Goal: Feedback & Contribution: Submit feedback/report problem

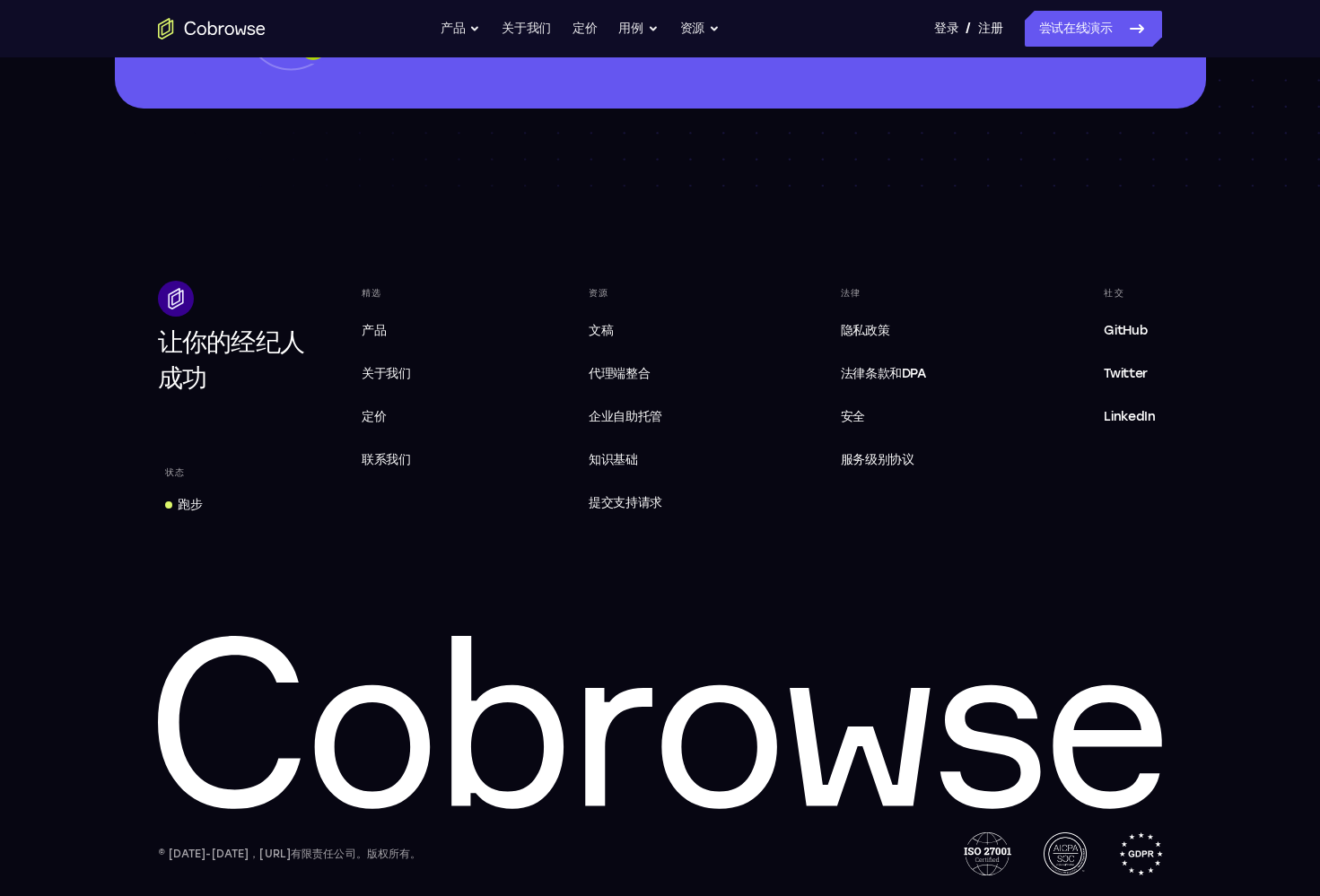
scroll to position [5084, 0]
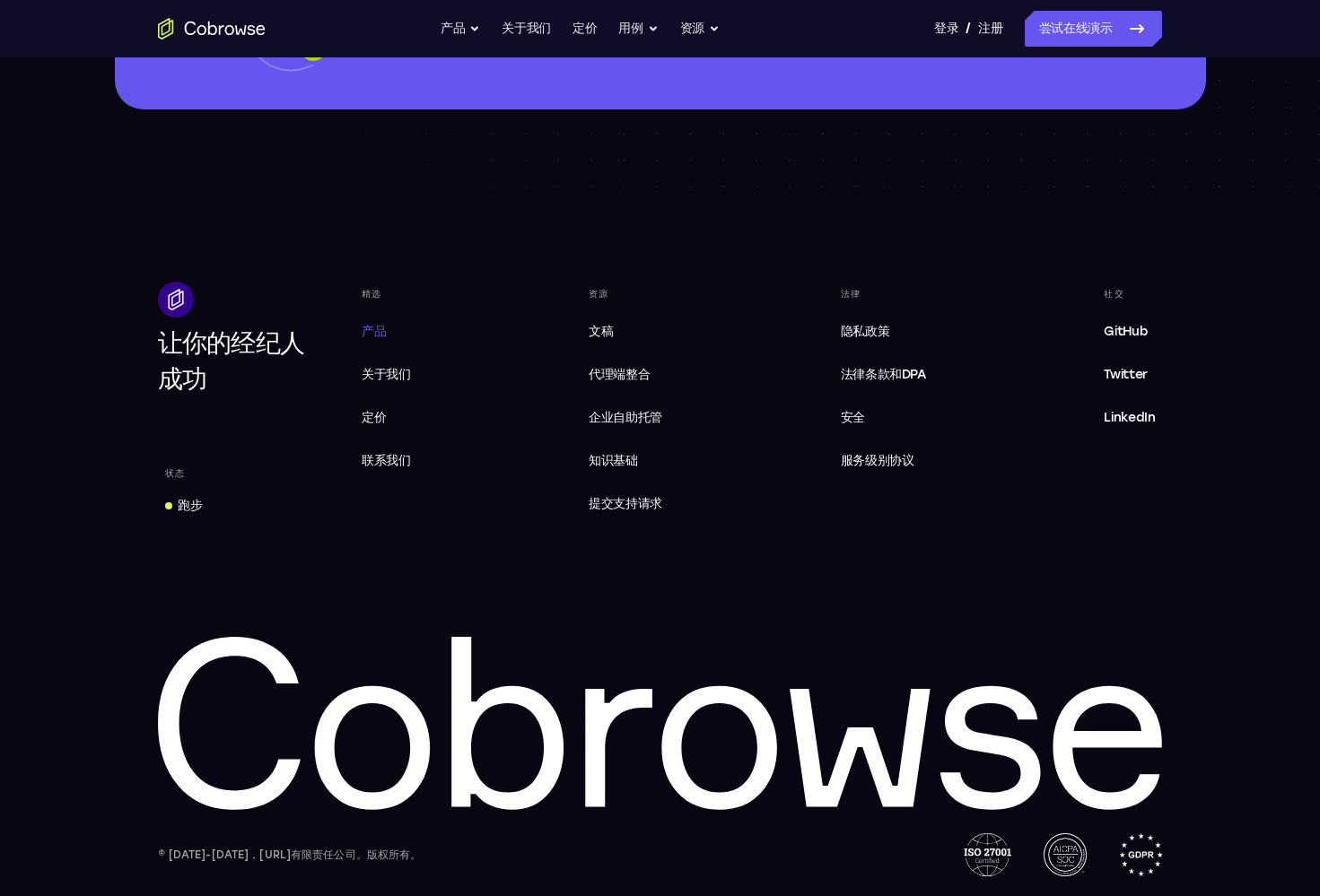
click at [375, 332] on span "产品" at bounding box center [373, 332] width 24 height 16
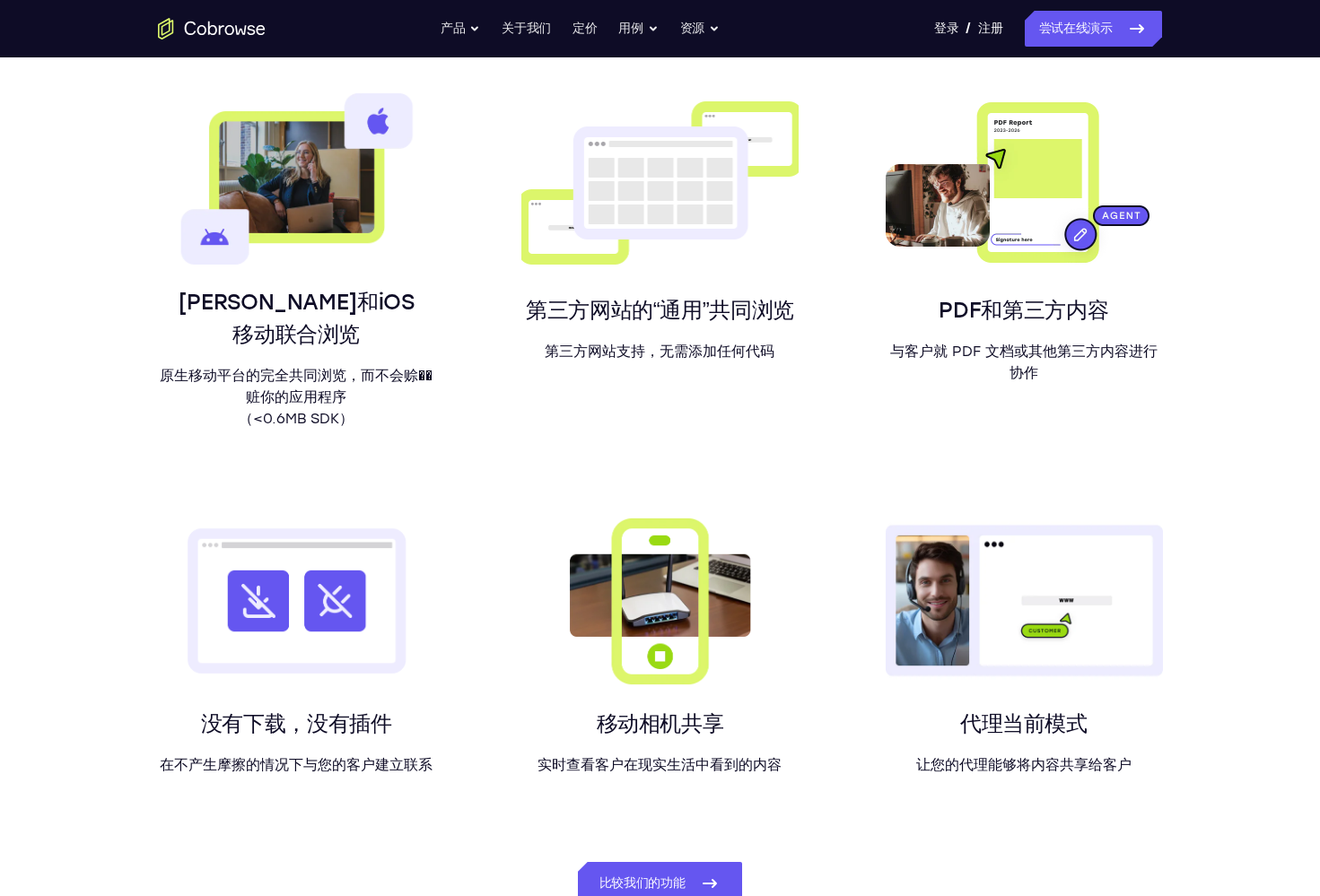
scroll to position [1062, 0]
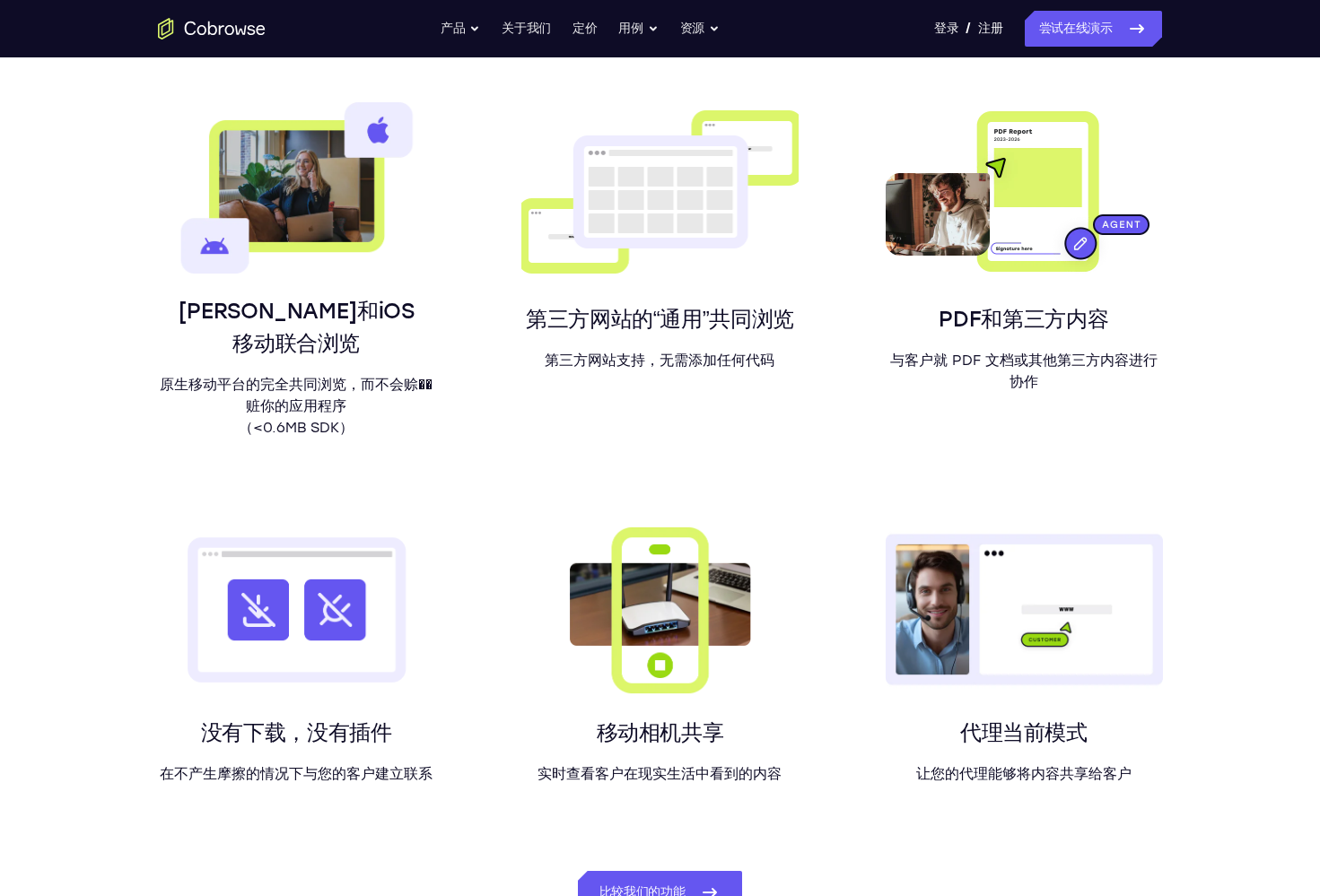
click at [298, 223] on img at bounding box center [297, 188] width 277 height 172
click at [273, 385] on p "原生移动平台的完全共同浏览，而不会赊��赃你的应用程序 （<0.6MB SDK）" at bounding box center [297, 406] width 277 height 64
click at [307, 216] on img at bounding box center [297, 188] width 277 height 172
click at [378, 129] on img at bounding box center [297, 188] width 277 height 172
click at [295, 432] on p "原生移动平台的完全共同浏览，而不会赊��赃你的应用程序 （<0.6MB SDK）" at bounding box center [297, 406] width 277 height 64
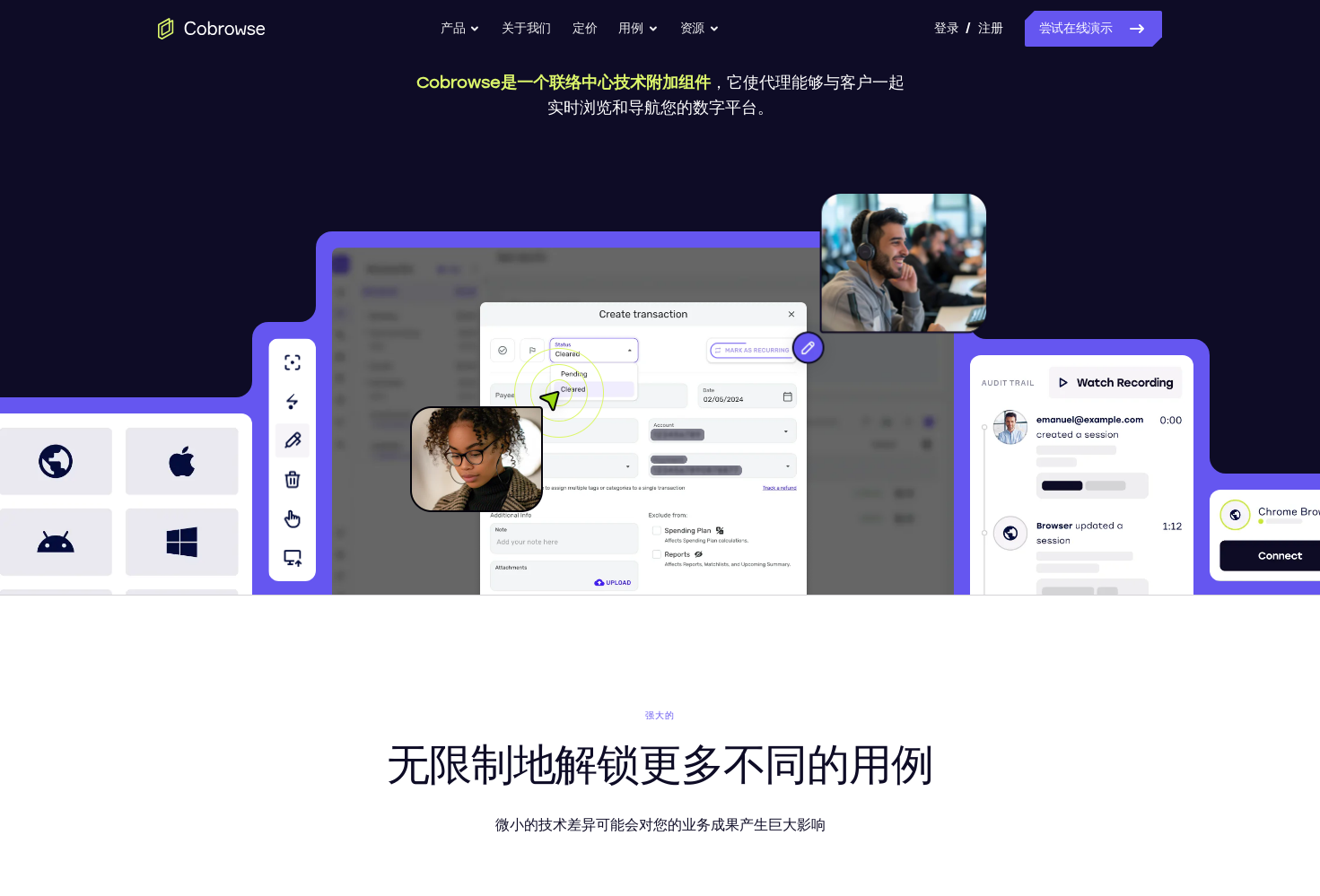
scroll to position [181, 0]
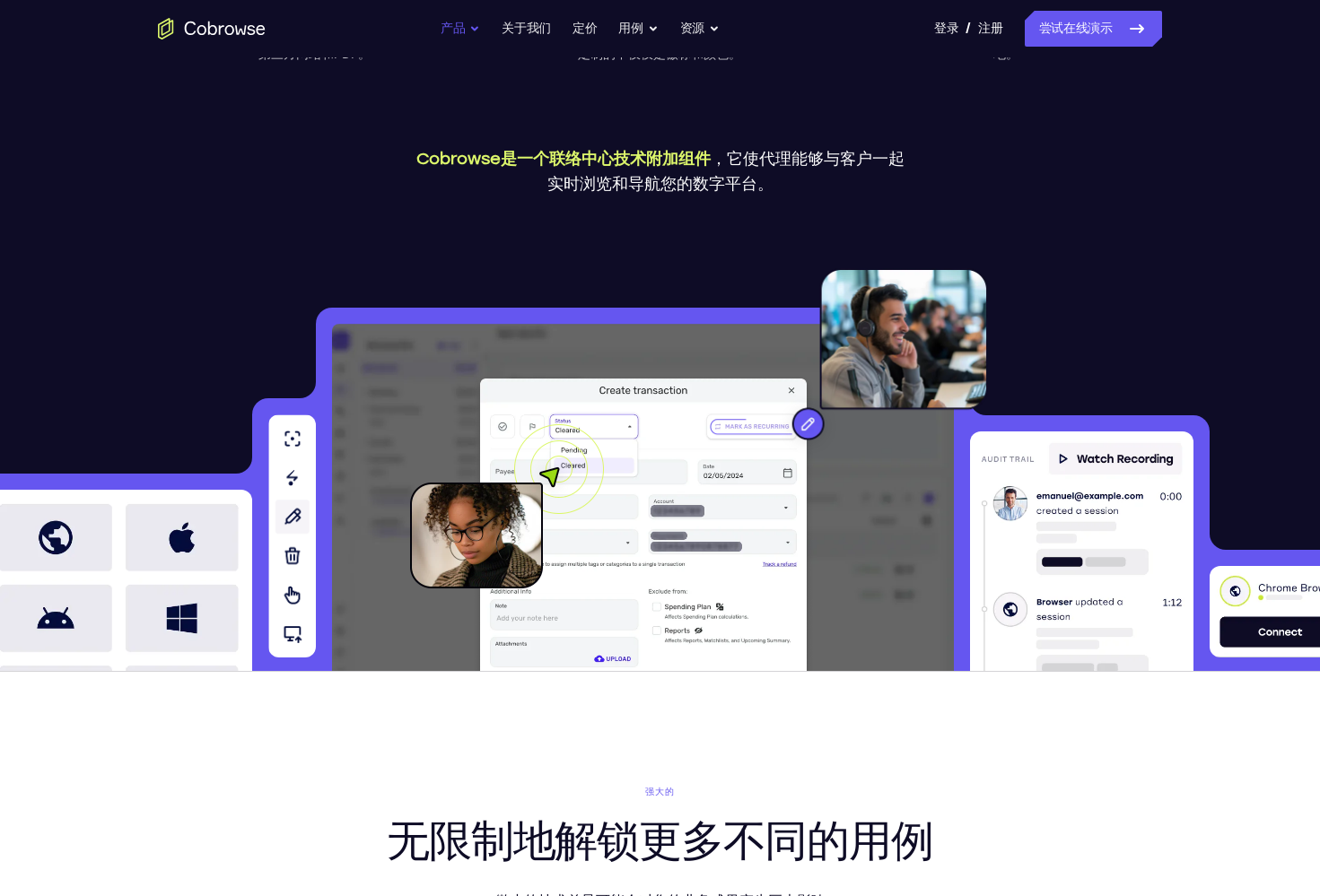
click at [470, 26] on button "产品" at bounding box center [460, 28] width 39 height 36
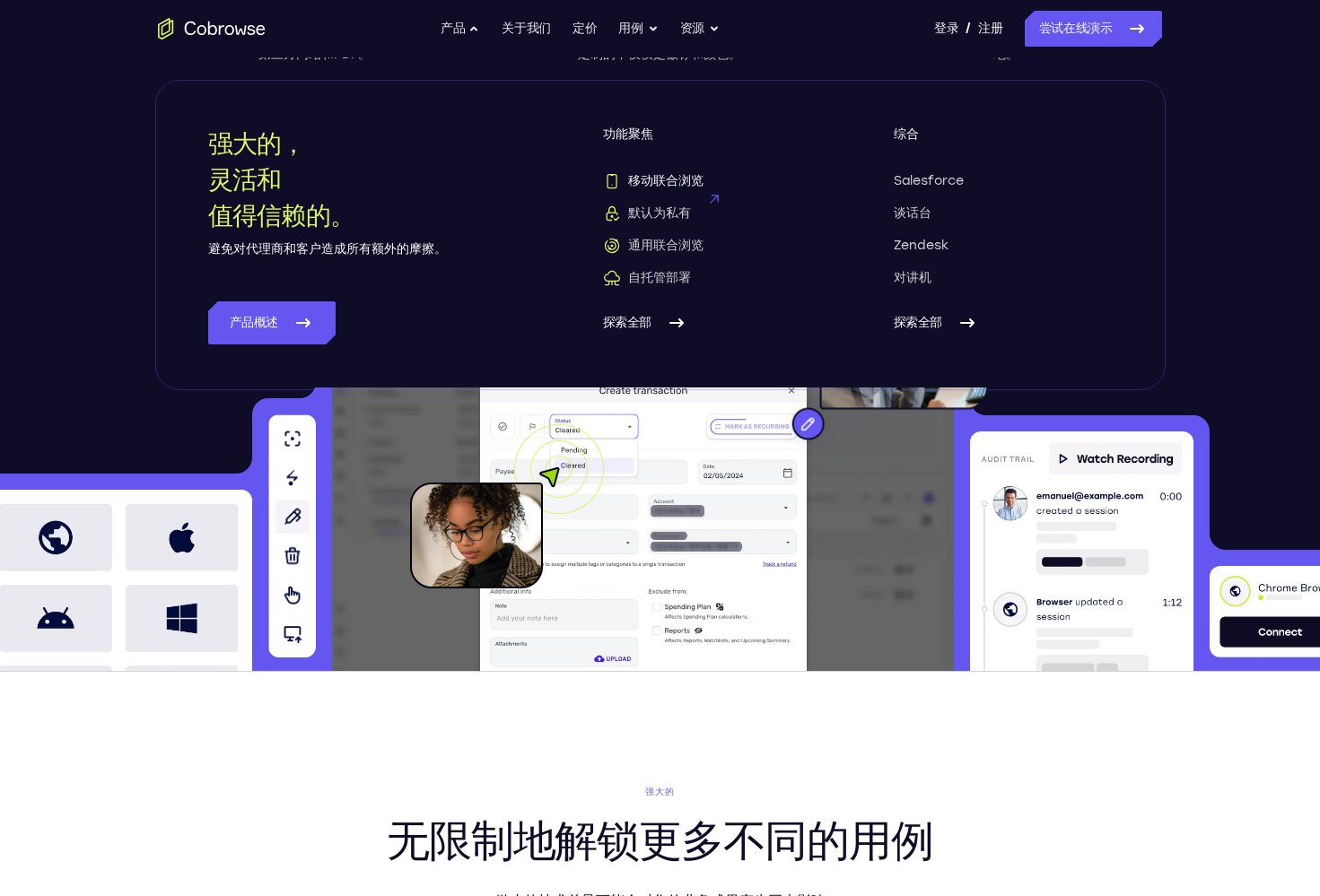
click at [664, 183] on span "移动联合浏览" at bounding box center [653, 182] width 101 height 18
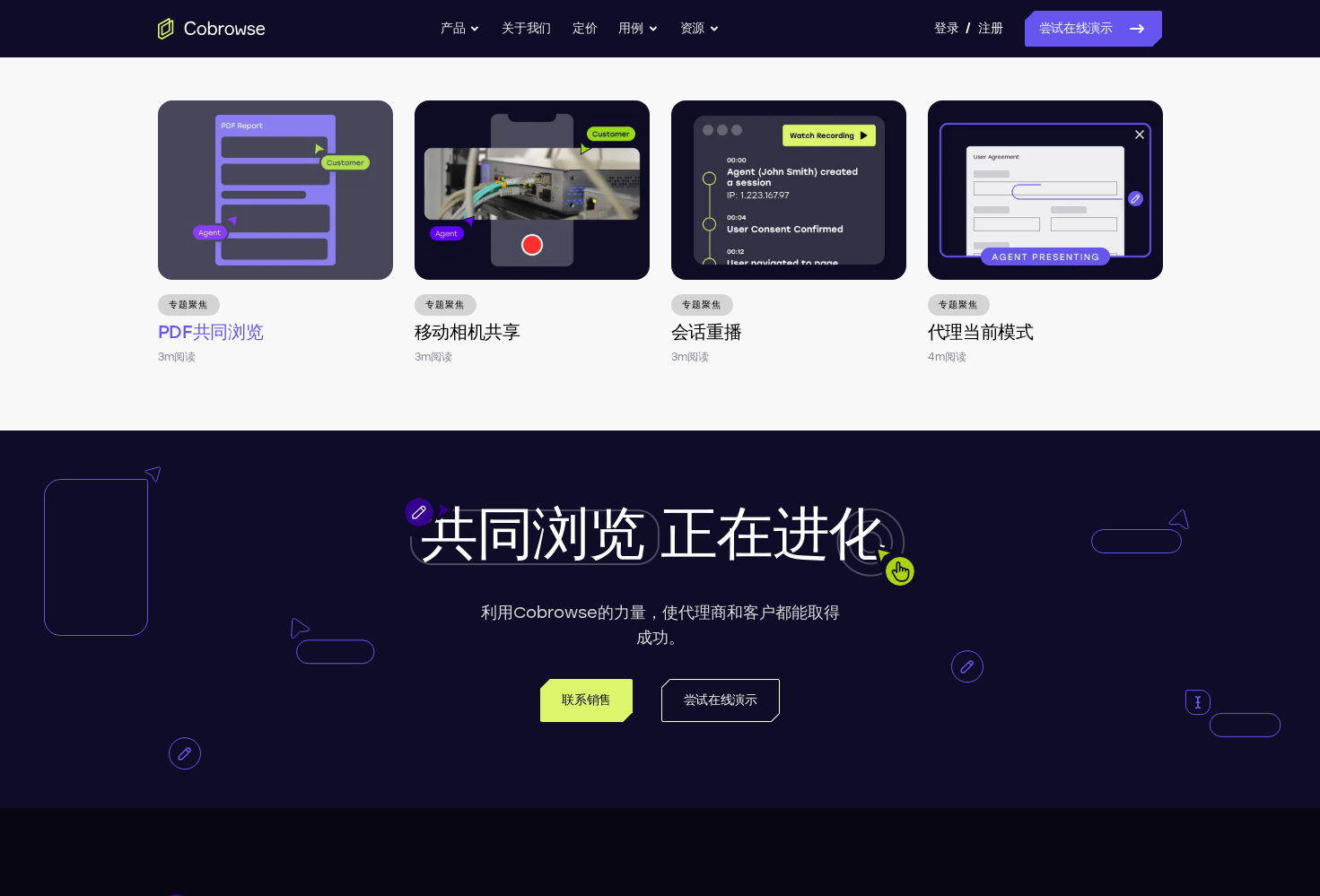
scroll to position [2611, 0]
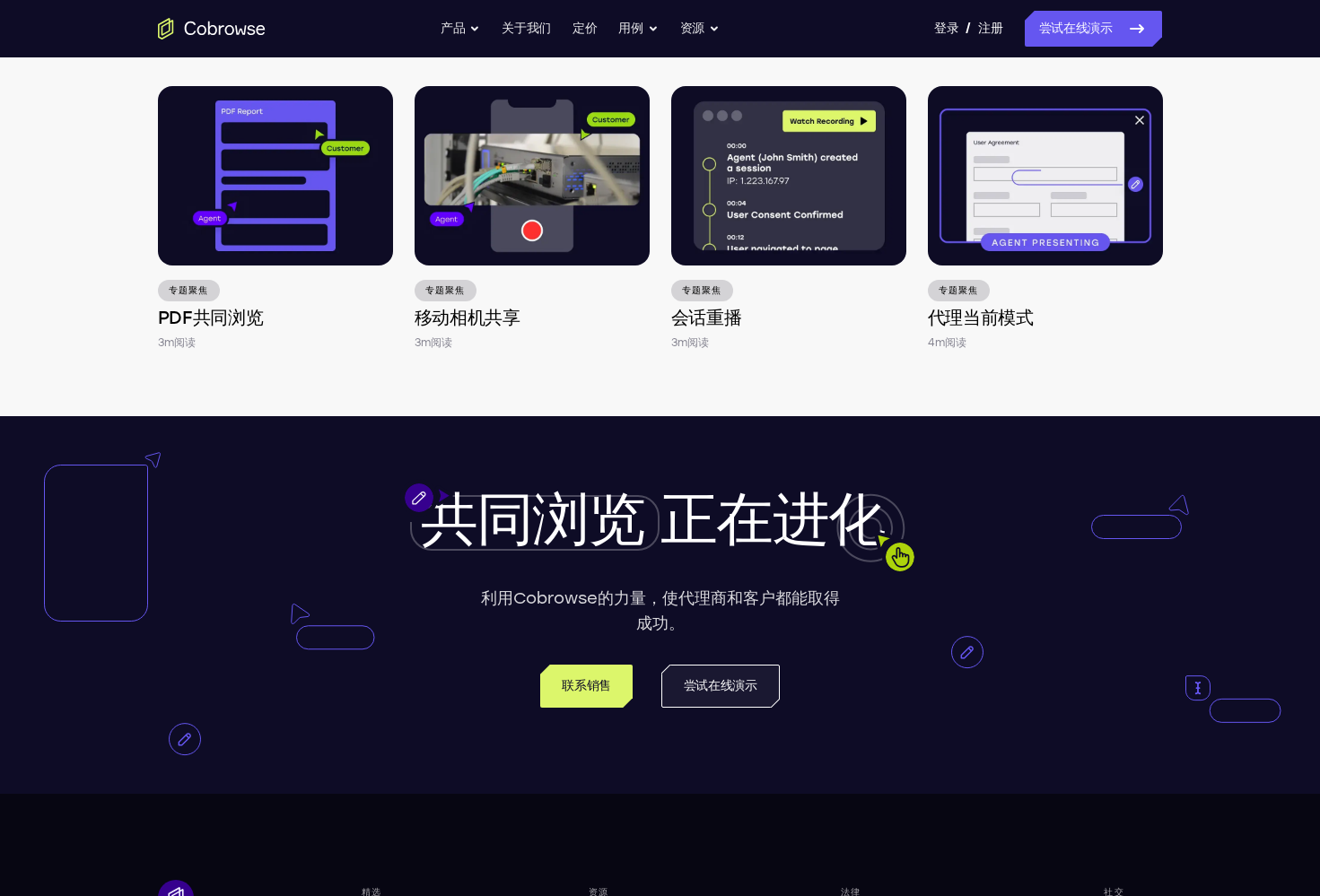
click at [725, 688] on link "尝试在线演示" at bounding box center [721, 686] width 118 height 43
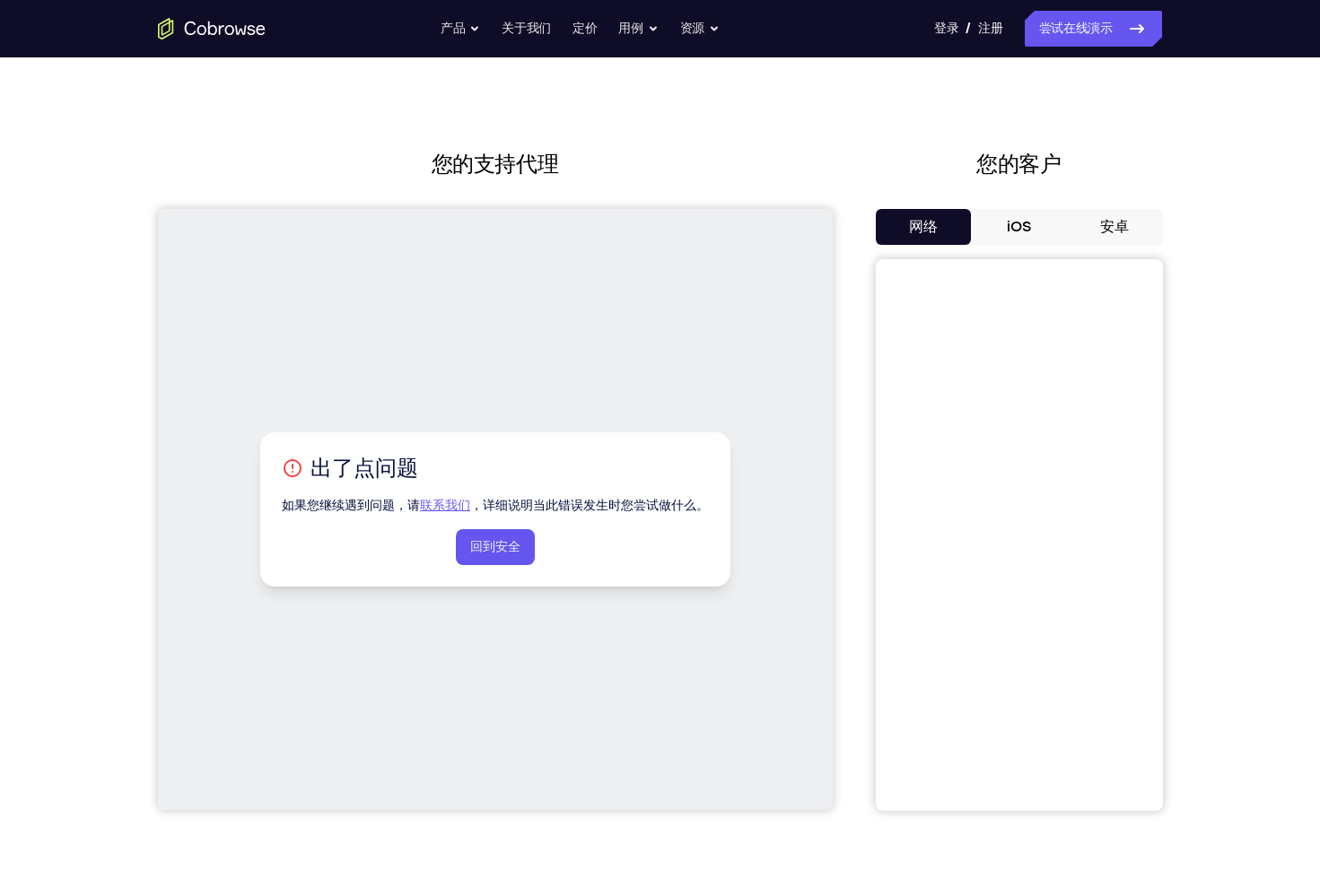
scroll to position [16, 0]
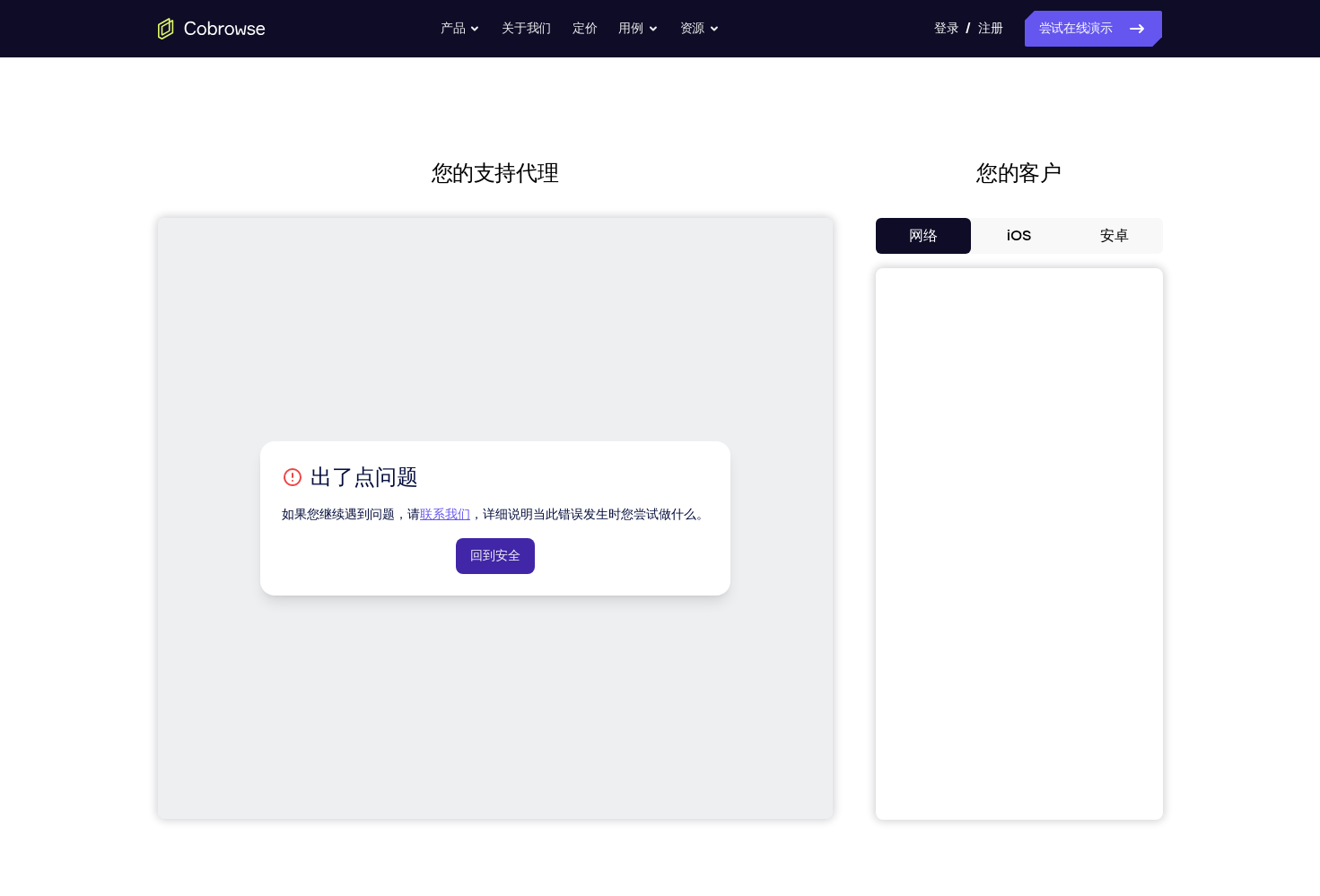
click at [497, 568] on link "回到安全" at bounding box center [494, 556] width 79 height 36
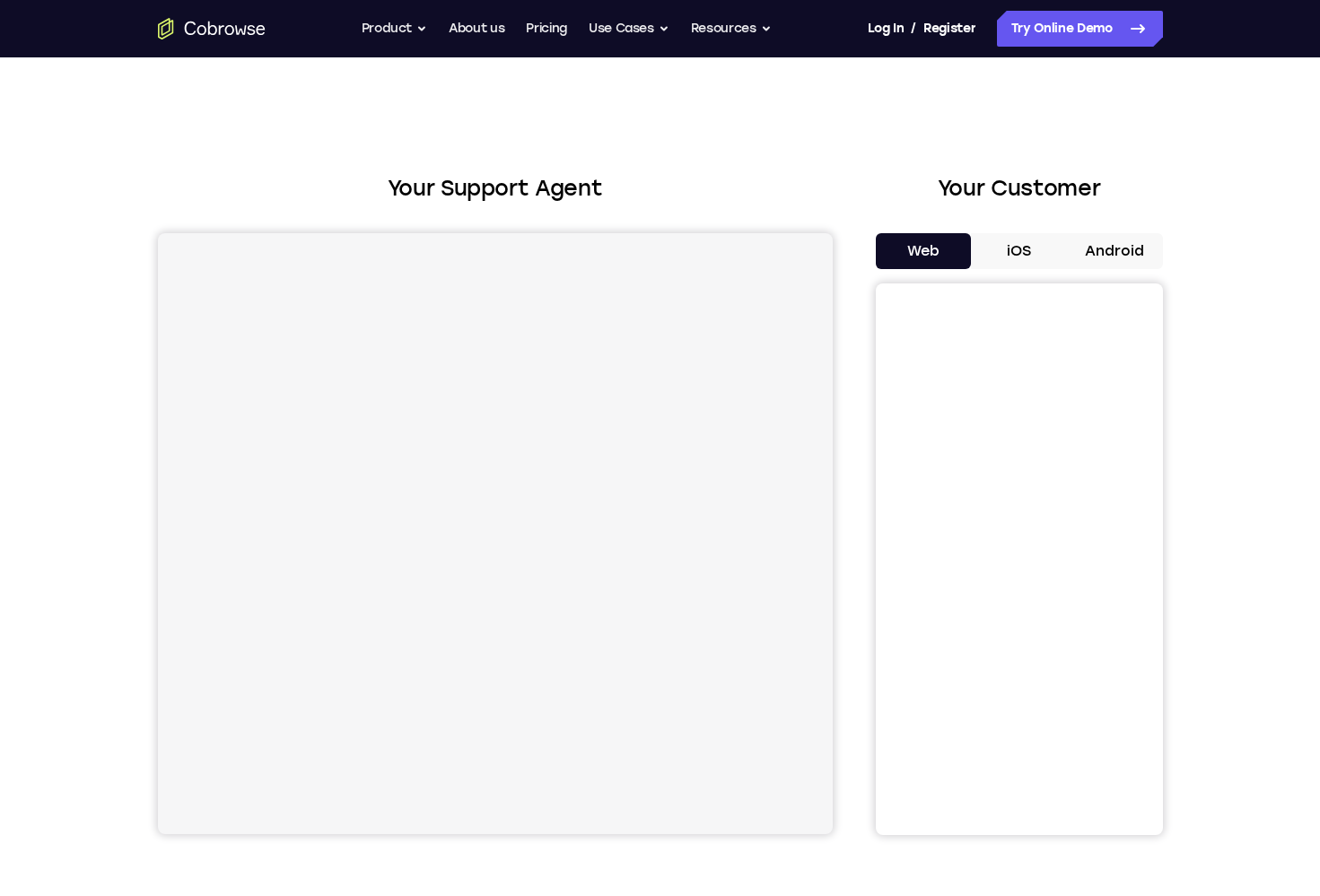
click at [1017, 239] on button "iOS" at bounding box center [1019, 251] width 96 height 36
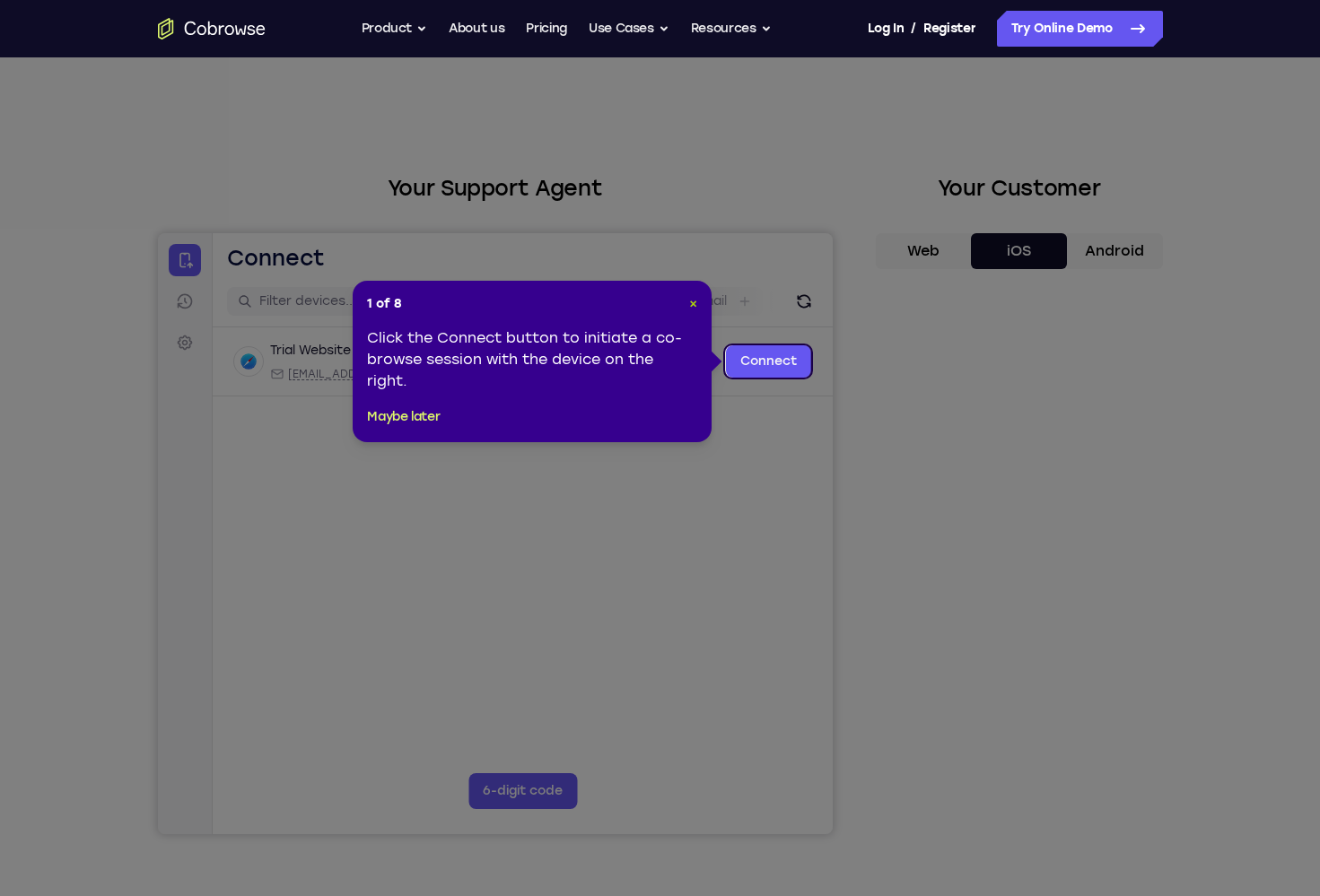
click at [695, 304] on span "×" at bounding box center [693, 304] width 8 height 16
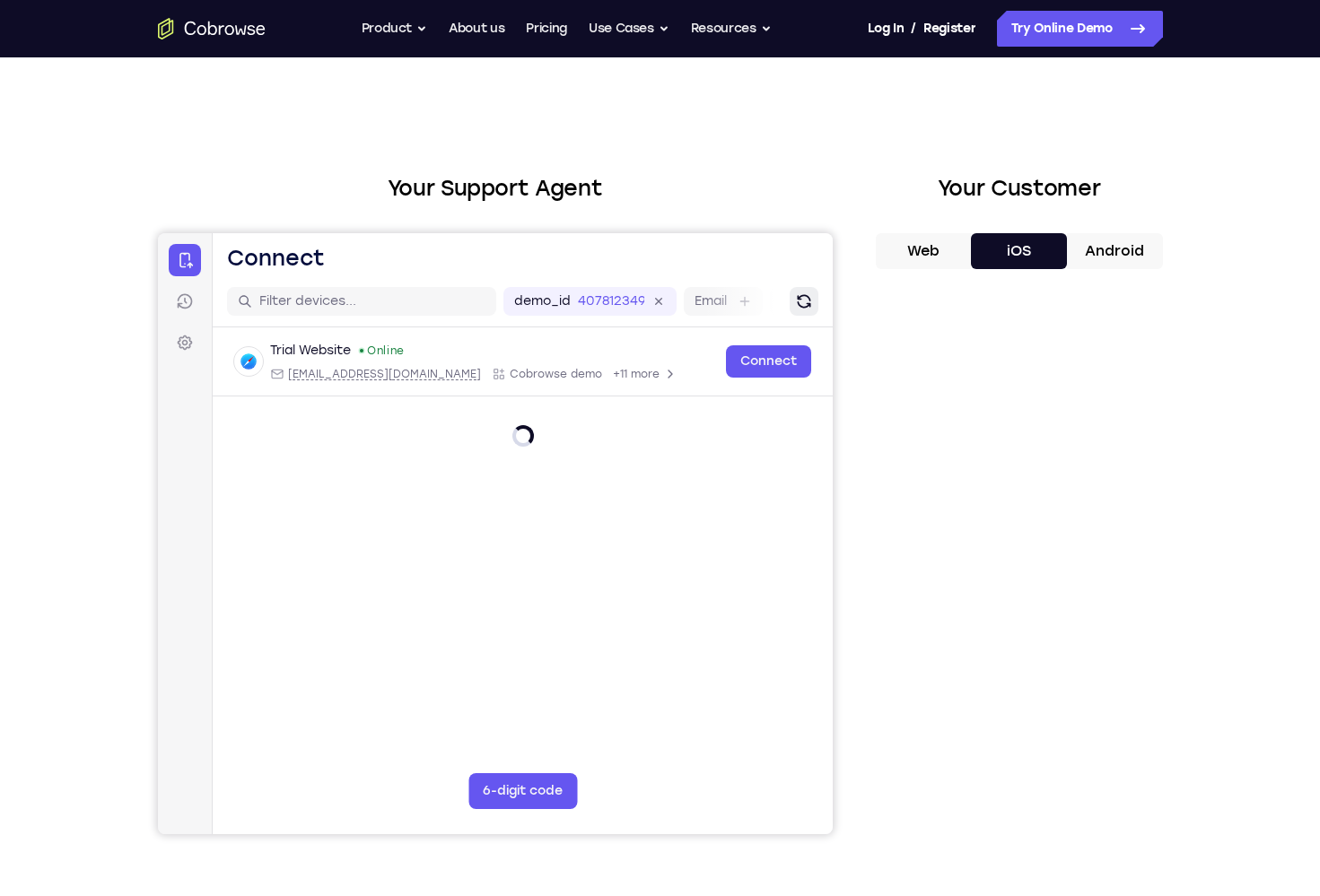
click at [805, 304] on icon "Refresh" at bounding box center [804, 302] width 18 height 18
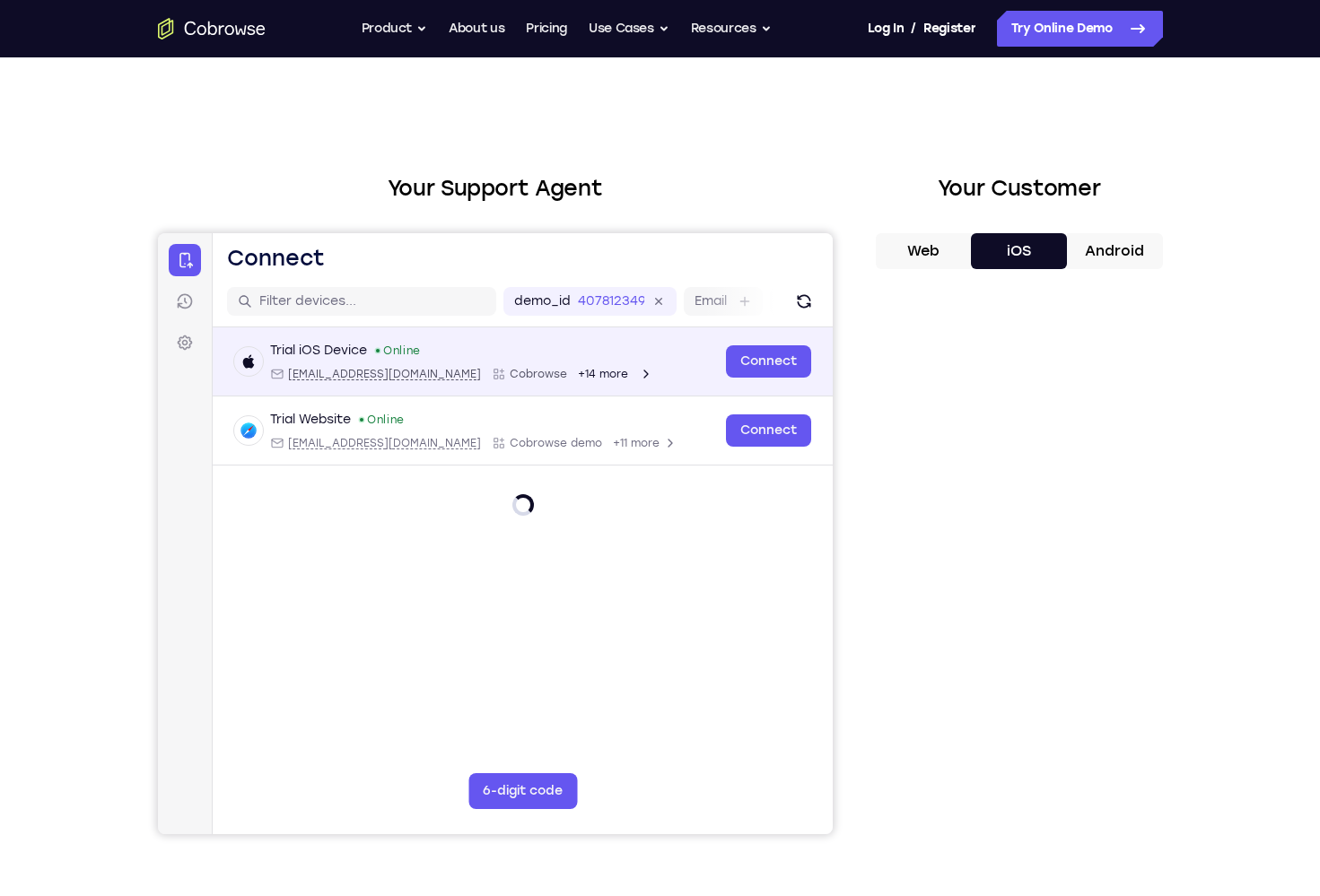
click at [668, 366] on div "Trial iOS Device Online ios@example.com Cobrowse +14 more" at bounding box center [474, 361] width 481 height 39
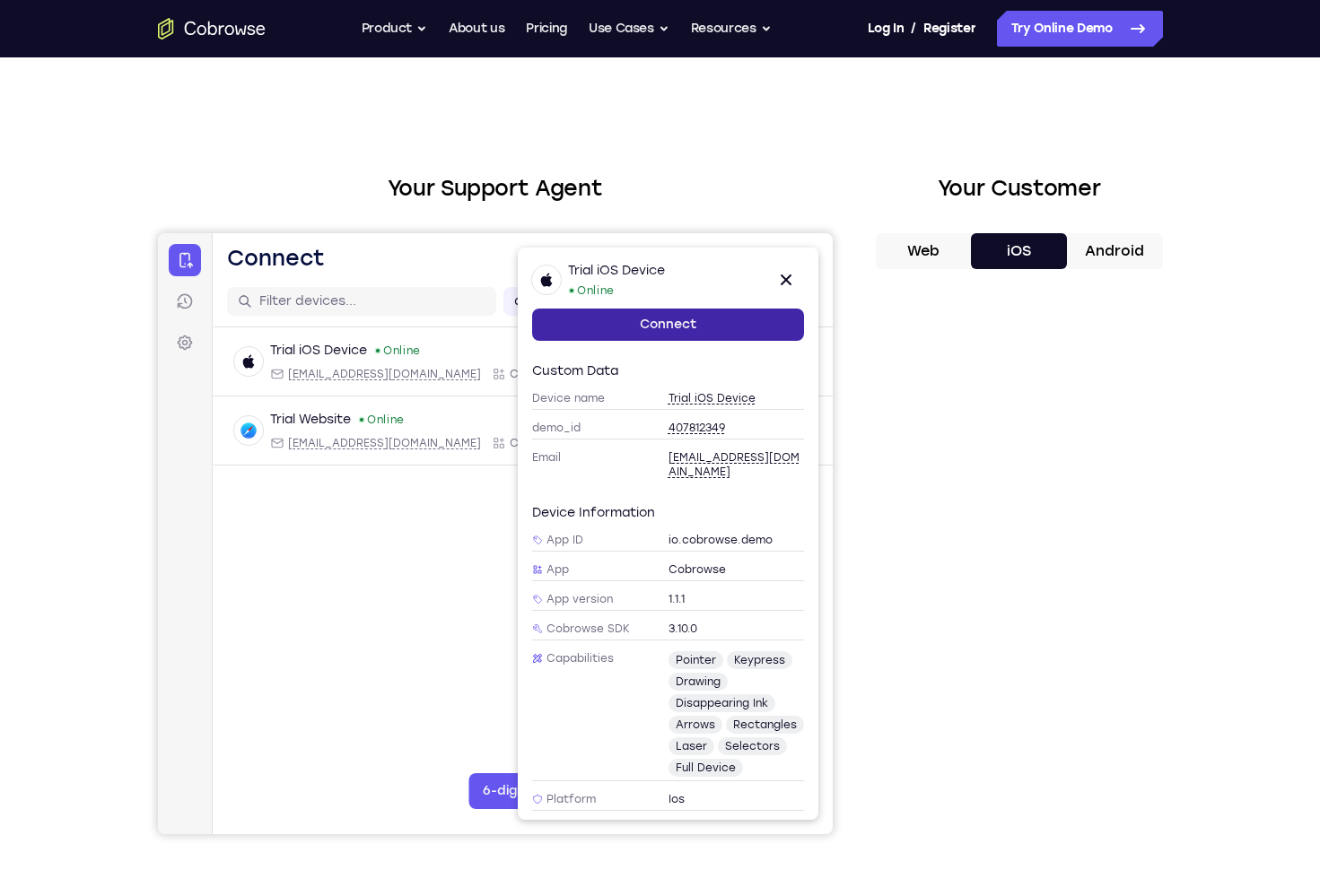
click at [695, 321] on link "Connect" at bounding box center [667, 324] width 272 height 32
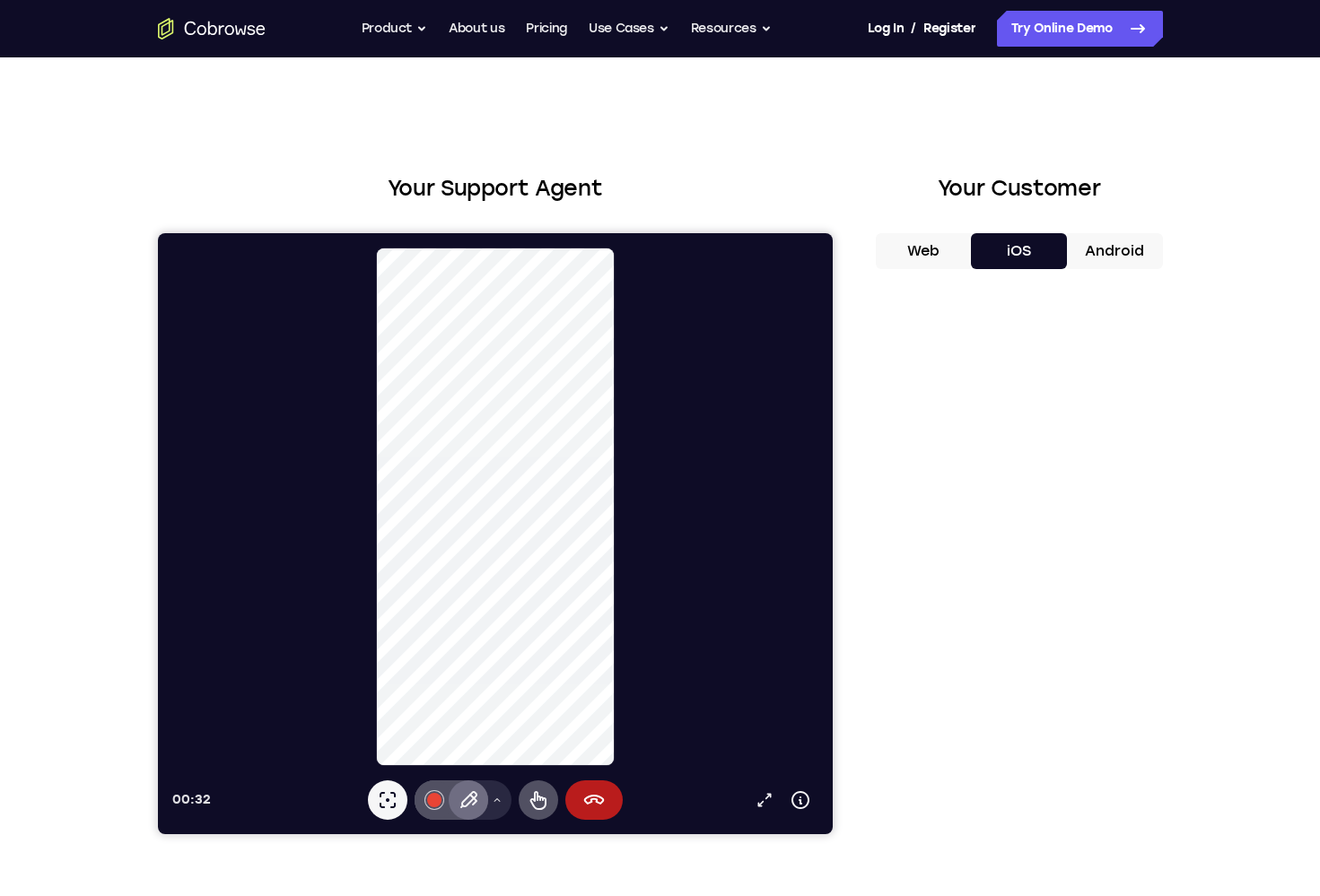
click at [470, 804] on icon at bounding box center [468, 800] width 21 height 21
click at [473, 798] on icon at bounding box center [468, 800] width 21 height 21
click at [463, 789] on div "Clear annotations" at bounding box center [468, 800] width 39 height 39
click at [585, 798] on icon at bounding box center [594, 799] width 21 height 10
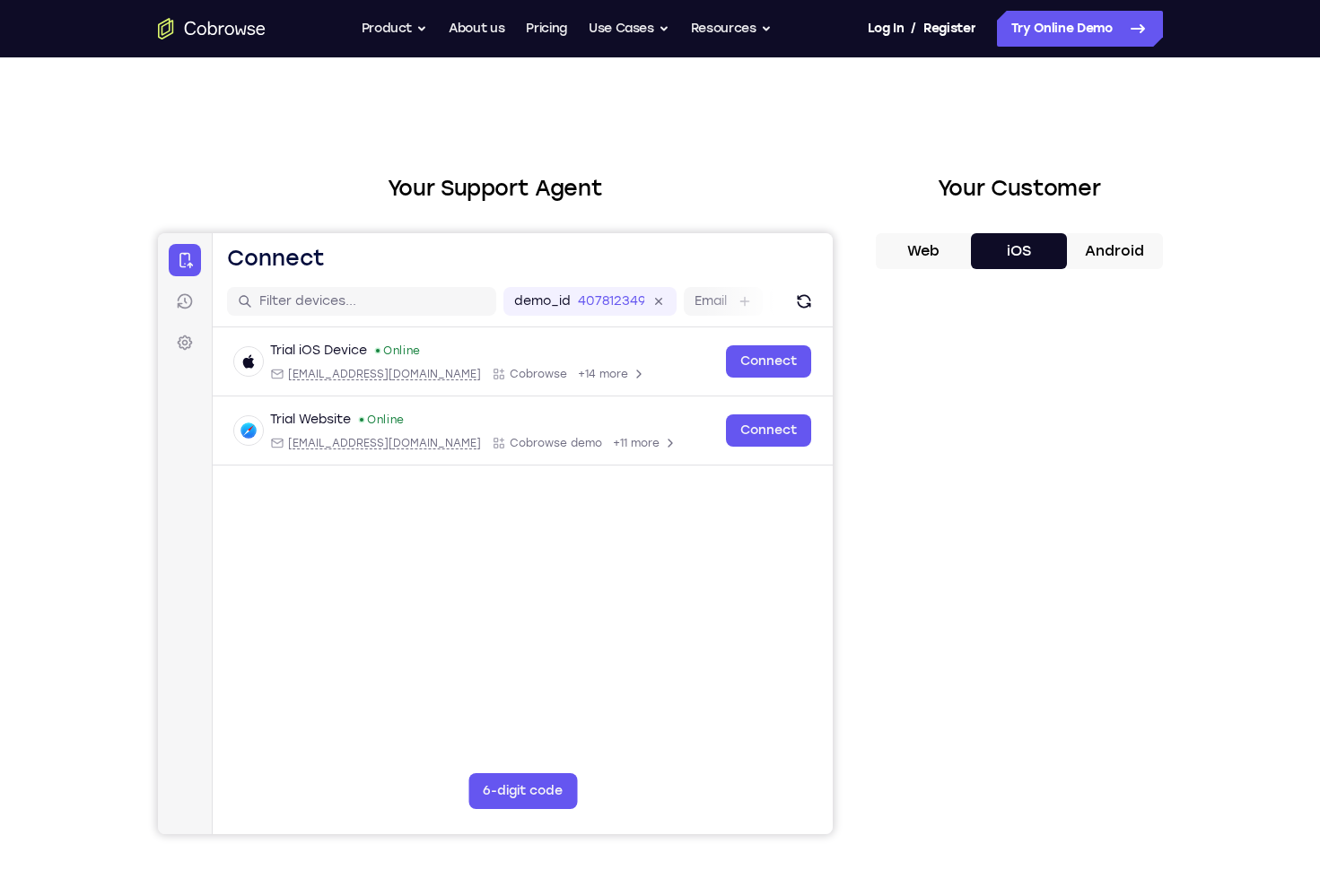
click at [932, 257] on button "Web" at bounding box center [924, 251] width 96 height 36
click at [1123, 252] on button "Android" at bounding box center [1115, 251] width 96 height 36
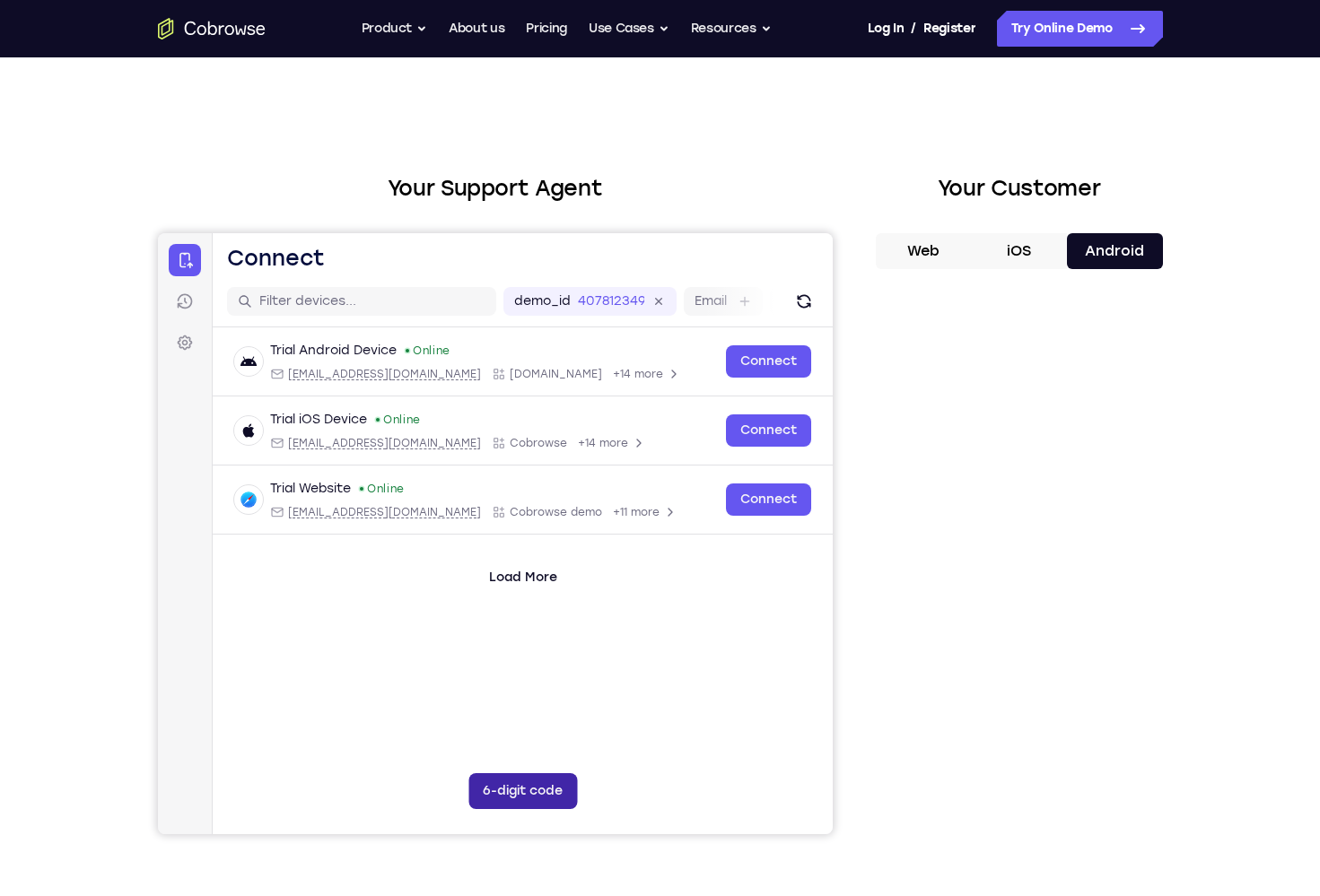
click at [528, 786] on button "6-digit code" at bounding box center [521, 791] width 108 height 36
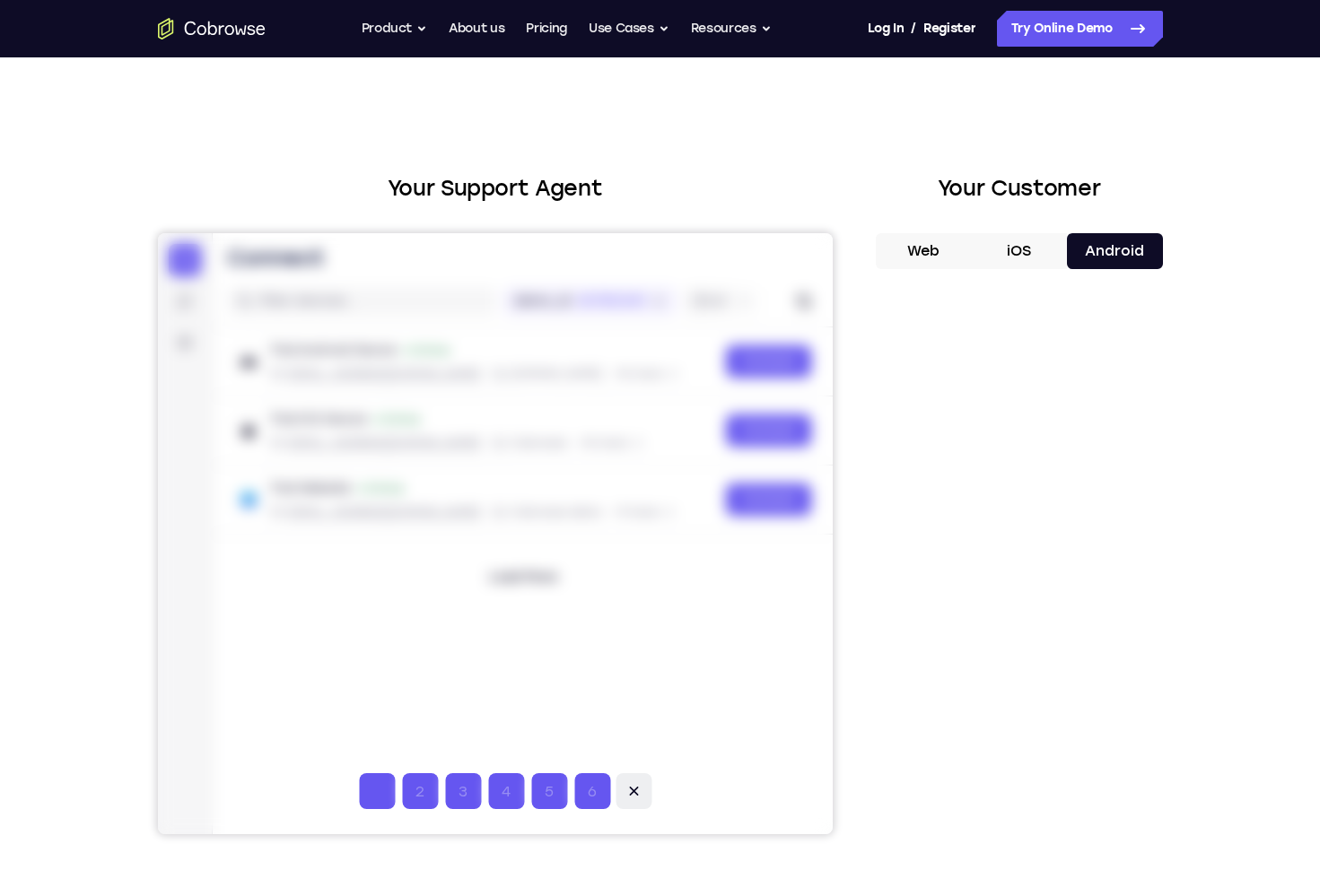
click at [632, 791] on icon at bounding box center [633, 791] width 9 height 9
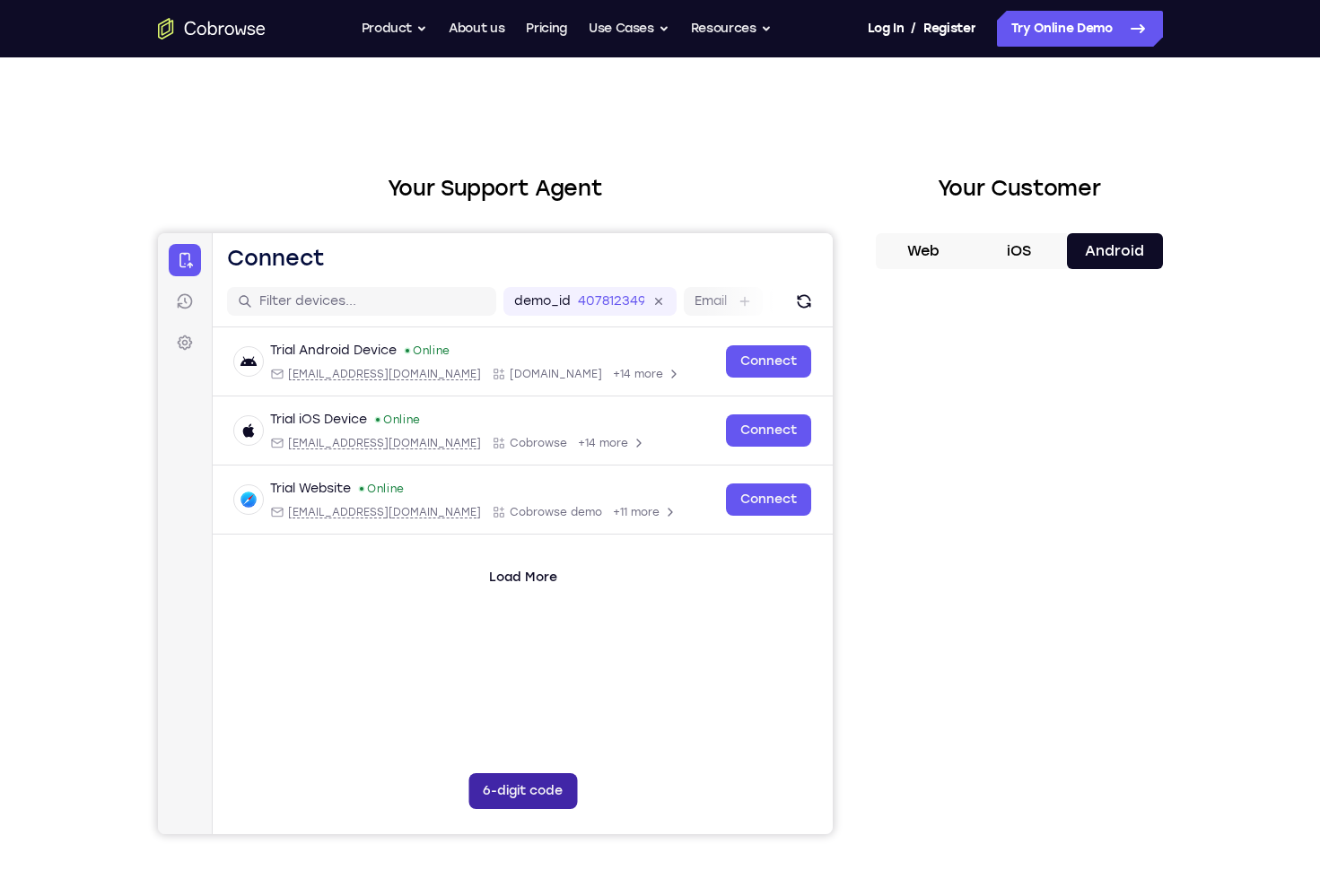
click at [495, 794] on button "6-digit code" at bounding box center [521, 791] width 108 height 36
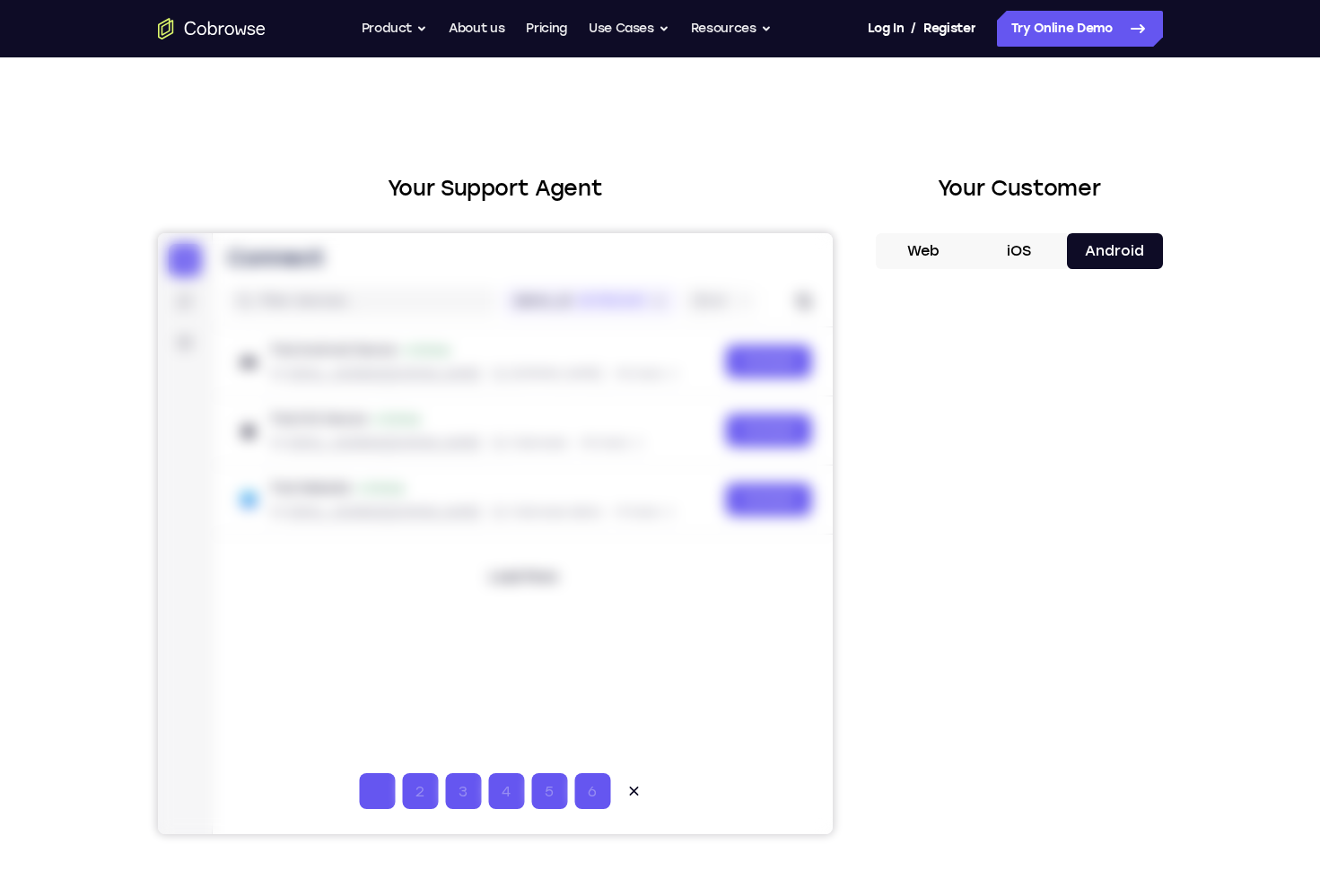
type input "1"
type input "2"
type input "3"
type input "4"
type input "1"
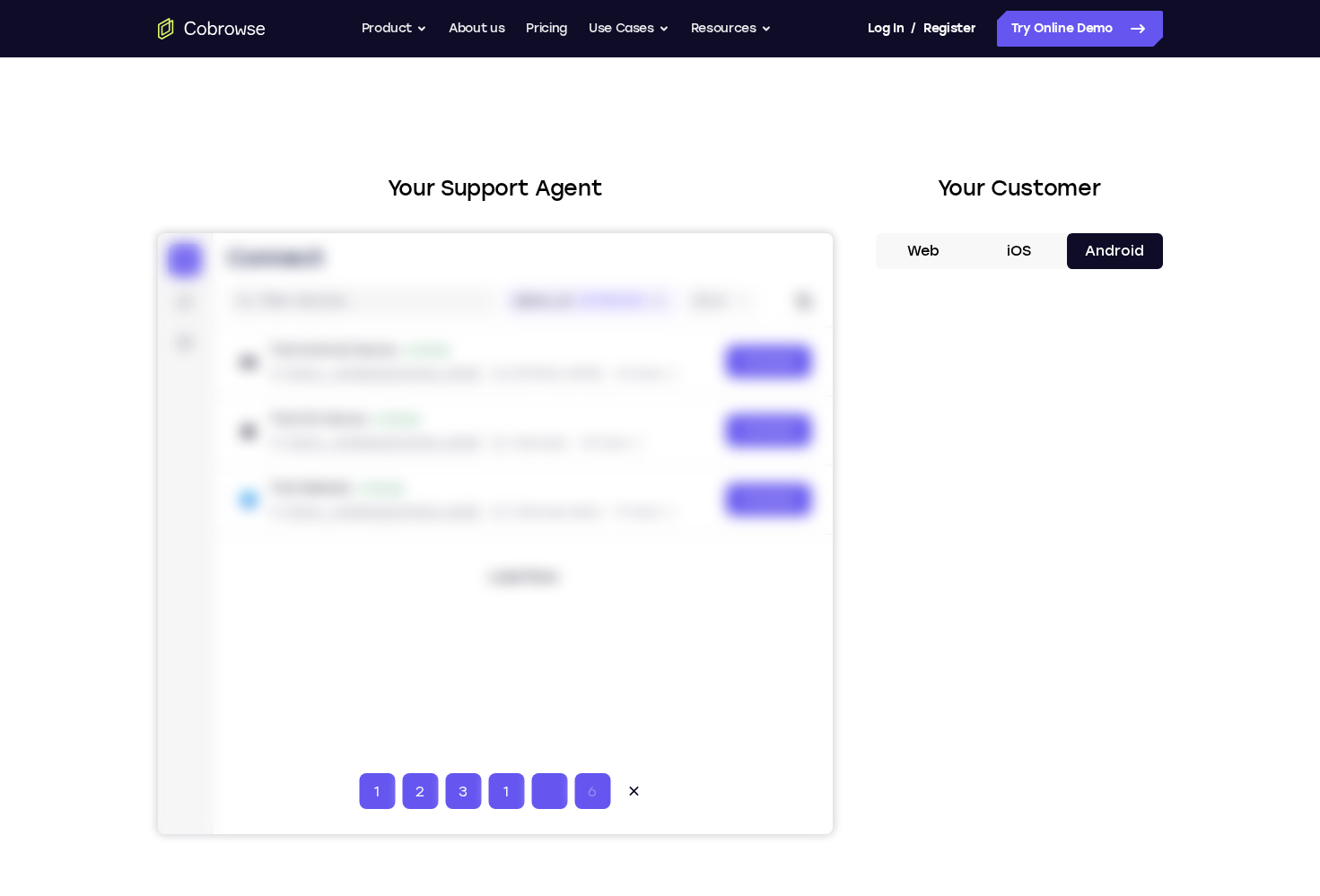
type input "2"
type input "3"
click at [693, 742] on div at bounding box center [494, 534] width 675 height 601
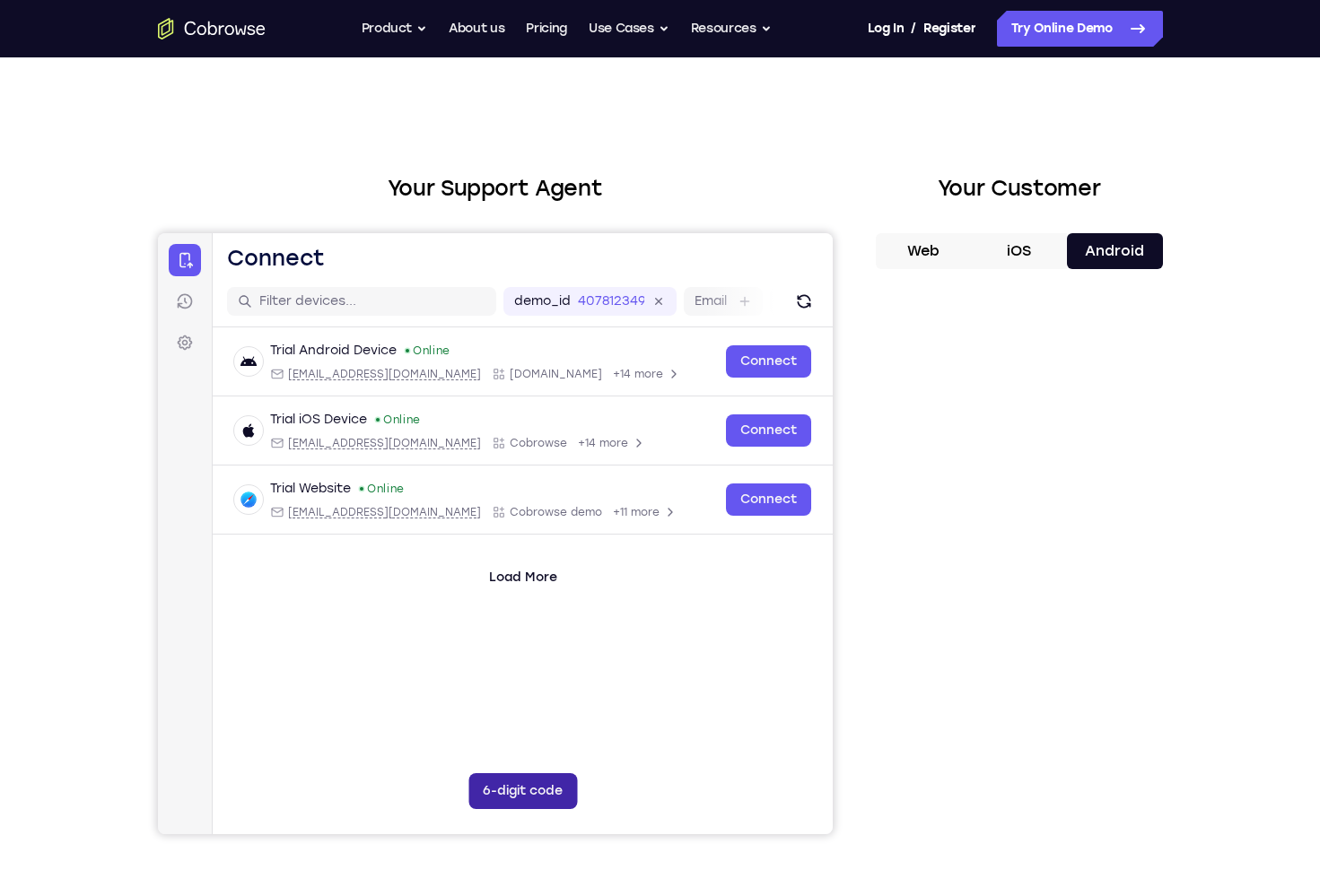
click at [547, 793] on button "6-digit code" at bounding box center [521, 791] width 108 height 36
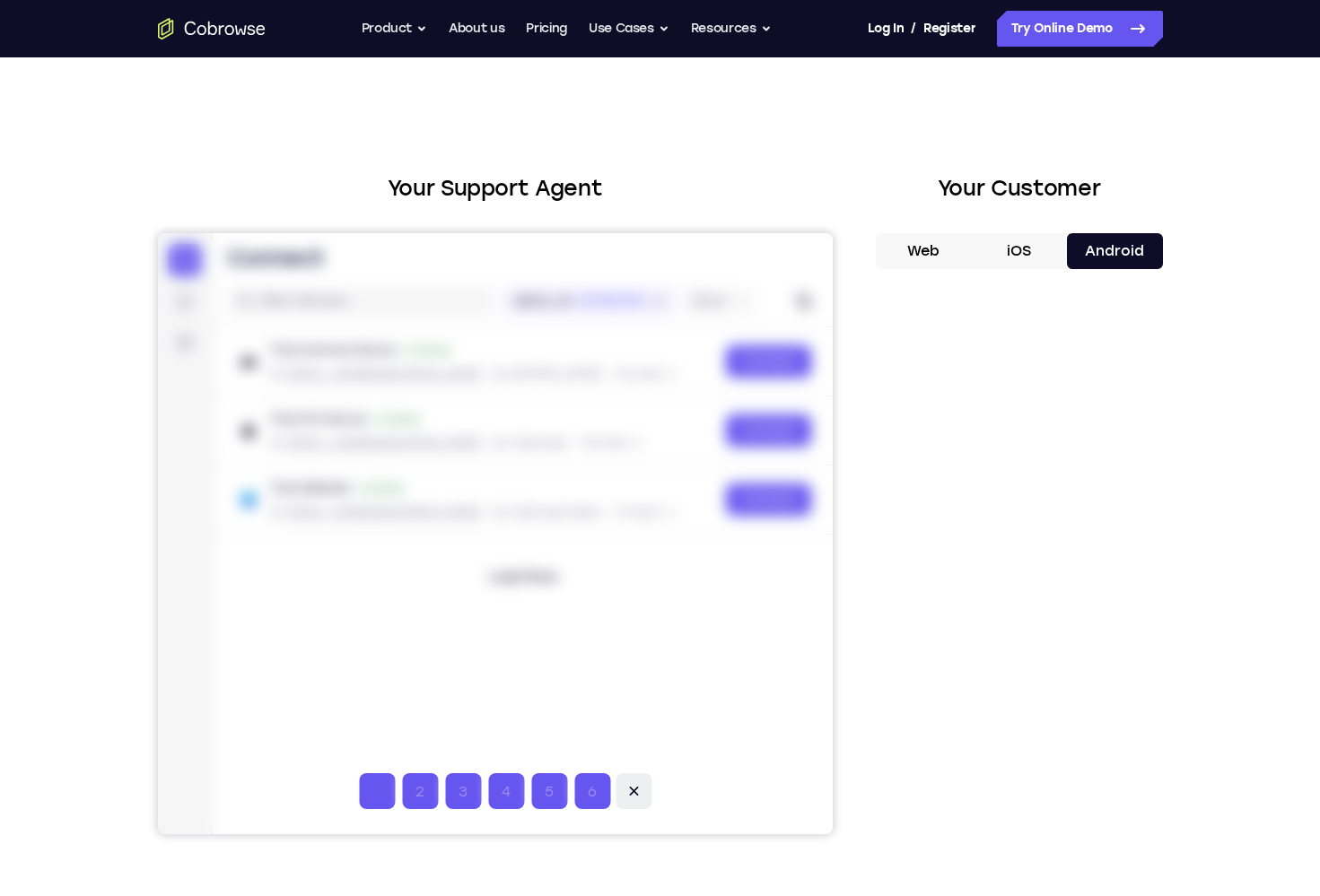
click at [631, 796] on icon at bounding box center [633, 792] width 18 height 18
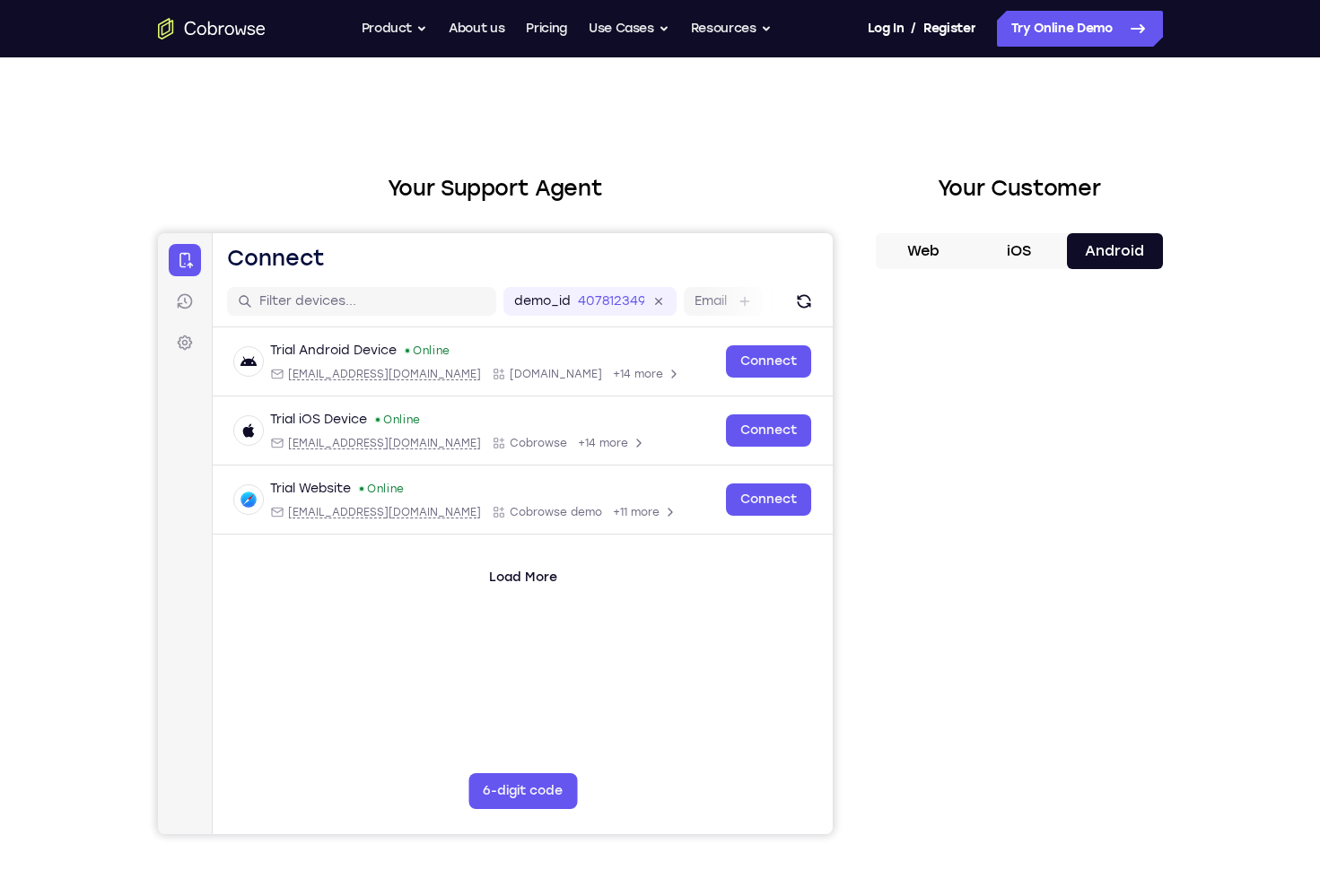
click at [674, 687] on main "demo_id 407812349 407812349 Email User ID Device ID Device name 6-digit code Co…" at bounding box center [521, 577] width 620 height 601
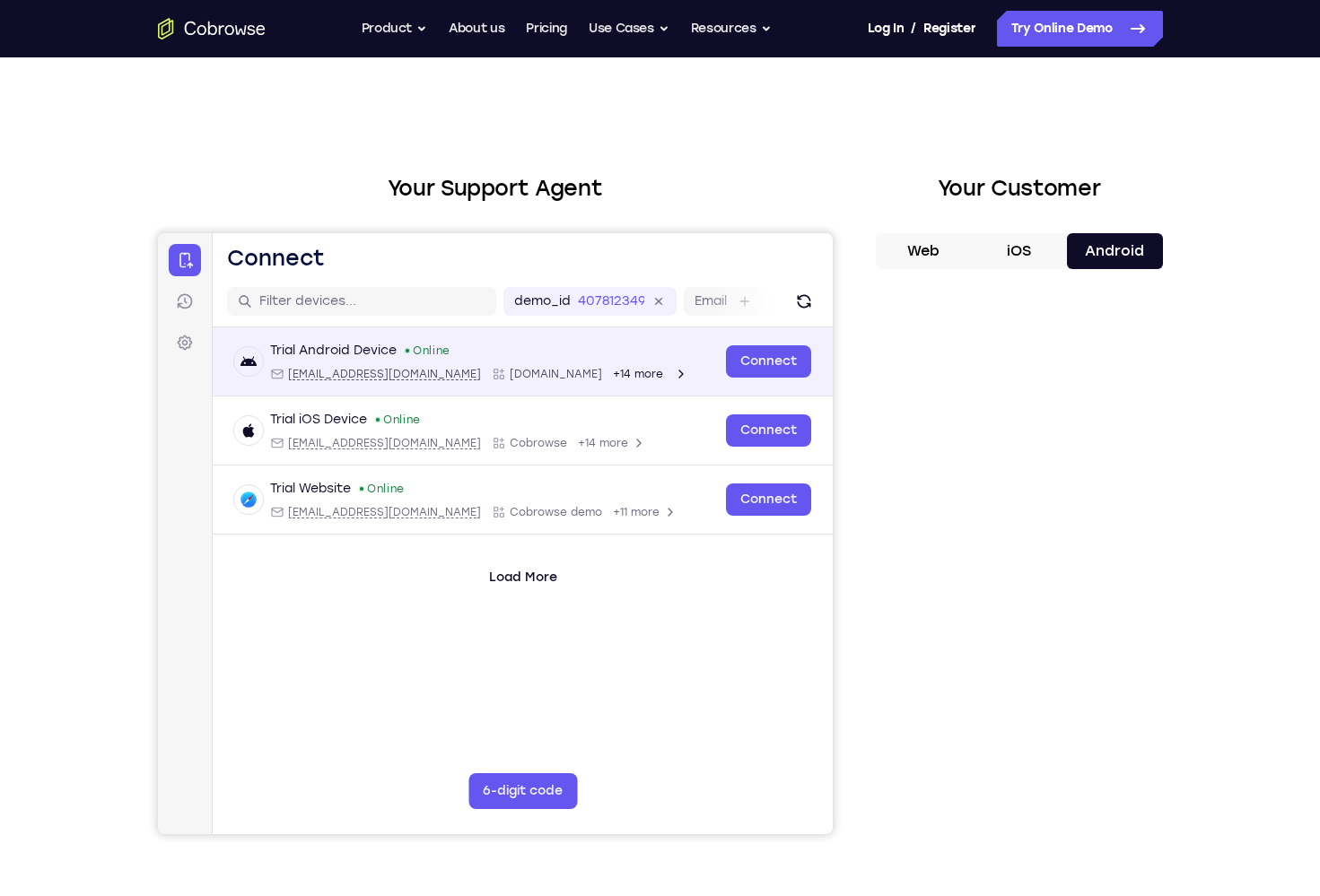
click at [629, 363] on div "Trial Android Device Online android@example.com Cobrowse.io +14 more" at bounding box center [474, 361] width 481 height 39
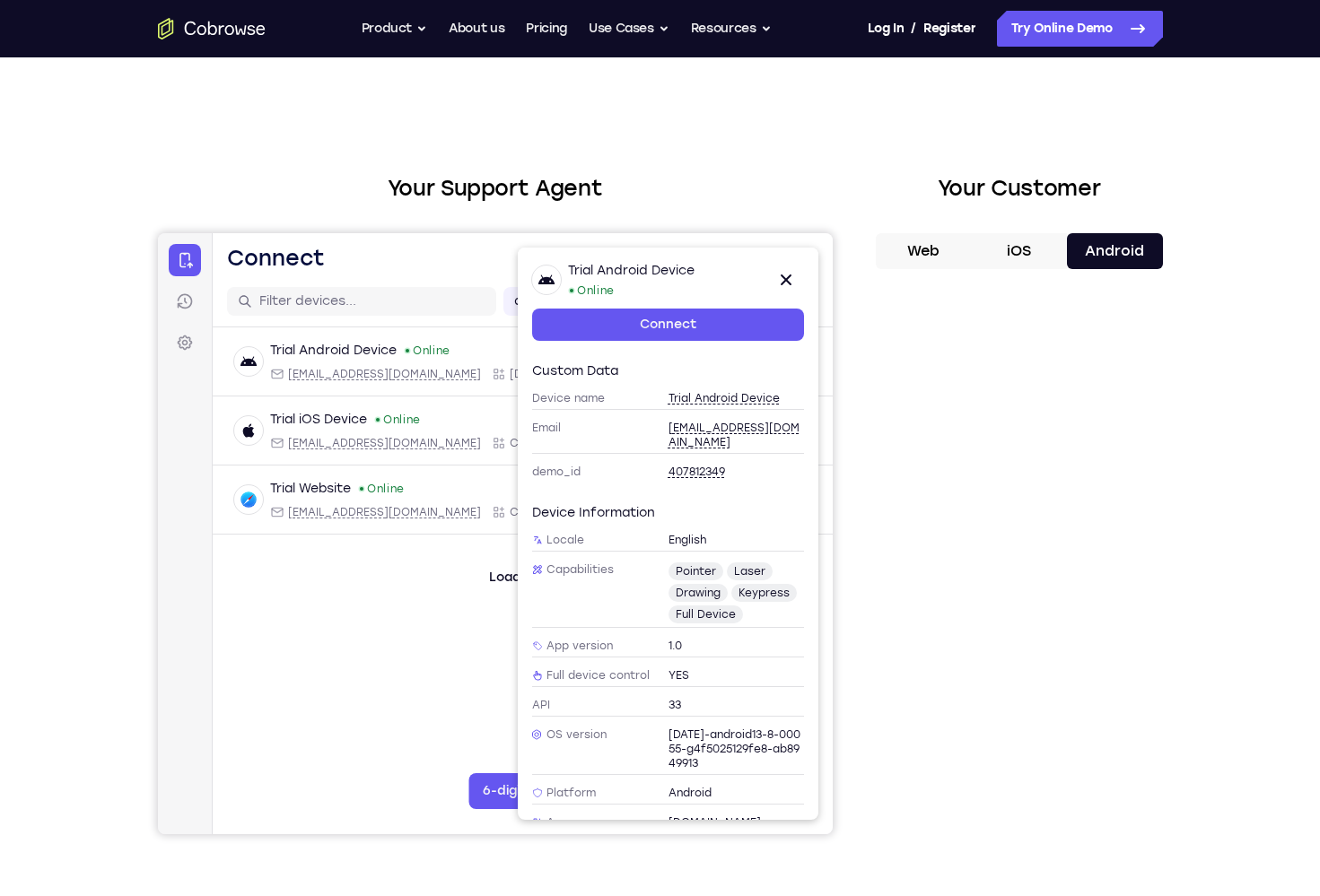
click at [380, 641] on div "Trial Android Device Online android@example.com Cobrowse.io +14 more android@ex…" at bounding box center [521, 503] width 620 height 350
click at [662, 327] on link "Connect" at bounding box center [667, 324] width 272 height 32
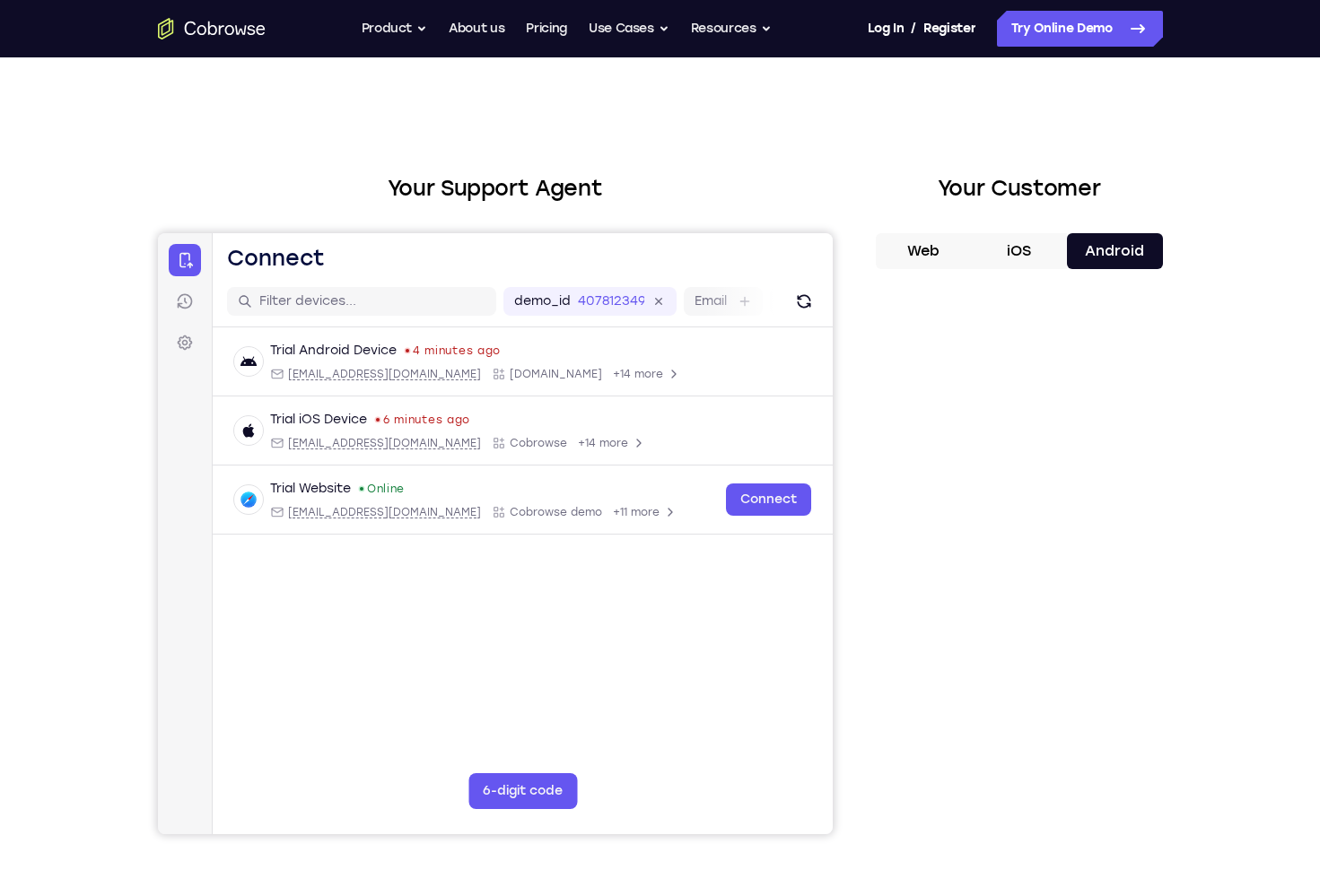
click at [222, 29] on icon "Go to the home page" at bounding box center [212, 28] width 107 height 21
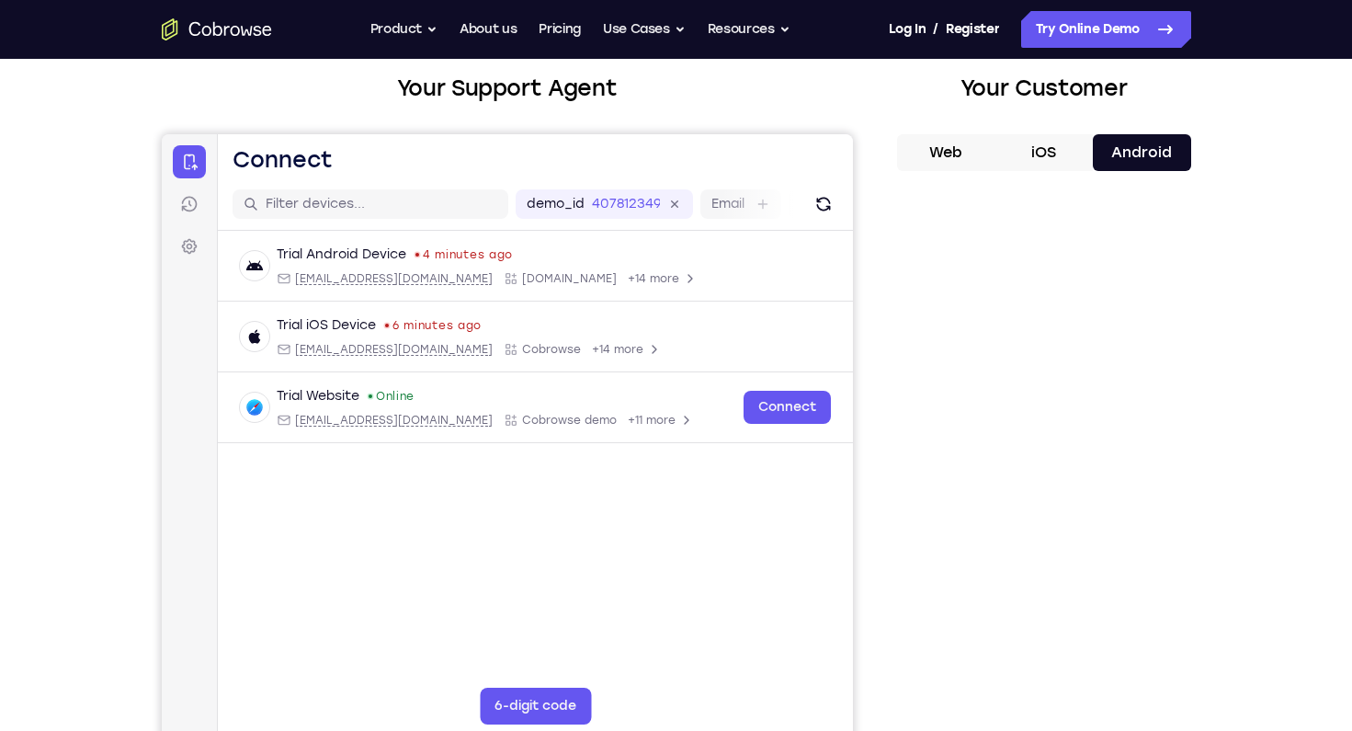
scroll to position [135, 0]
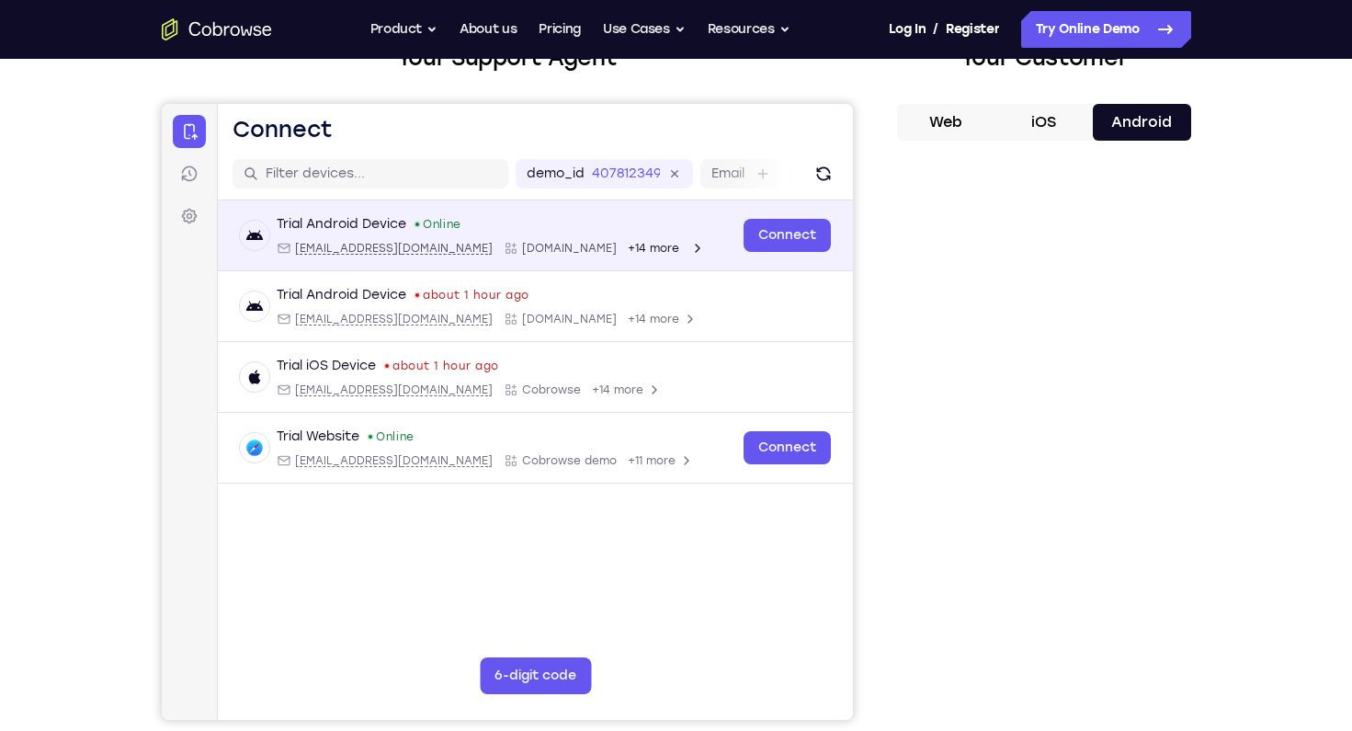
click at [650, 225] on div "Trial Android Device Online android@example.com Cobrowse.io +14 more" at bounding box center [485, 235] width 493 height 40
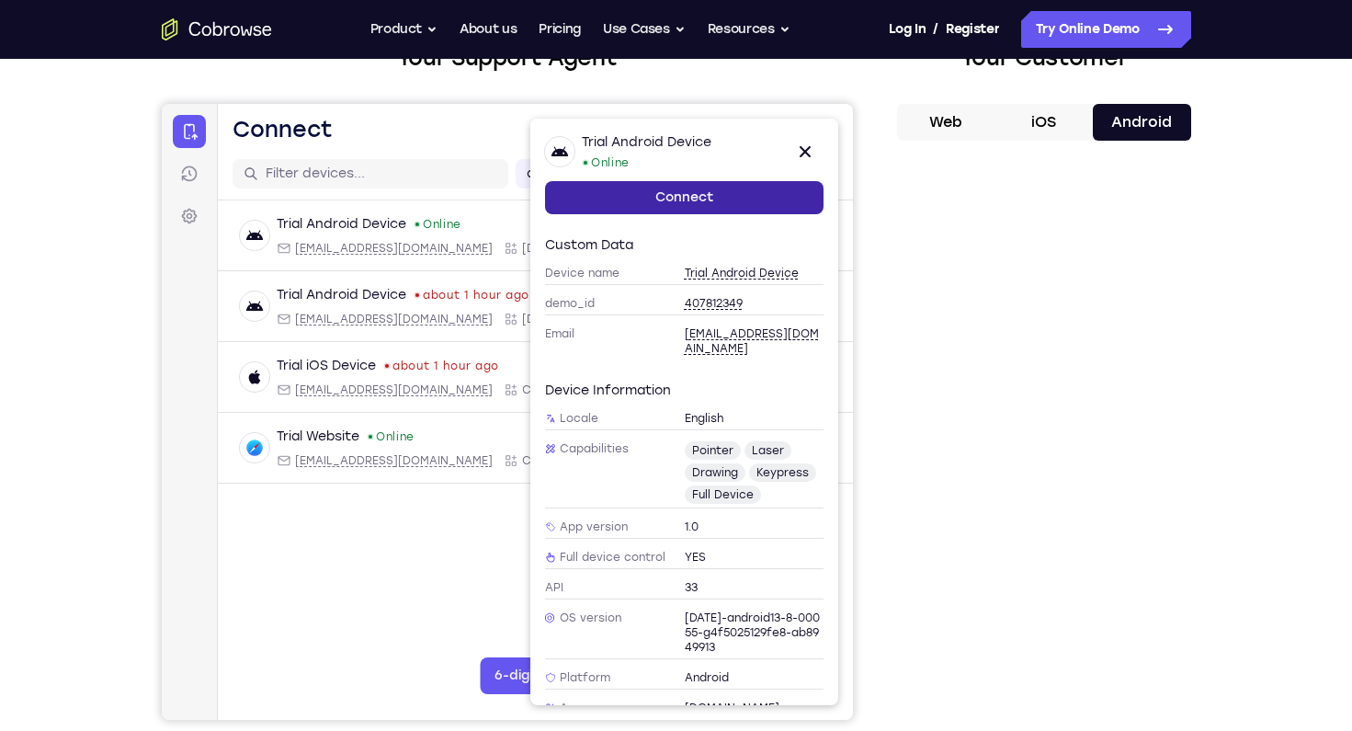
click at [659, 195] on link "Connect" at bounding box center [683, 197] width 279 height 33
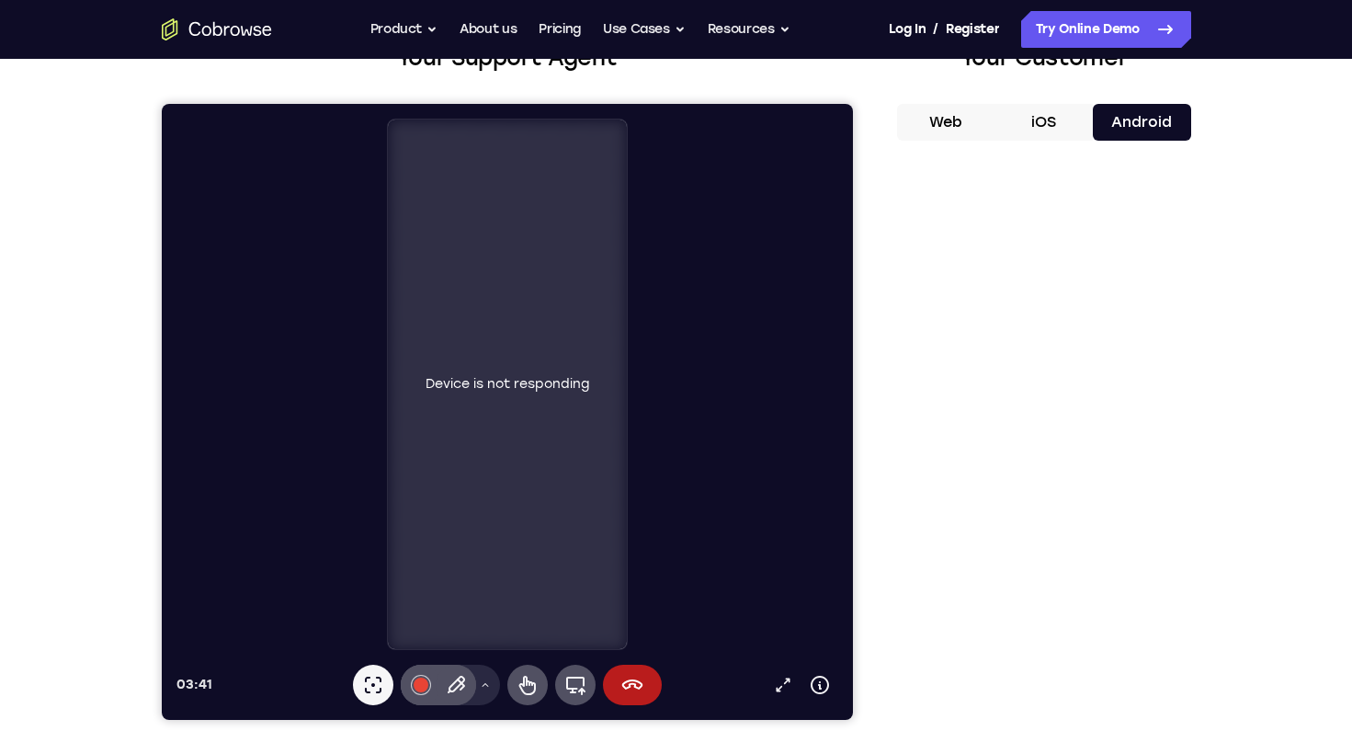
click at [490, 437] on div "Device is not responding" at bounding box center [506, 385] width 239 height 530
click at [460, 687] on icon at bounding box center [455, 685] width 22 height 22
click at [416, 689] on div at bounding box center [420, 685] width 15 height 15
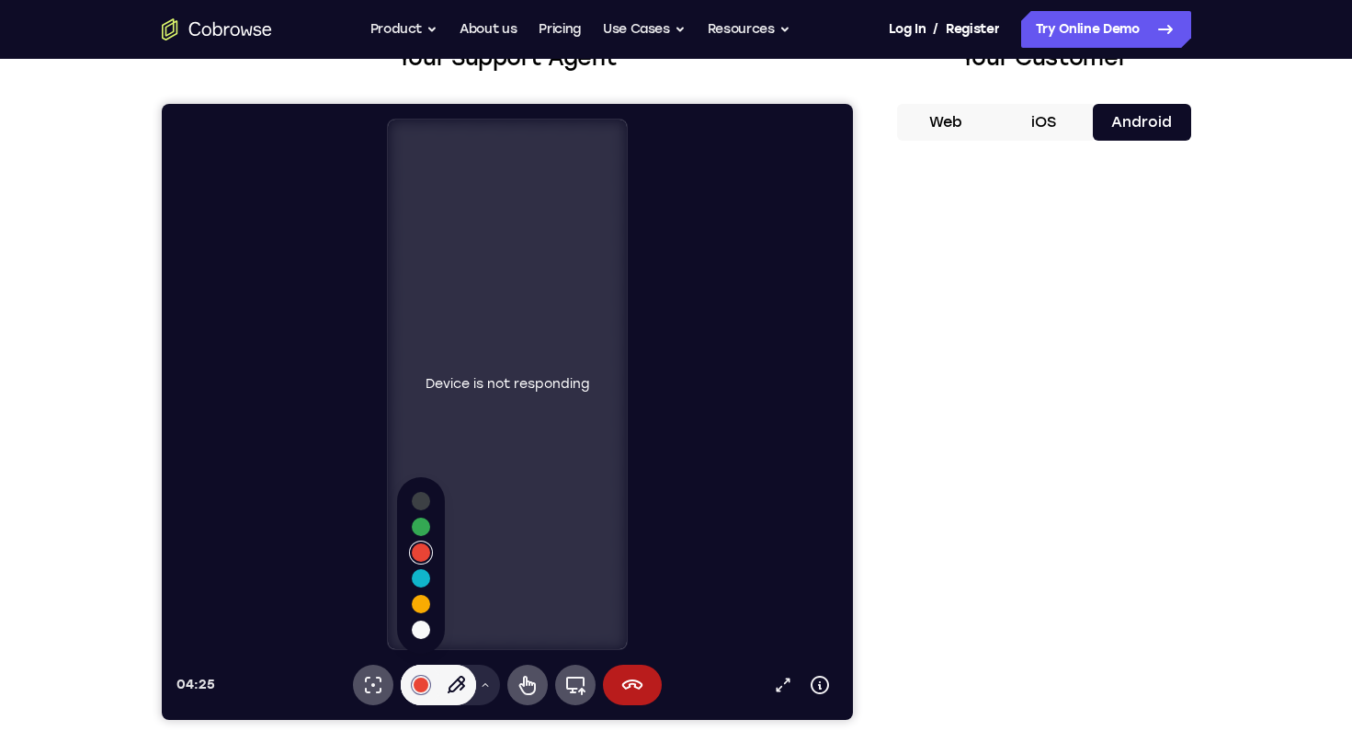
click at [1054, 131] on button "iOS" at bounding box center [1044, 122] width 98 height 37
click at [949, 127] on button "Web" at bounding box center [946, 122] width 98 height 37
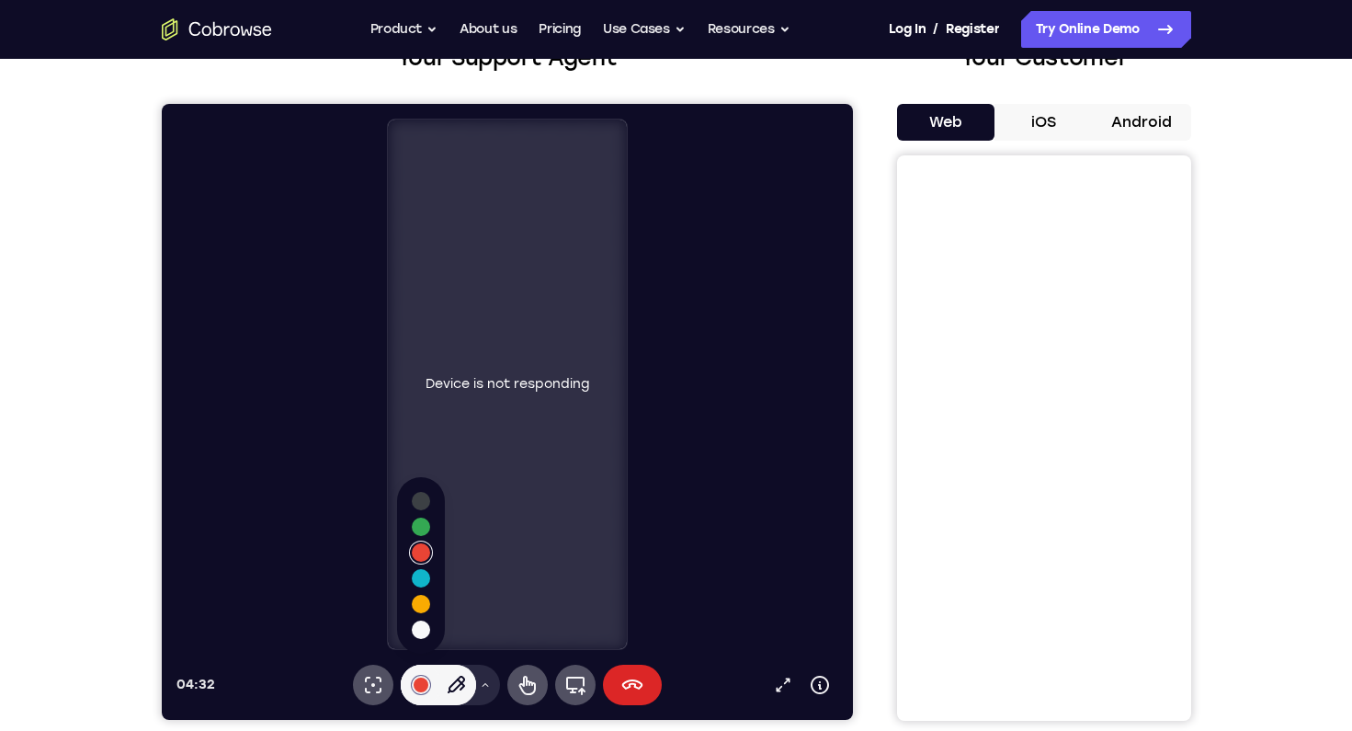
click at [631, 685] on icon at bounding box center [632, 685] width 22 height 22
click at [627, 677] on icon at bounding box center [632, 685] width 22 height 22
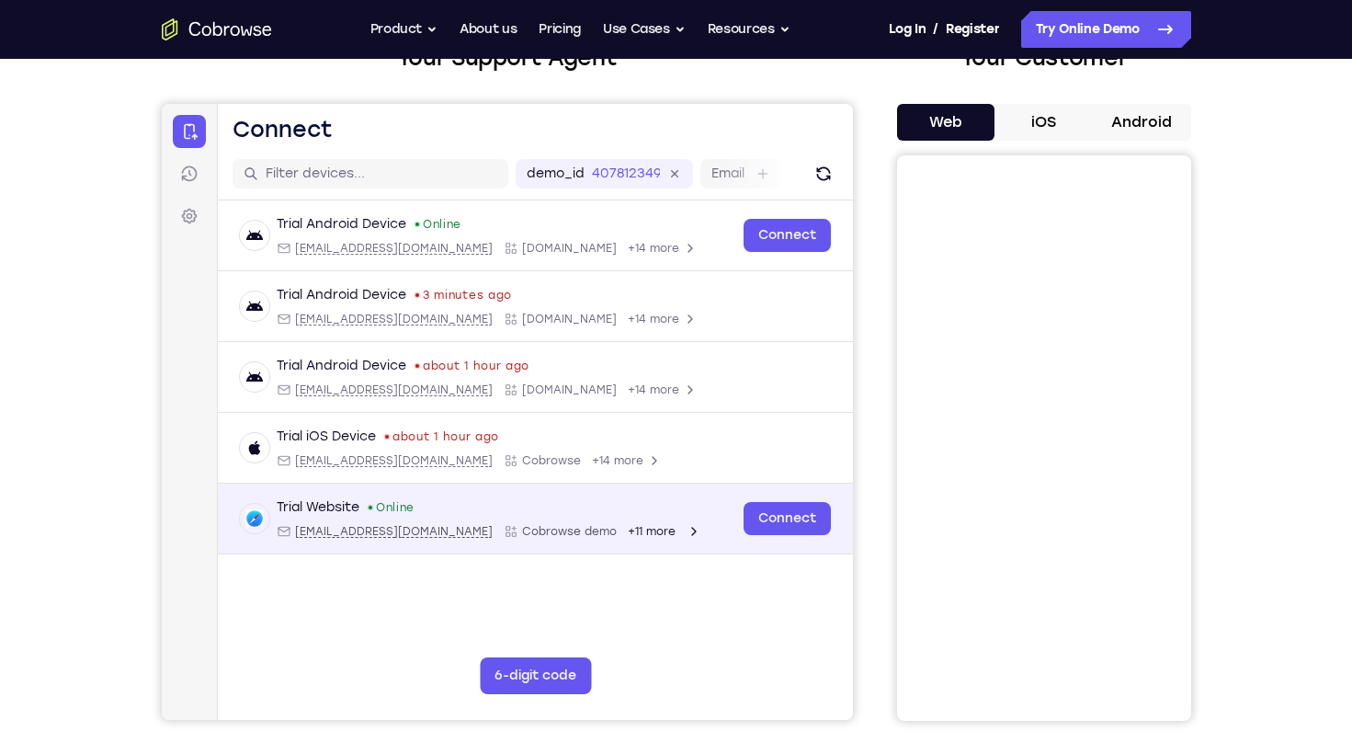
click at [569, 508] on div "Trial Website Online" at bounding box center [488, 507] width 425 height 18
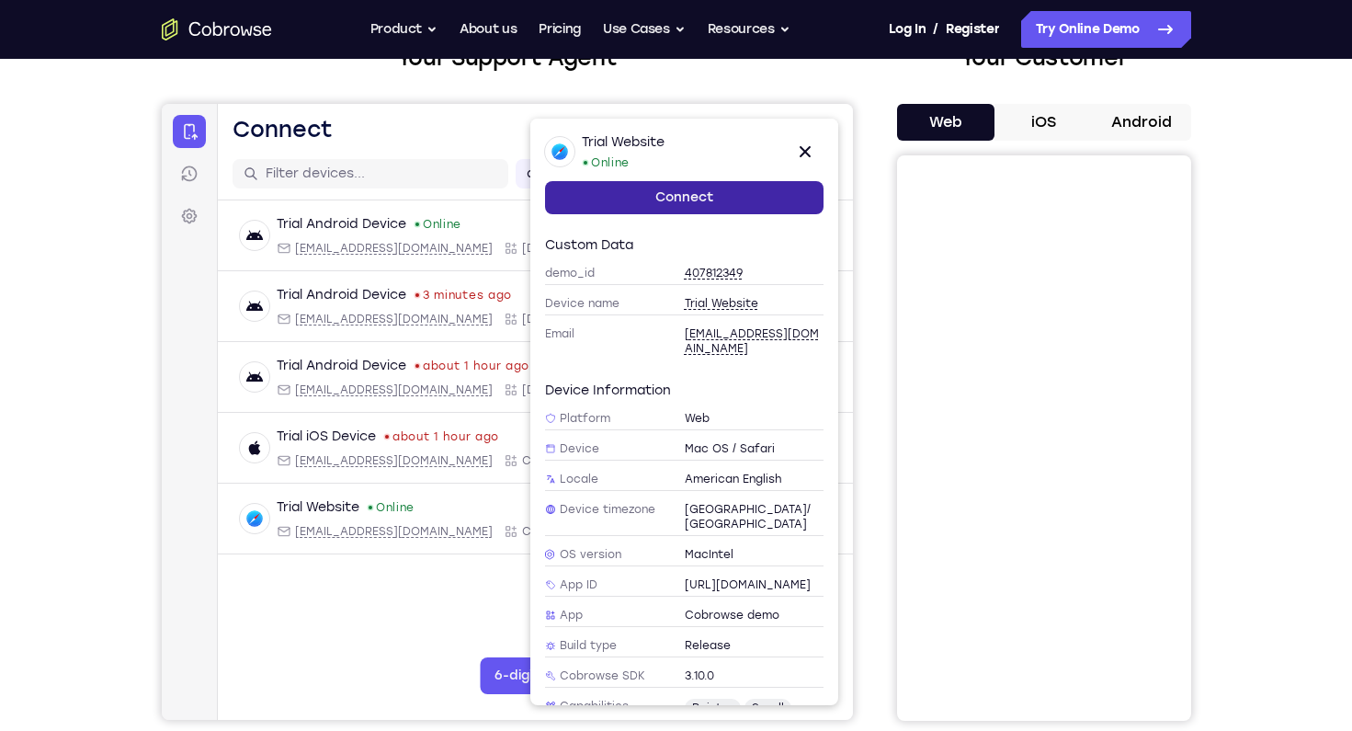
click at [704, 198] on link "Connect" at bounding box center [683, 197] width 279 height 33
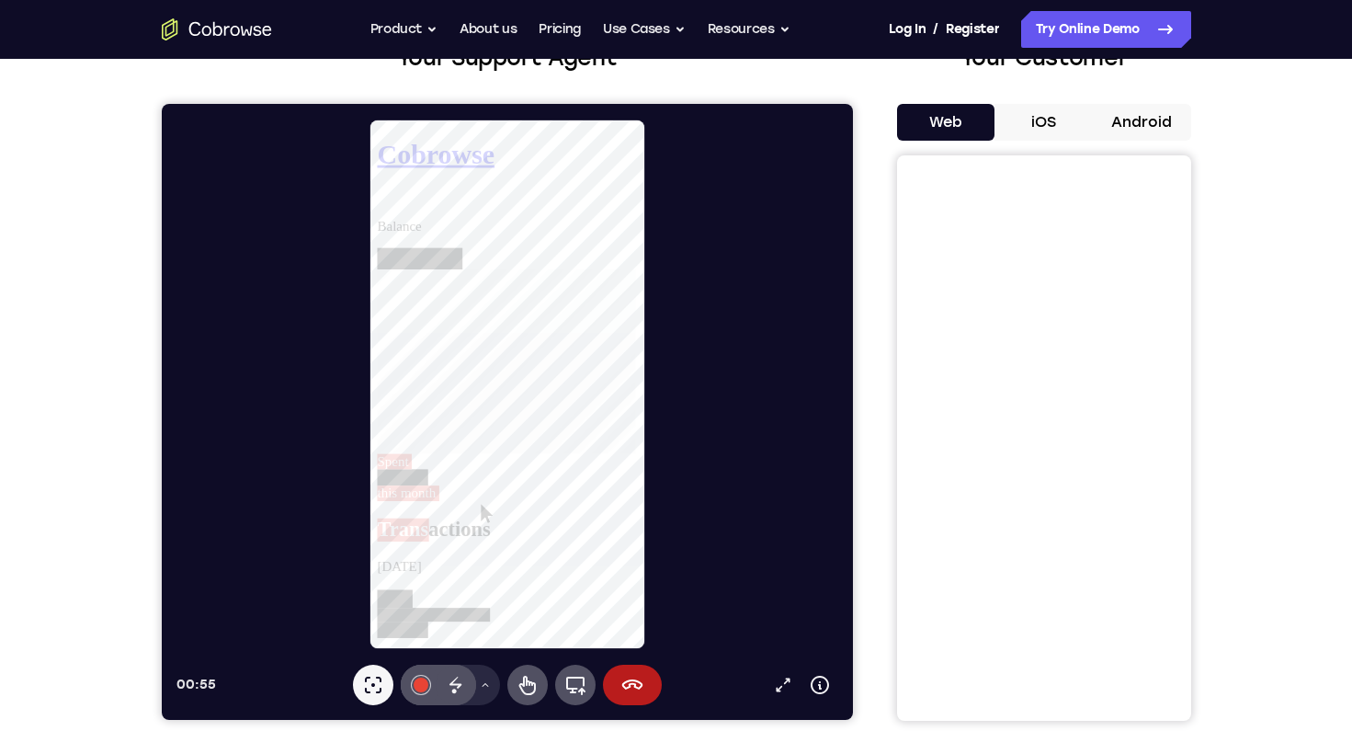
scroll to position [0, 0]
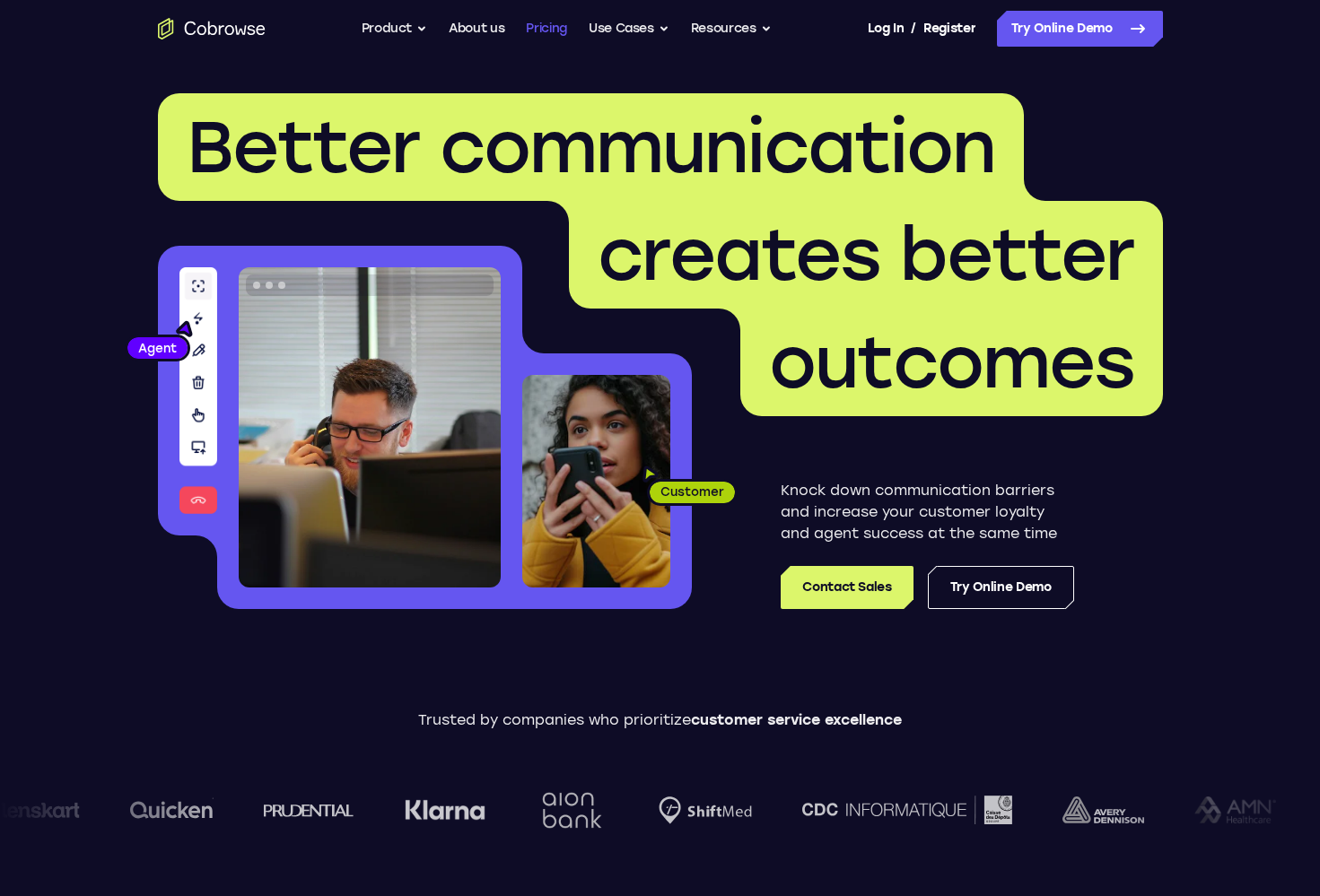
click at [534, 29] on link "Pricing" at bounding box center [547, 28] width 41 height 36
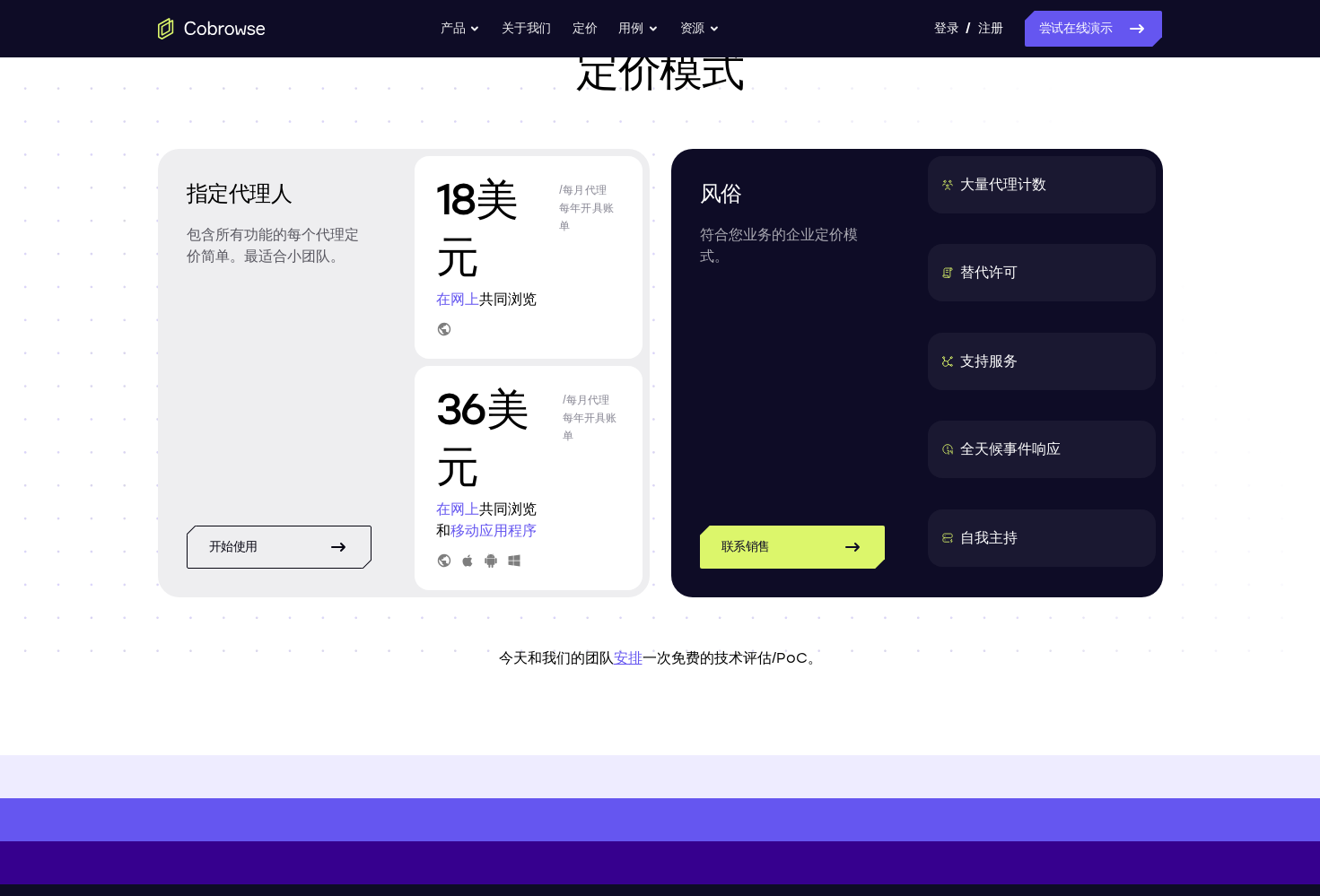
scroll to position [162, 0]
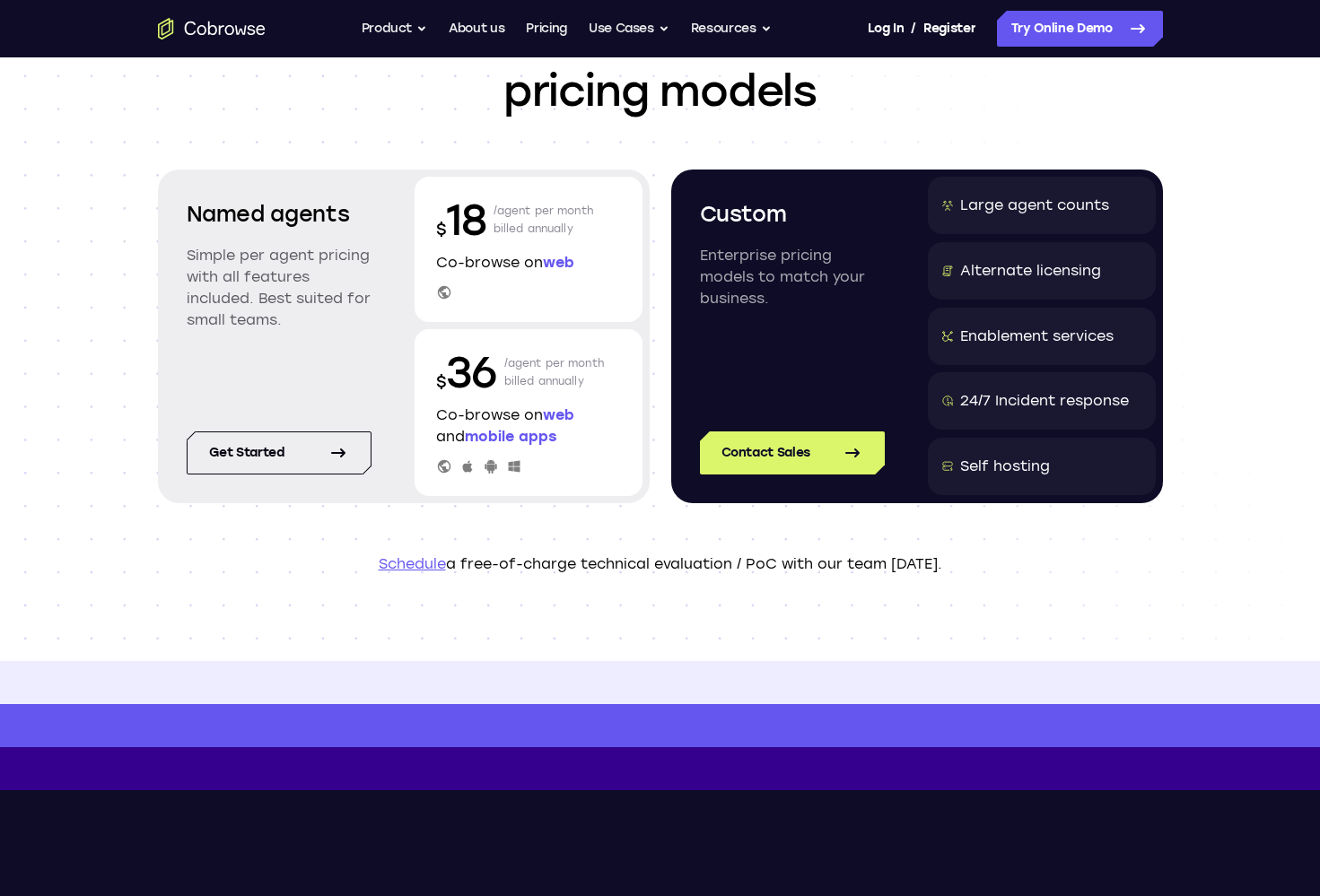
scroll to position [143, 0]
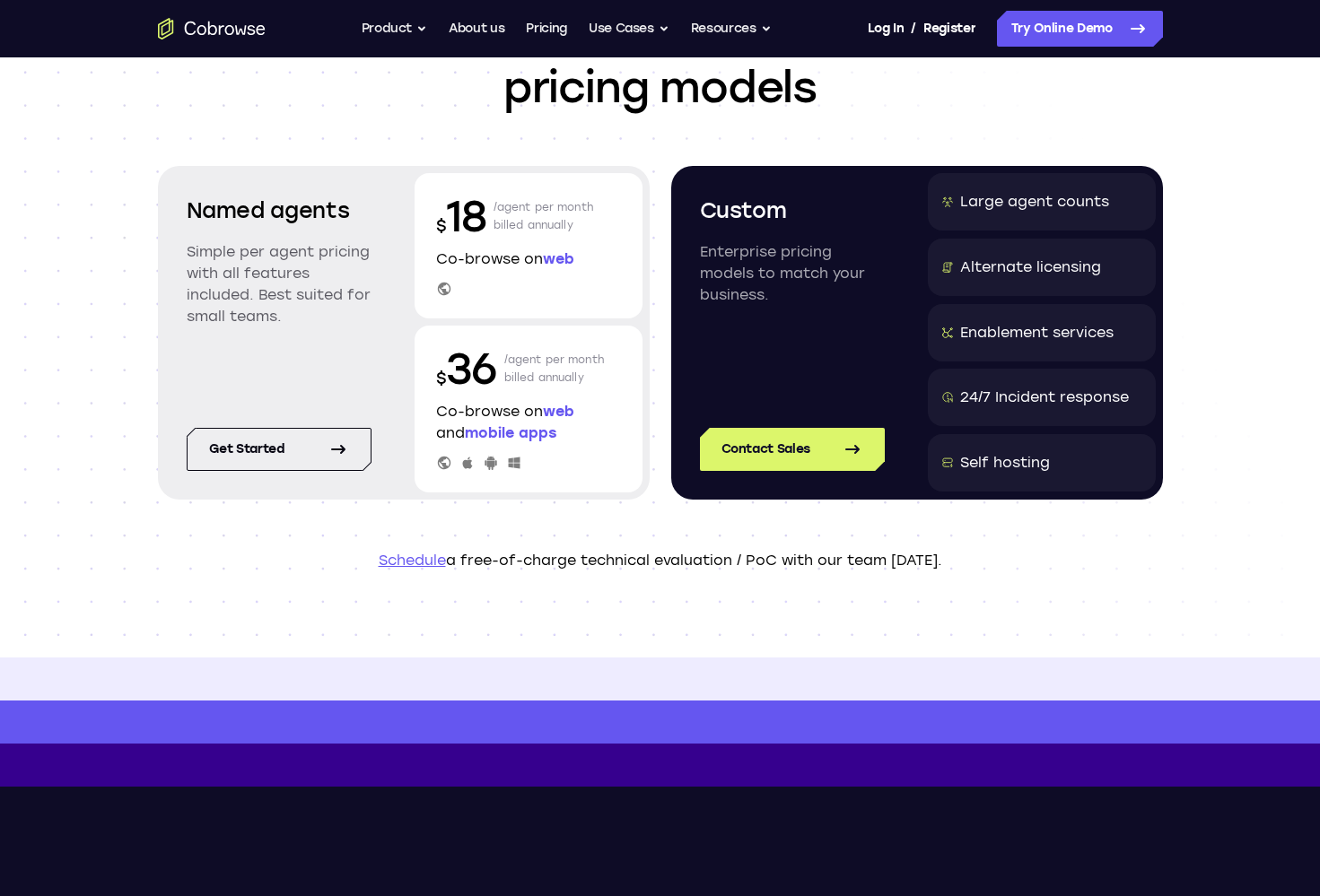
click at [543, 363] on p "/agent per month billed annually" at bounding box center [555, 368] width 101 height 58
click at [487, 385] on p "$ 36" at bounding box center [467, 368] width 62 height 58
click at [533, 373] on p "/agent per month billed annually" at bounding box center [555, 368] width 101 height 58
click at [276, 454] on link "Get started" at bounding box center [278, 450] width 185 height 43
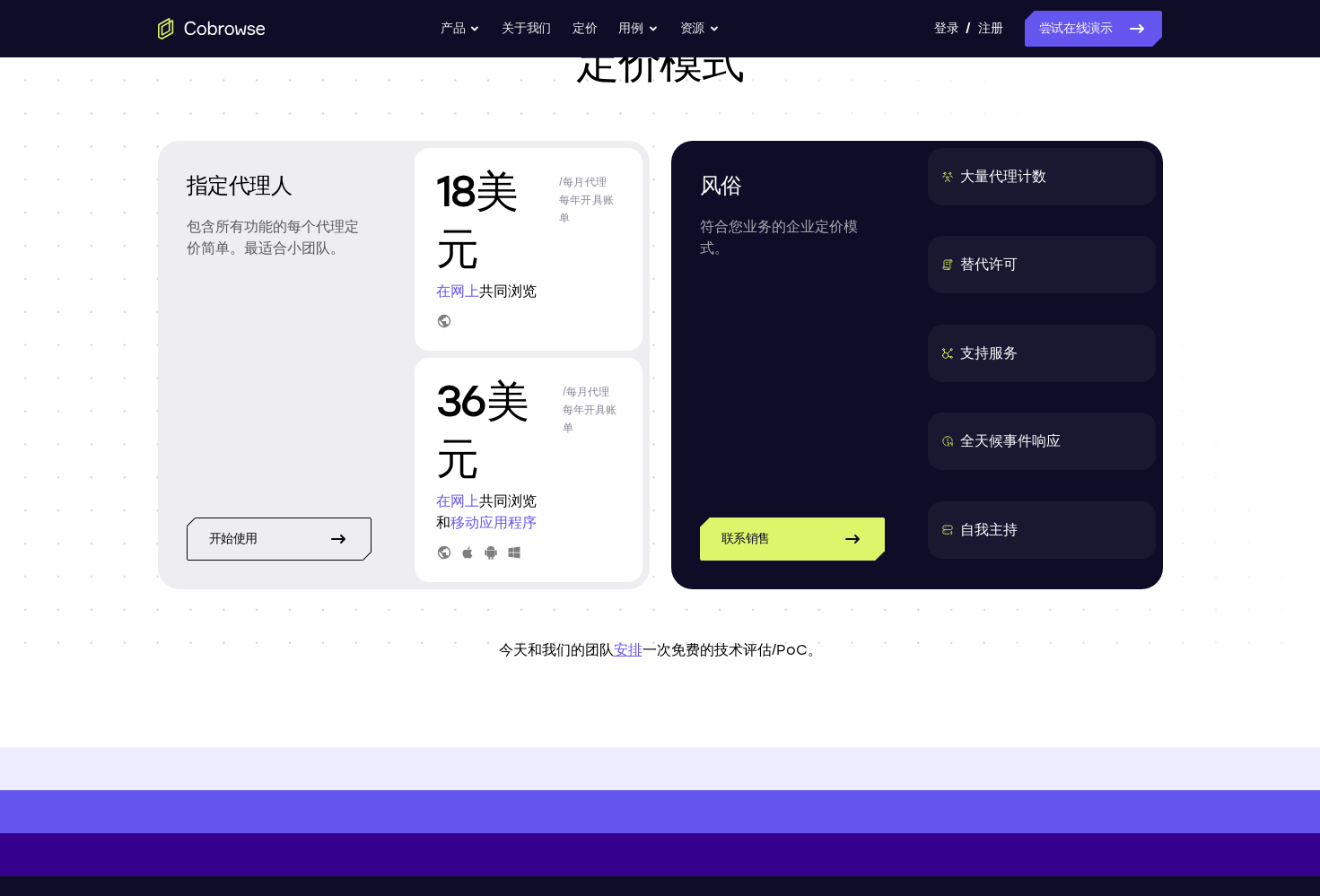
scroll to position [173, 0]
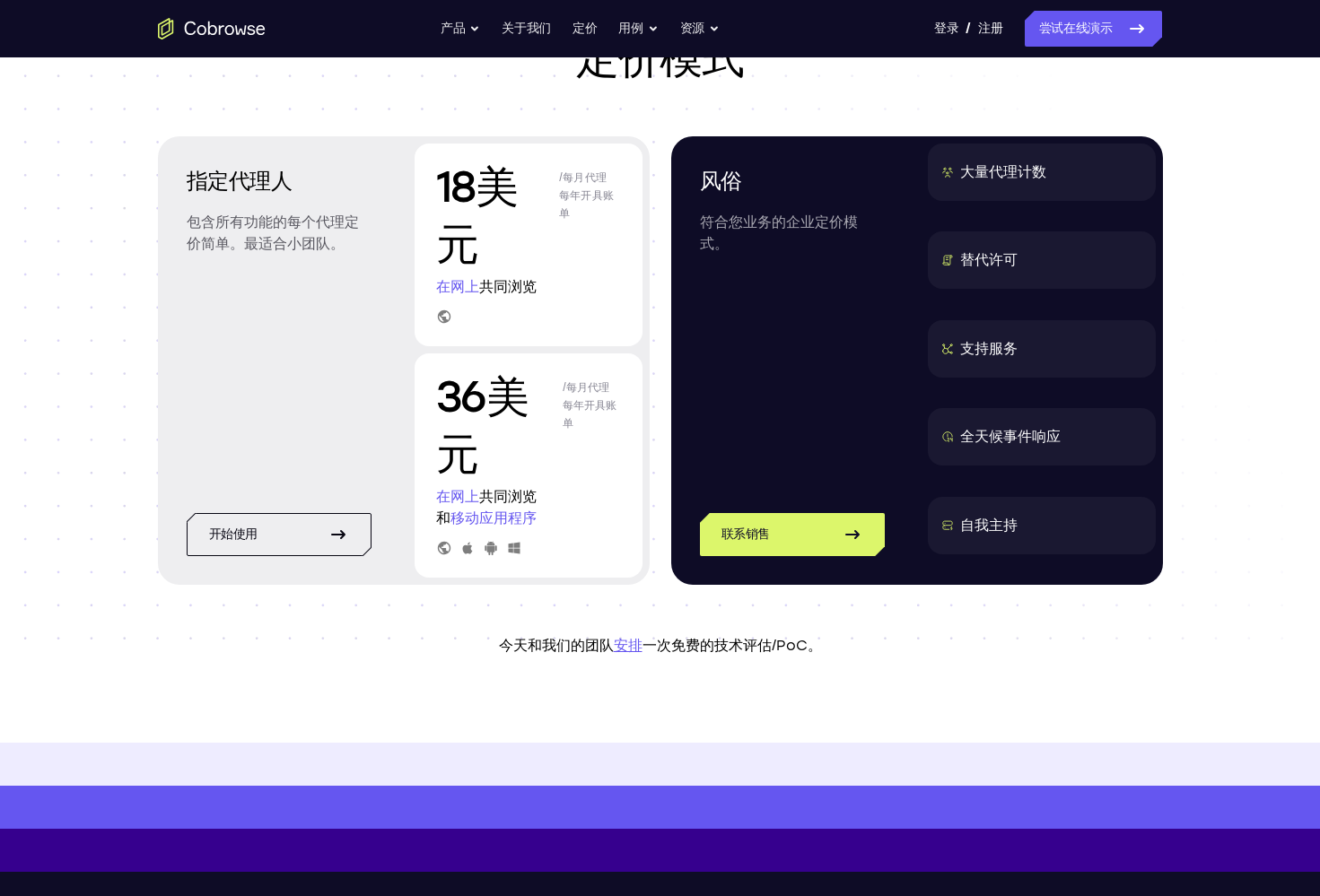
click at [551, 455] on p "36美元" at bounding box center [496, 426] width 119 height 115
click at [561, 492] on p "在网上 共同浏览 和 移动应用程序" at bounding box center [528, 508] width 185 height 43
click at [338, 542] on icon at bounding box center [339, 535] width 21 height 21
click at [784, 520] on link "联系销售" at bounding box center [792, 535] width 185 height 43
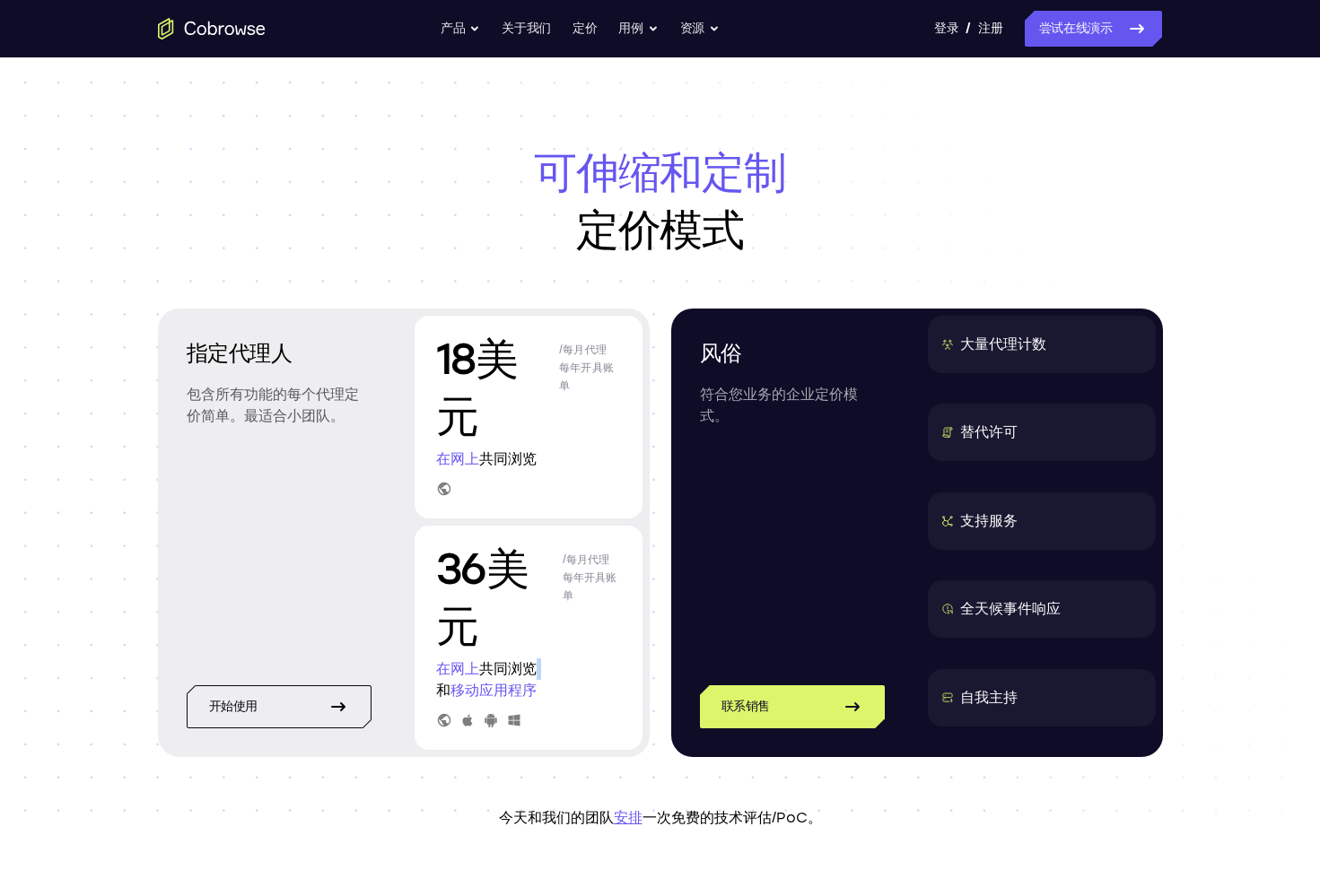
scroll to position [0, 0]
click at [619, 784] on header "可伸缩和定制 定价模式 指定代理人 包含所有功能的每个代理定价简单。最适合小团队。 开始使用 18美元 /每月代理 每年开具账单 在网上 共同浏览 36美元 …" at bounding box center [660, 486] width 1149 height 858
click at [629, 814] on link "安排" at bounding box center [628, 817] width 28 height 17
click at [553, 657] on div "36美元 /每月代理 每年开具账单 在网上 共同浏览 和 移动应用程序" at bounding box center [529, 638] width 228 height 224
click at [505, 635] on p "36美元" at bounding box center [496, 597] width 119 height 115
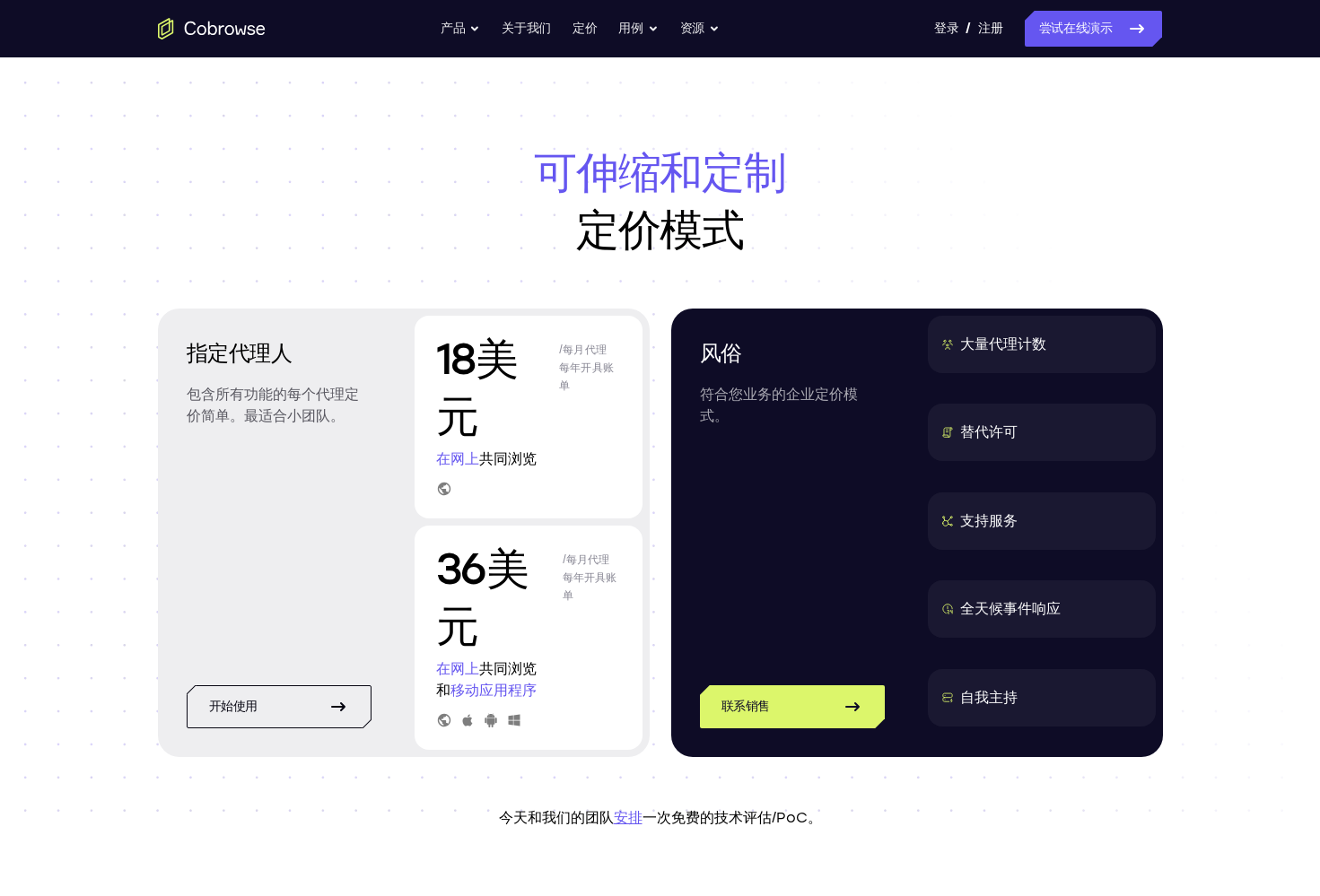
click at [468, 724] on icon at bounding box center [467, 721] width 10 height 12
click at [602, 611] on p "/每月代理 每年开具账单" at bounding box center [592, 597] width 59 height 115
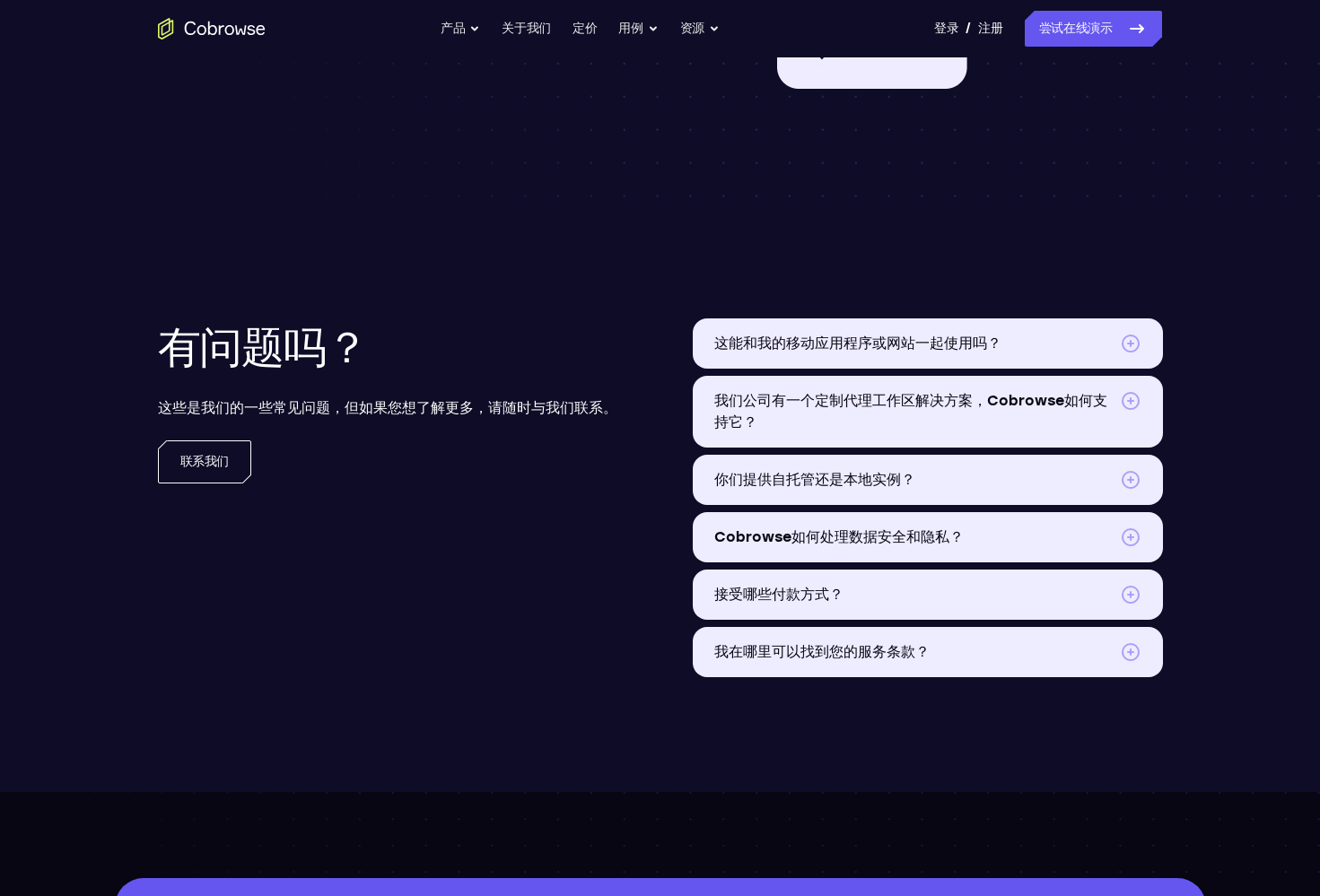
scroll to position [2039, 0]
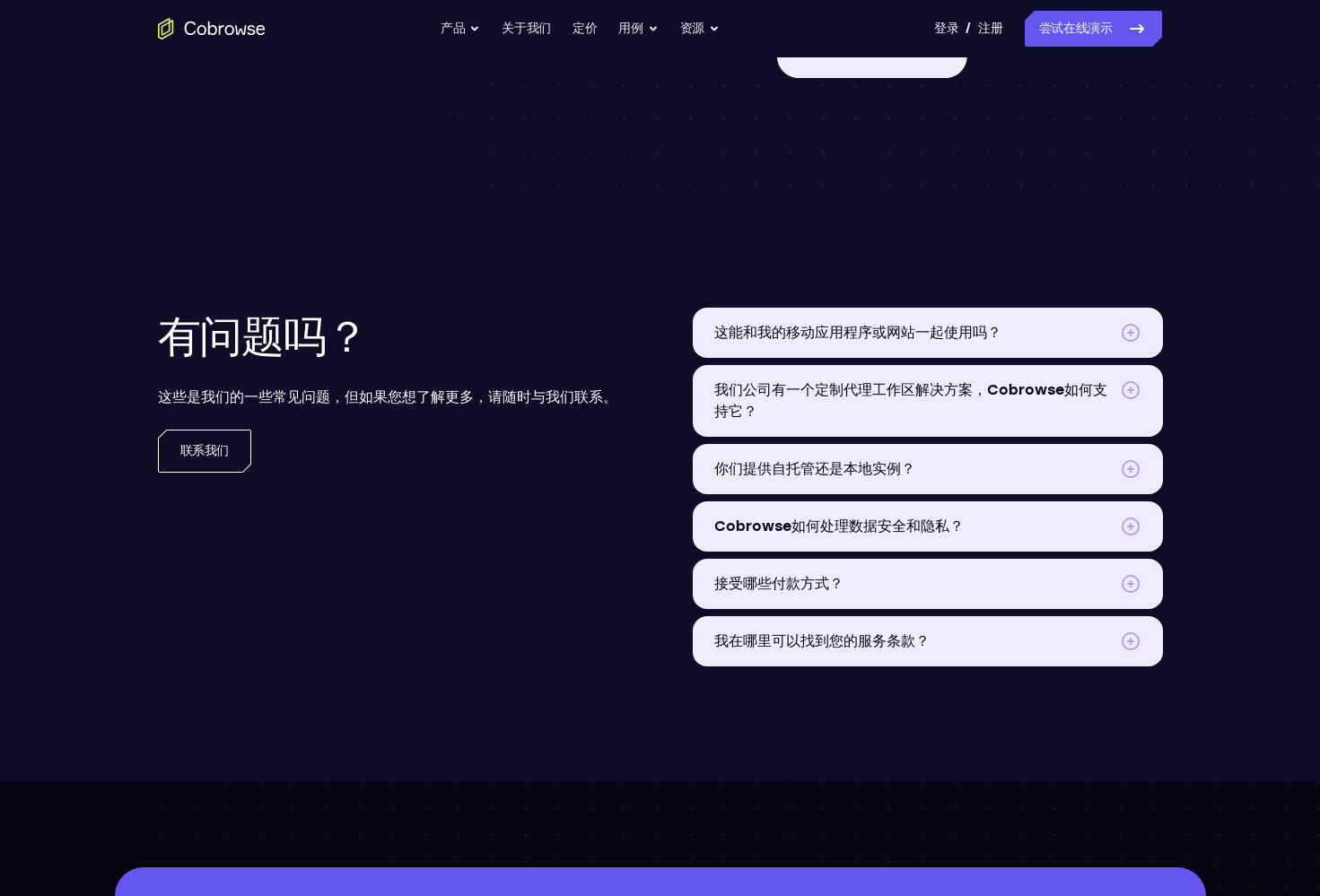
click at [1090, 471] on span "你们提供自托管还是本地实例？" at bounding box center [914, 469] width 398 height 21
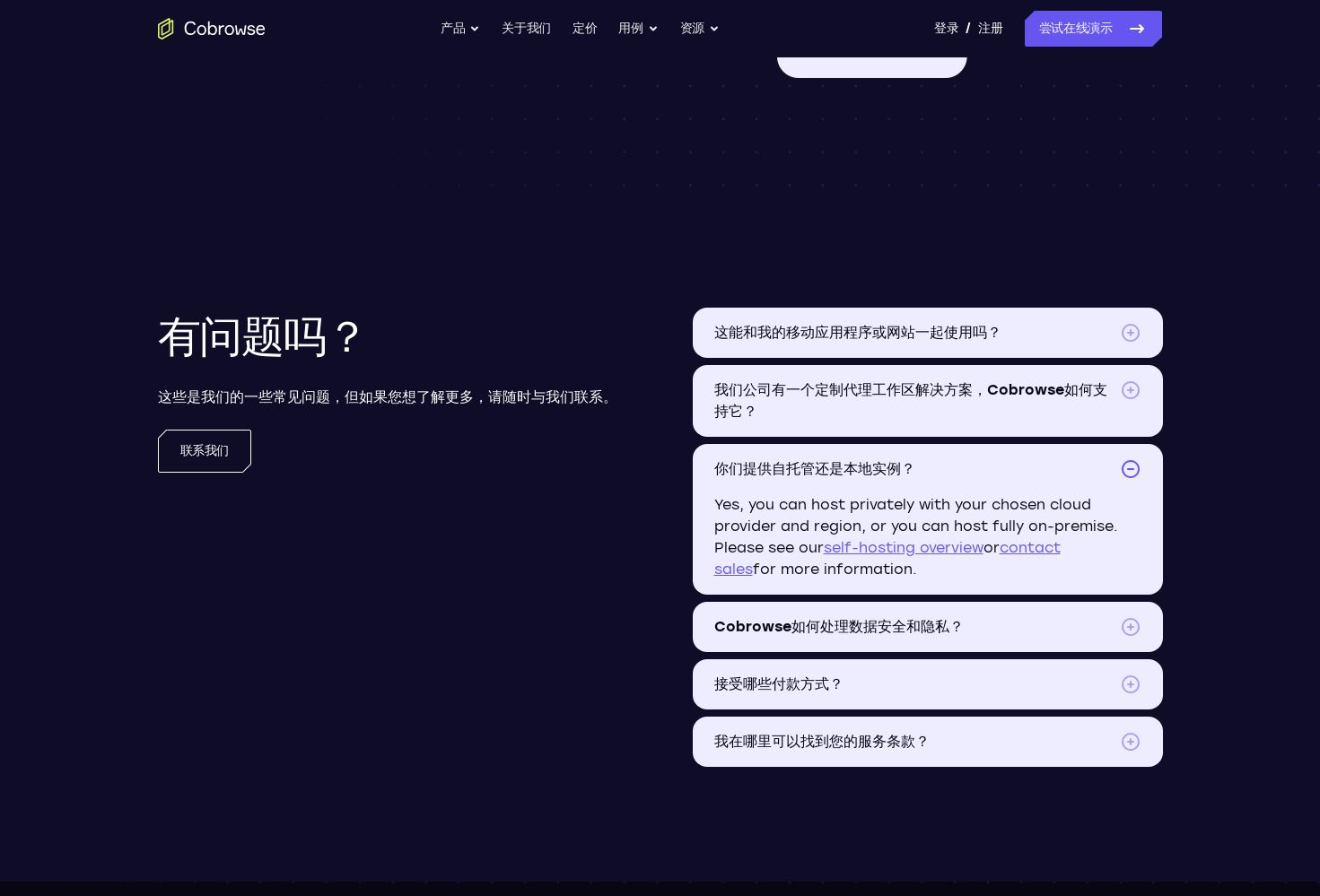
click at [1031, 333] on span "这能和我的移动应用程序或网站一起使用吗？" at bounding box center [914, 333] width 398 height 21
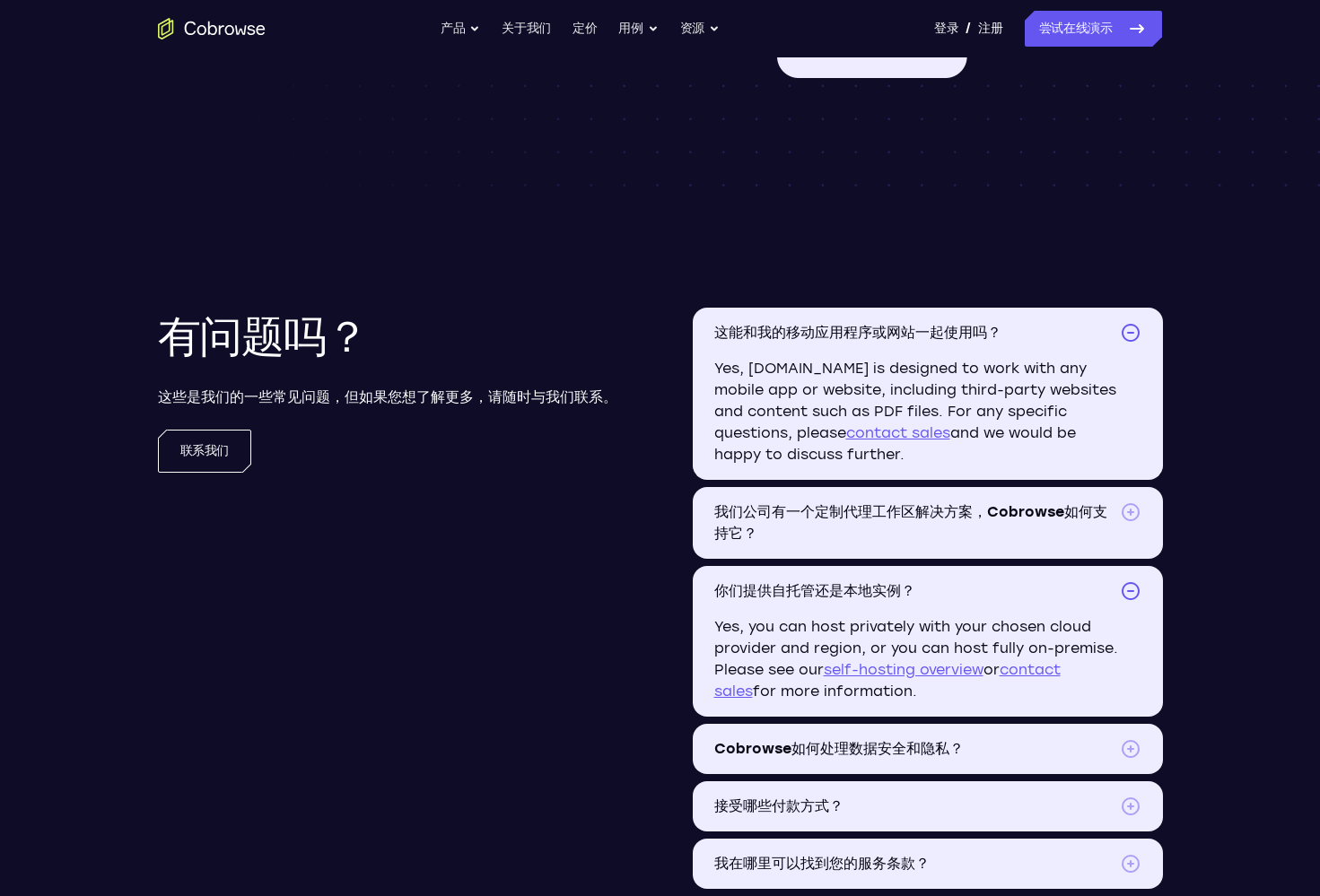
click at [935, 531] on span "我们公司有一个定制代理工作区解决方案，Cobrowse如何支持它？" at bounding box center [914, 523] width 398 height 43
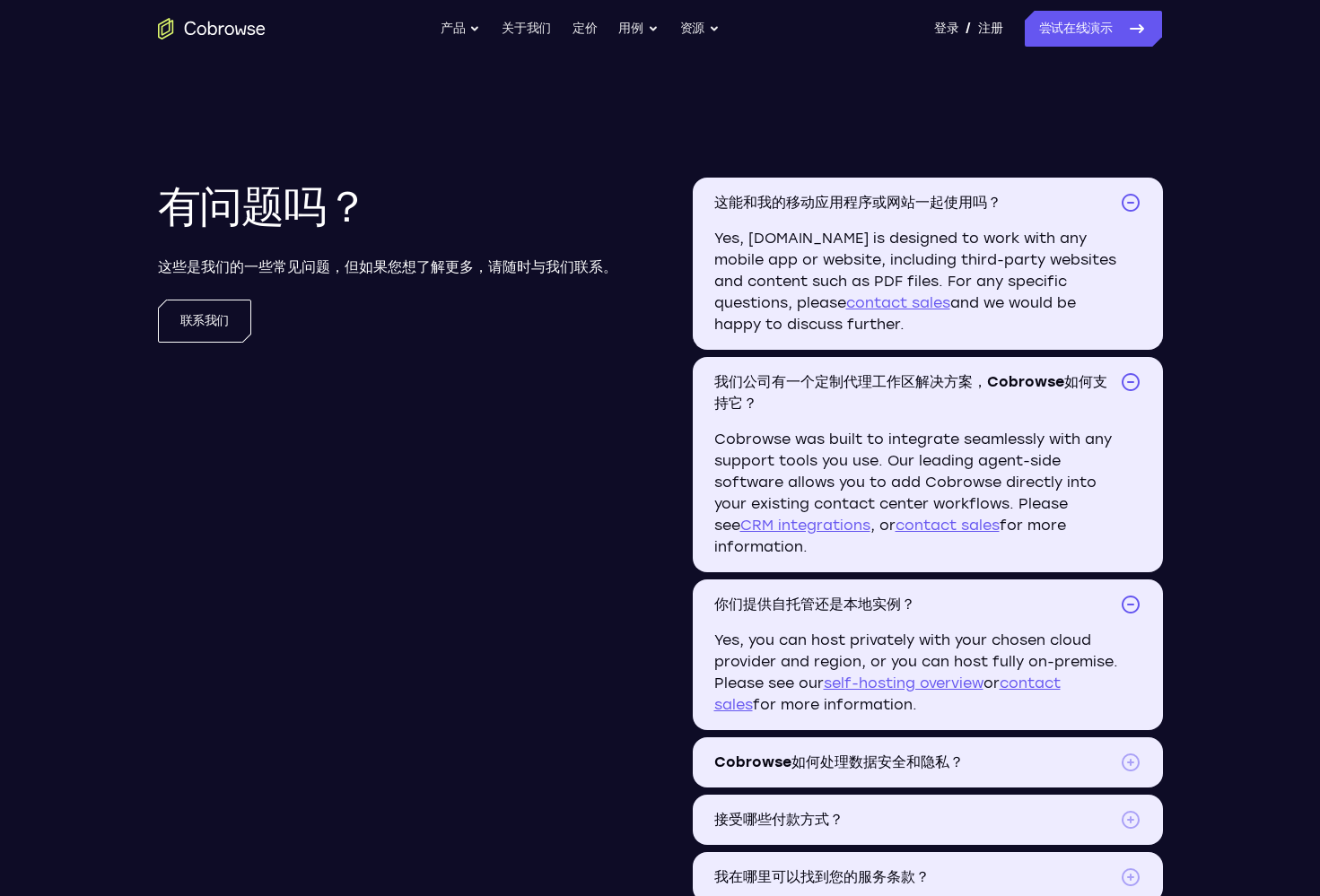
scroll to position [2171, 0]
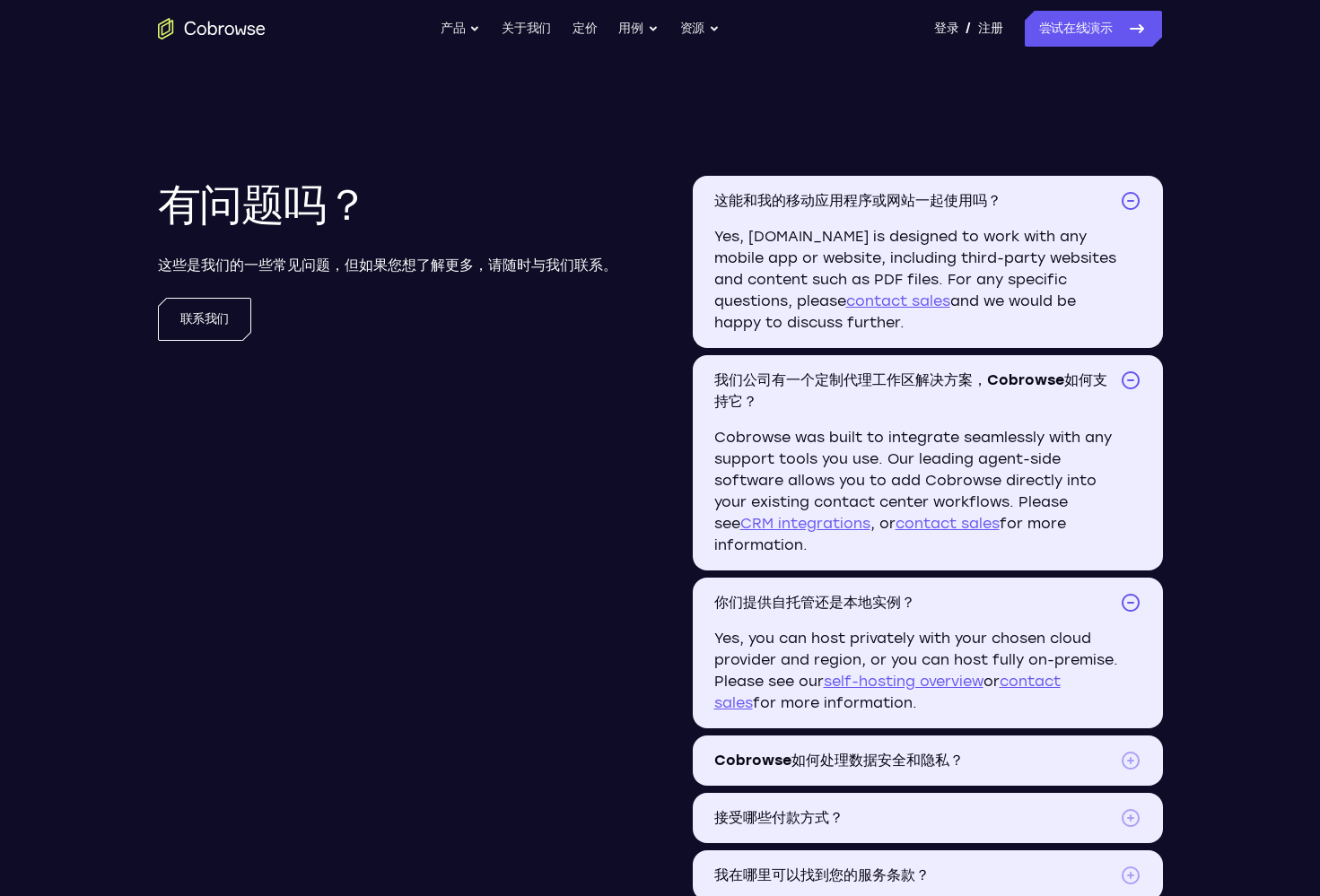
click at [833, 544] on p "Cobrowse was built to integrate seamlessly with any support tools you use. Our …" at bounding box center [928, 499] width 471 height 143
drag, startPoint x: 833, startPoint y: 544, endPoint x: 709, endPoint y: 427, distance: 170.5
click at [709, 427] on details "我们公司有一个定制代理工作区解决方案，Cobrowse如何支持它？ Cobrowse was built to integrate seamlessly wi…" at bounding box center [928, 463] width 471 height 216
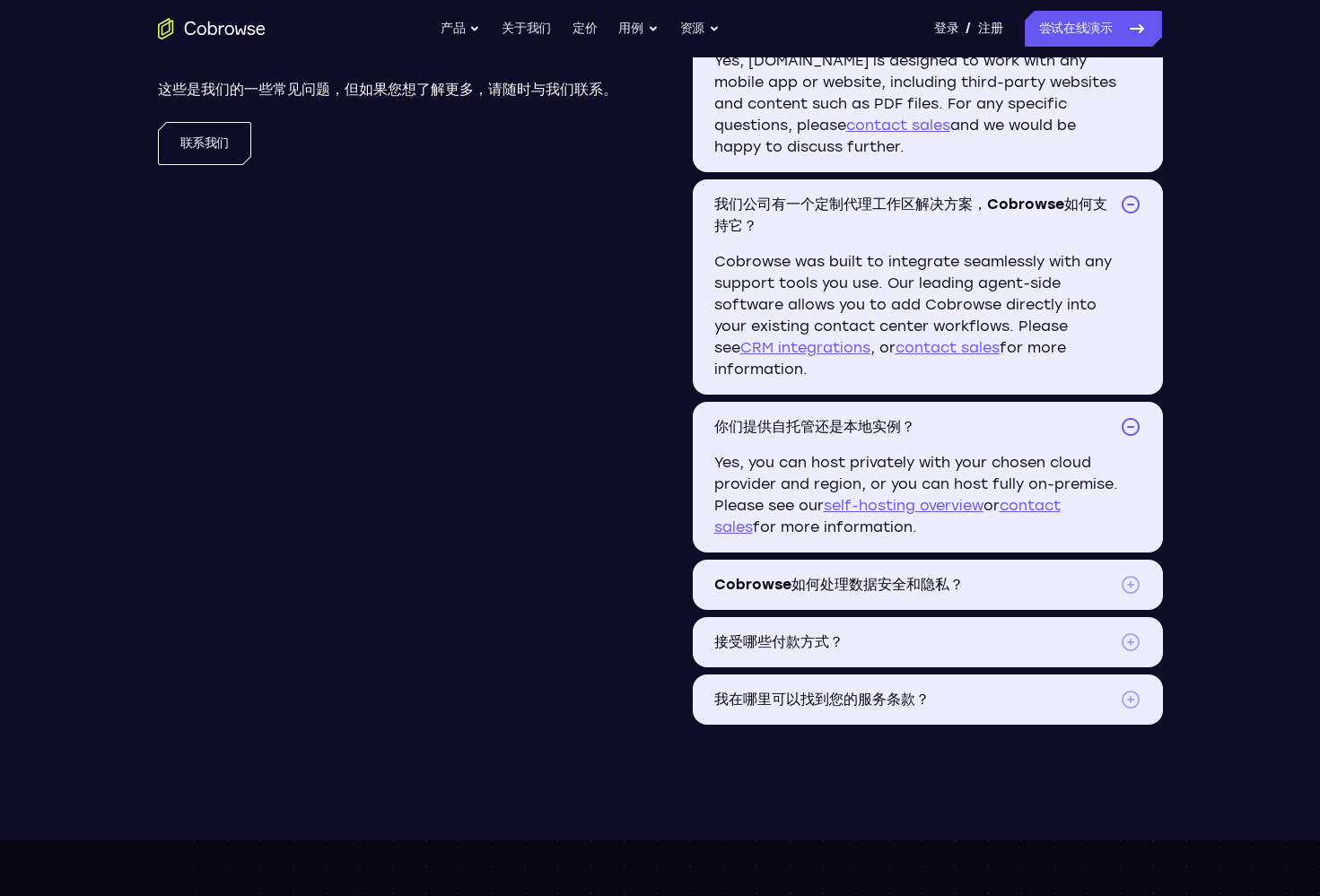
scroll to position [2370, 0]
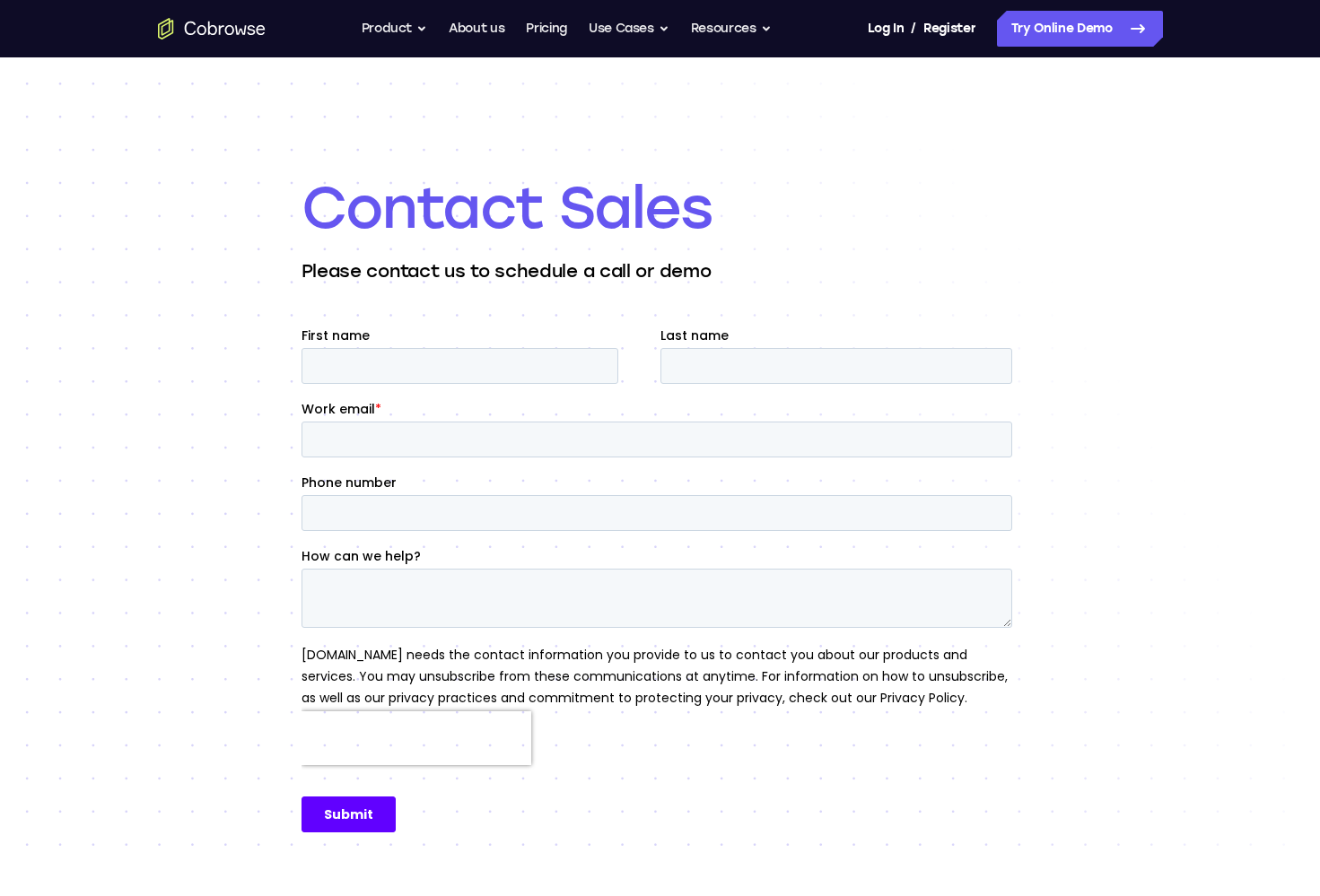
click at [1183, 321] on div "Contact Sales Please contact us to schedule a call or demo" at bounding box center [660, 510] width 1320 height 906
click at [693, 345] on div "Last name" at bounding box center [840, 355] width 359 height 58
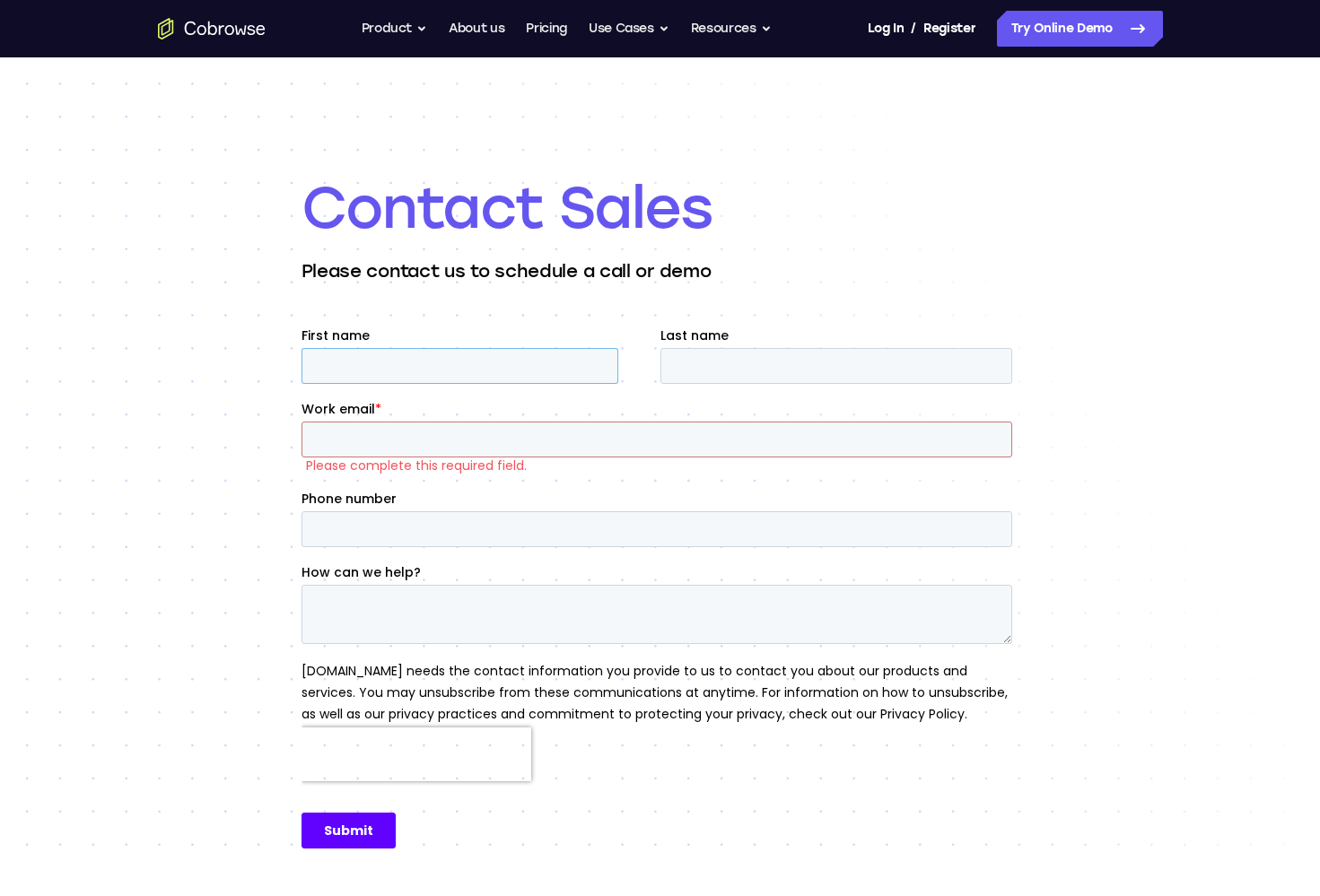
type input "s"
type input "Shixuan"
type input "Bie"
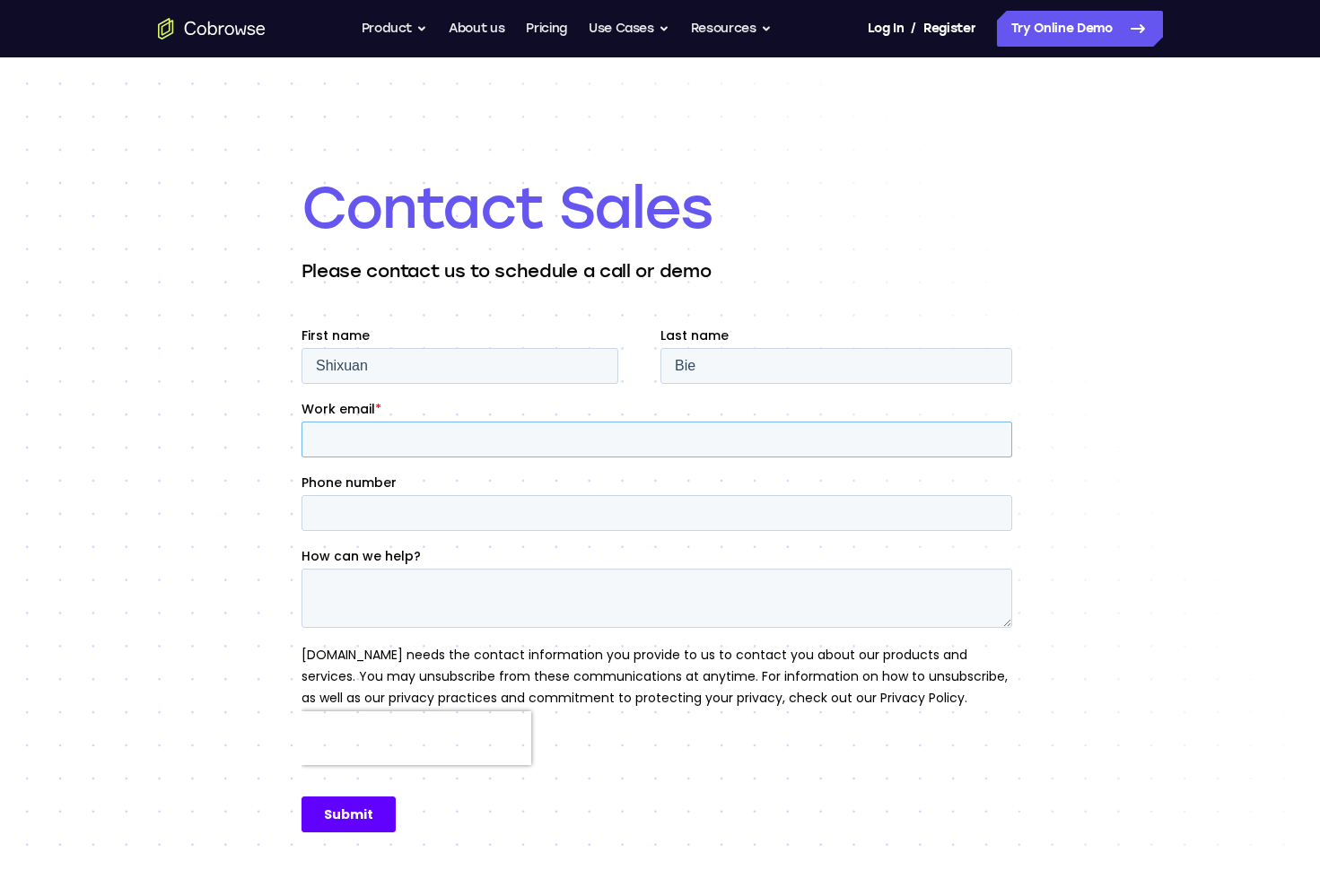
click at [507, 438] on input "Work email *" at bounding box center [656, 439] width 711 height 36
type input "shixuan.bie@chowbus.com"
click at [406, 587] on textarea "How can we help?" at bounding box center [656, 598] width 711 height 60
type input "+8617521011668"
click at [523, 579] on textarea "How can we help?" at bounding box center [656, 598] width 711 height 60
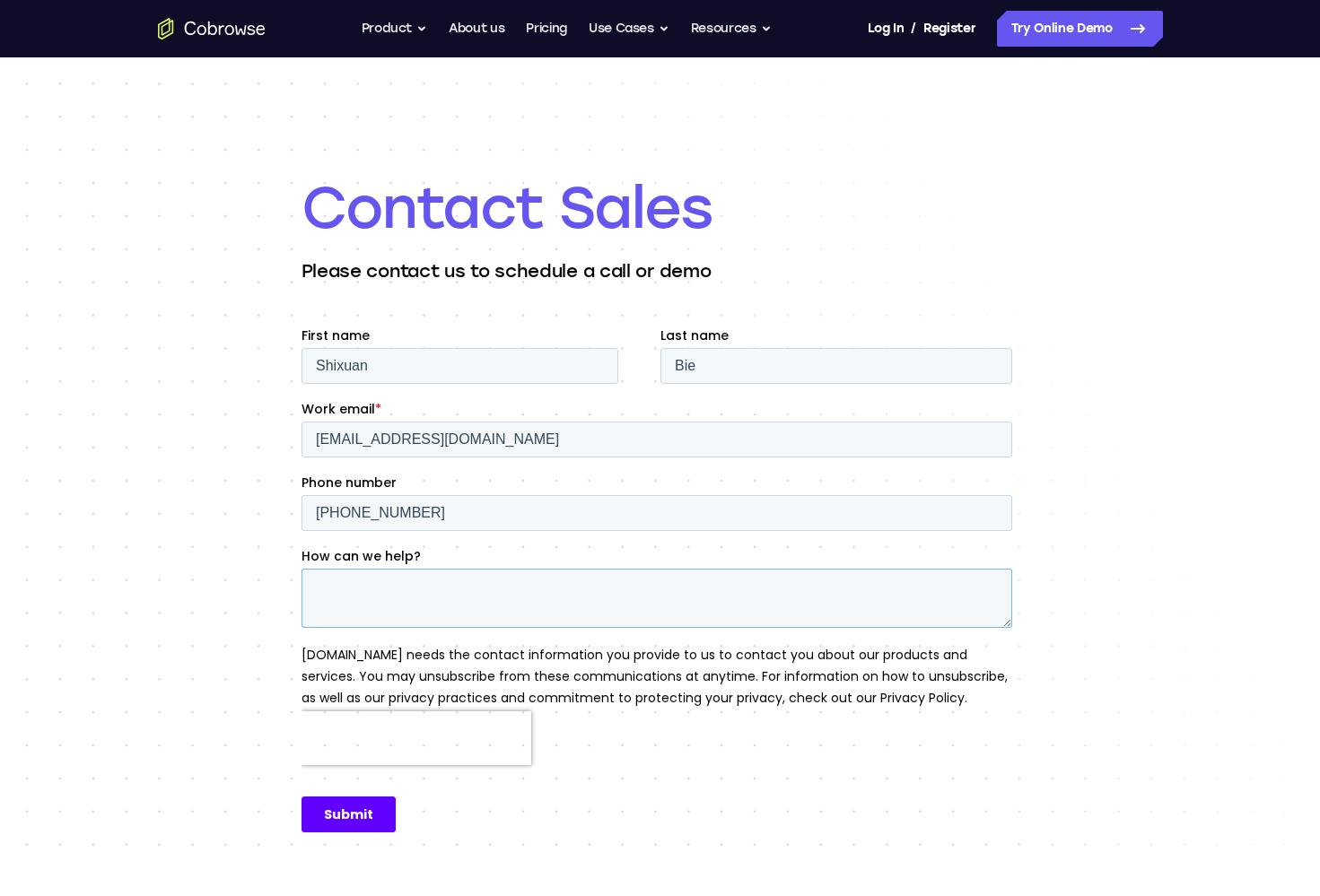
scroll to position [81, 0]
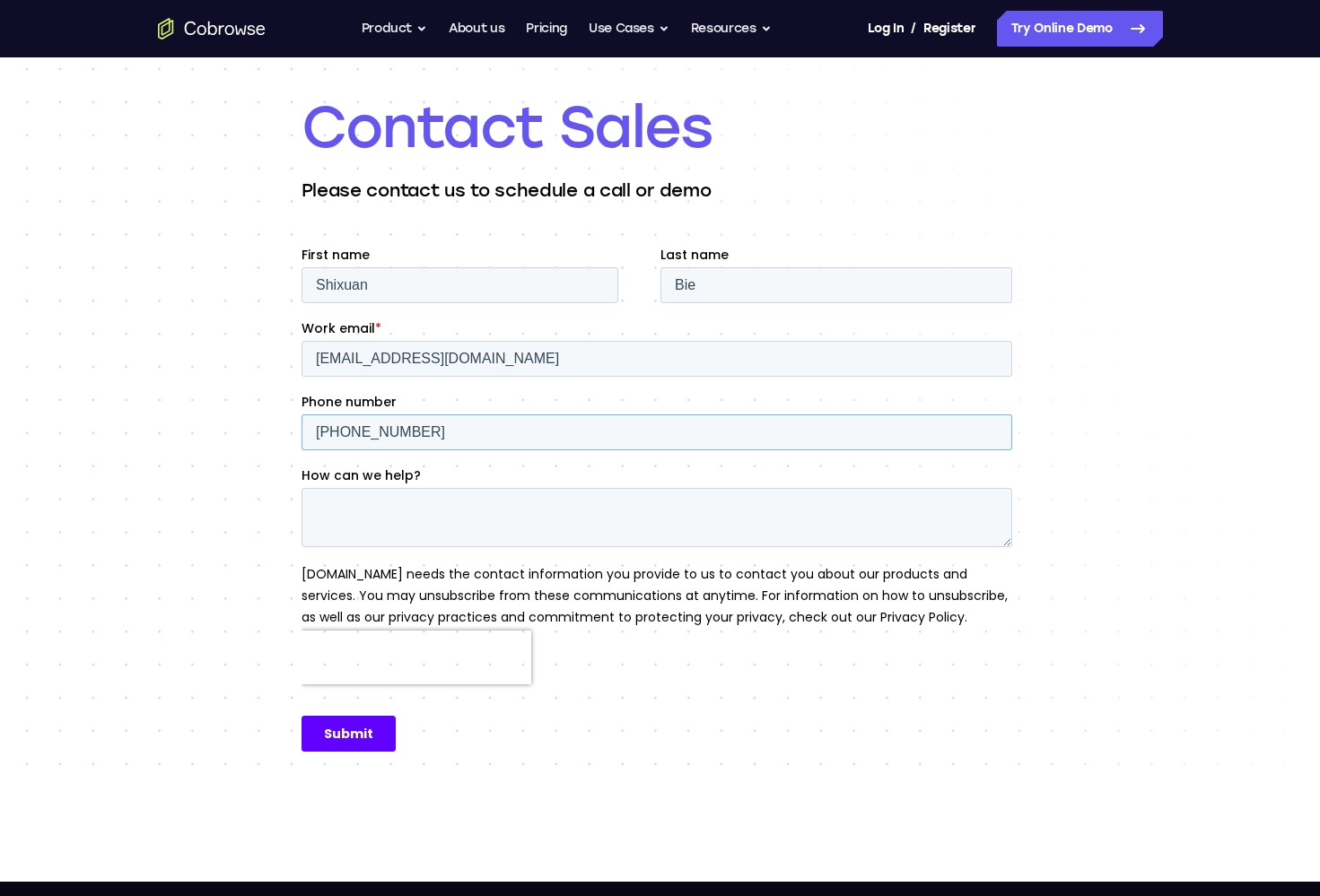
drag, startPoint x: 444, startPoint y: 438, endPoint x: 225, endPoint y: 420, distance: 219.7
click at [301, 420] on html "First name Shixuan Last name Bie Work email * shixuan.bie@chowbus.com Phone num…" at bounding box center [659, 514] width 718 height 538
click at [413, 504] on textarea "How can we help?" at bounding box center [656, 517] width 711 height 60
click at [591, 526] on textarea "How can we help?" at bounding box center [656, 517] width 711 height 60
click at [412, 510] on textarea "How can we help?" at bounding box center [656, 517] width 711 height 60
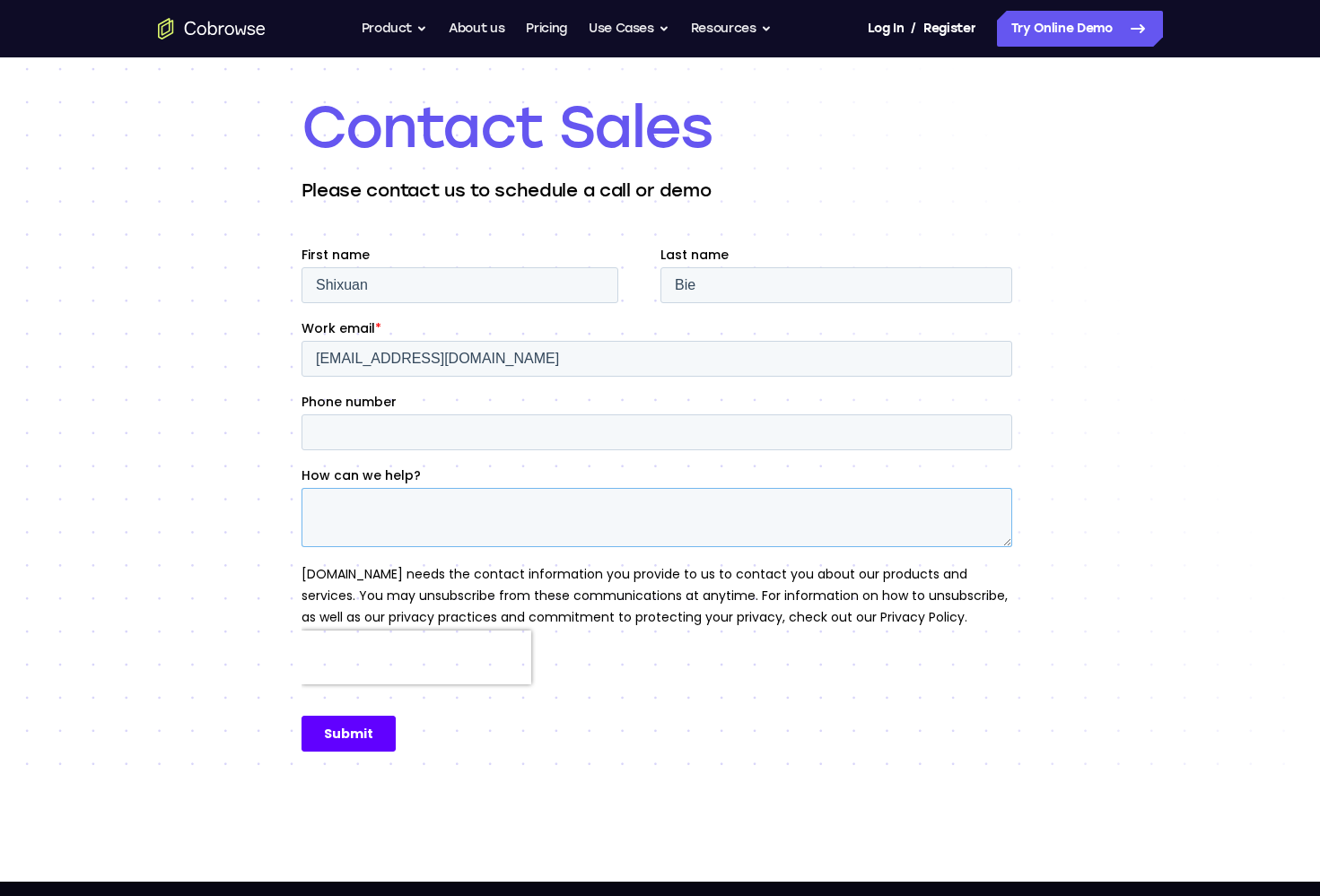
paste textarea "Inquiry About Mobile SDK Pricing and Licensing Dear [Glance/Cobrowse] Sales Tea…"
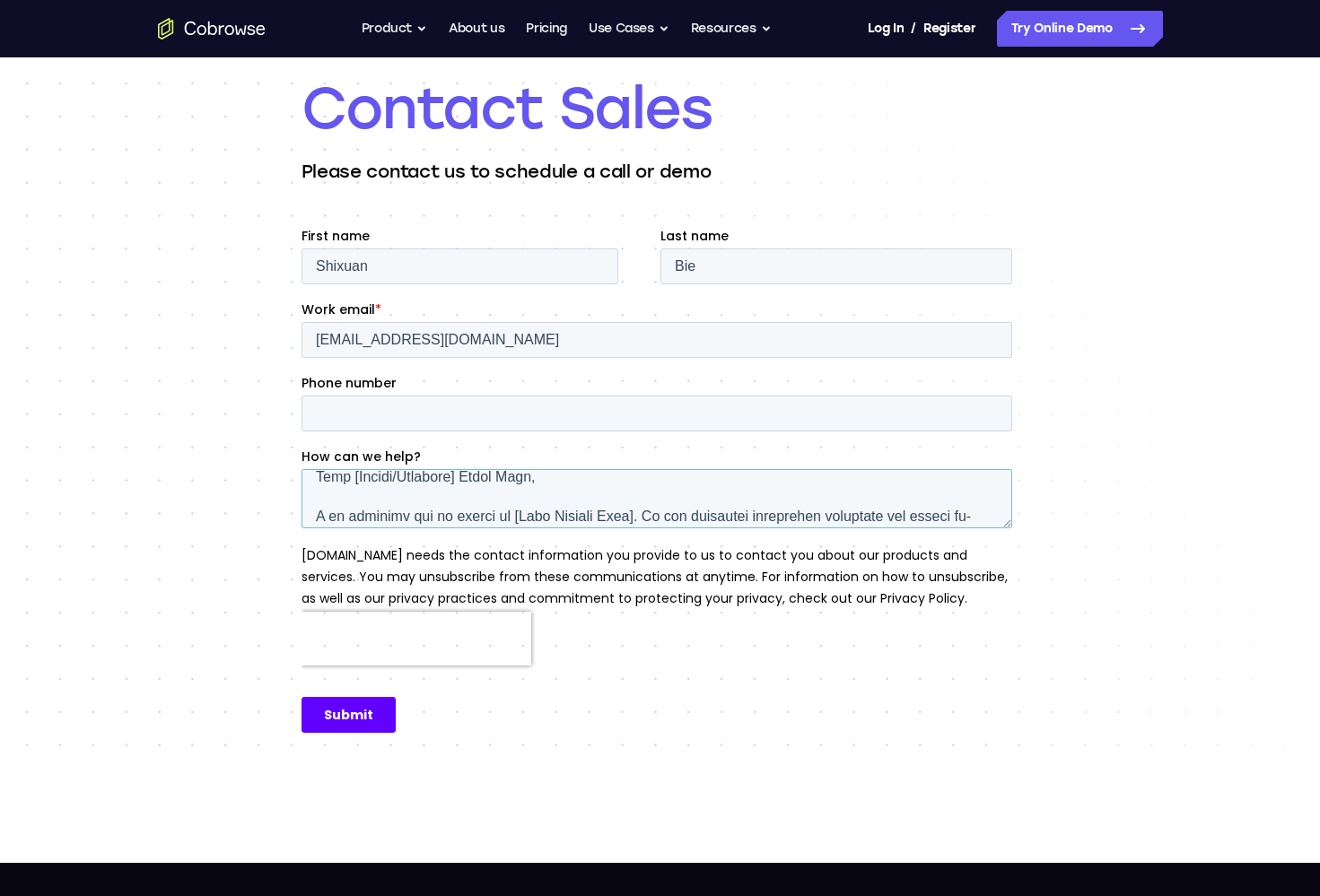
scroll to position [27, 0]
drag, startPoint x: 478, startPoint y: 500, endPoint x: 350, endPoint y: 495, distance: 128.1
click at [350, 495] on textarea "How can we help?" at bounding box center [656, 499] width 711 height 60
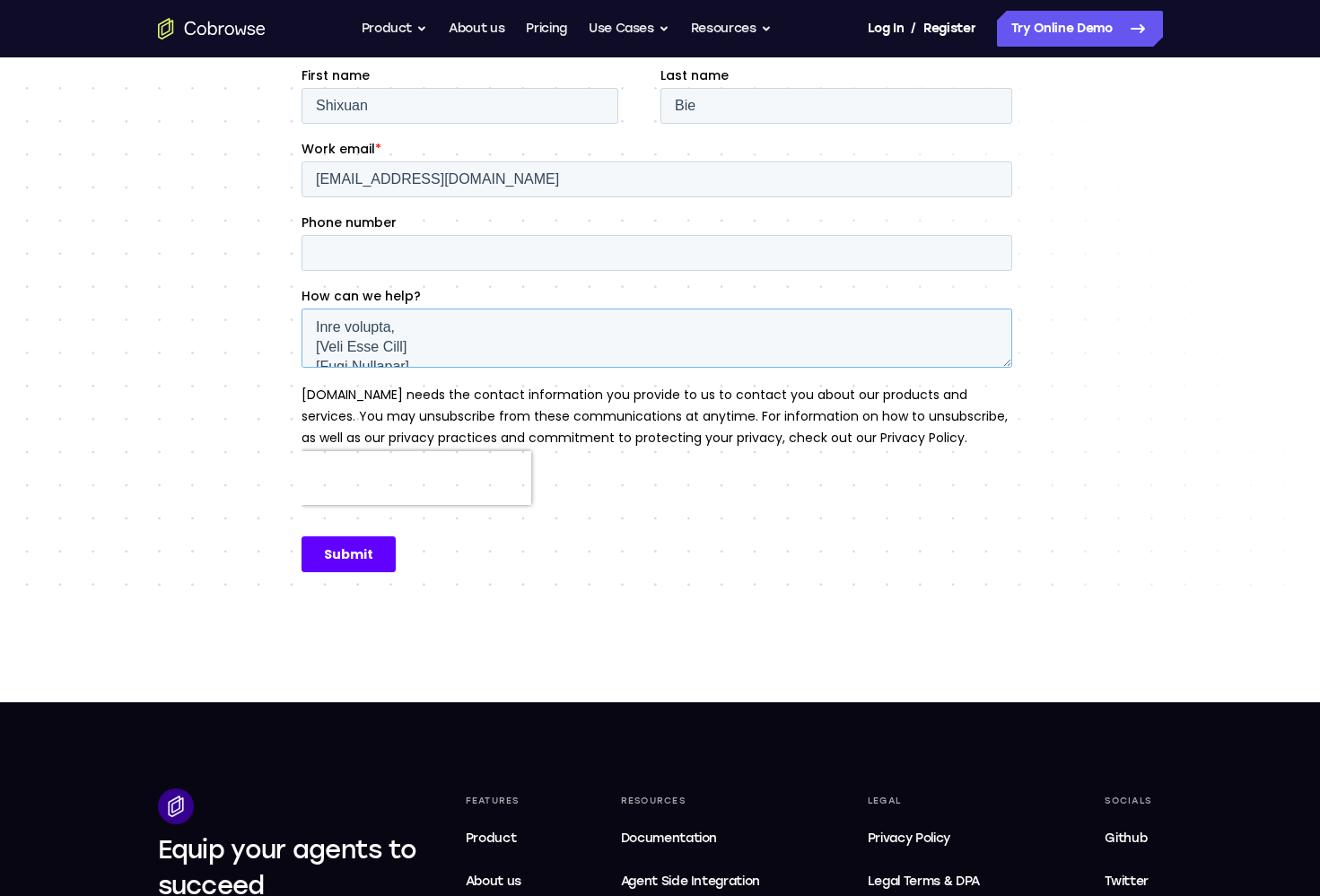
scroll to position [1125, 0]
click at [371, 347] on textarea "How can we help?" at bounding box center [656, 338] width 711 height 60
click at [166, 390] on div "Contact Sales Please contact us to schedule a call or demo" at bounding box center [660, 250] width 1320 height 906
click at [410, 348] on textarea "How can we help?" at bounding box center [656, 338] width 711 height 60
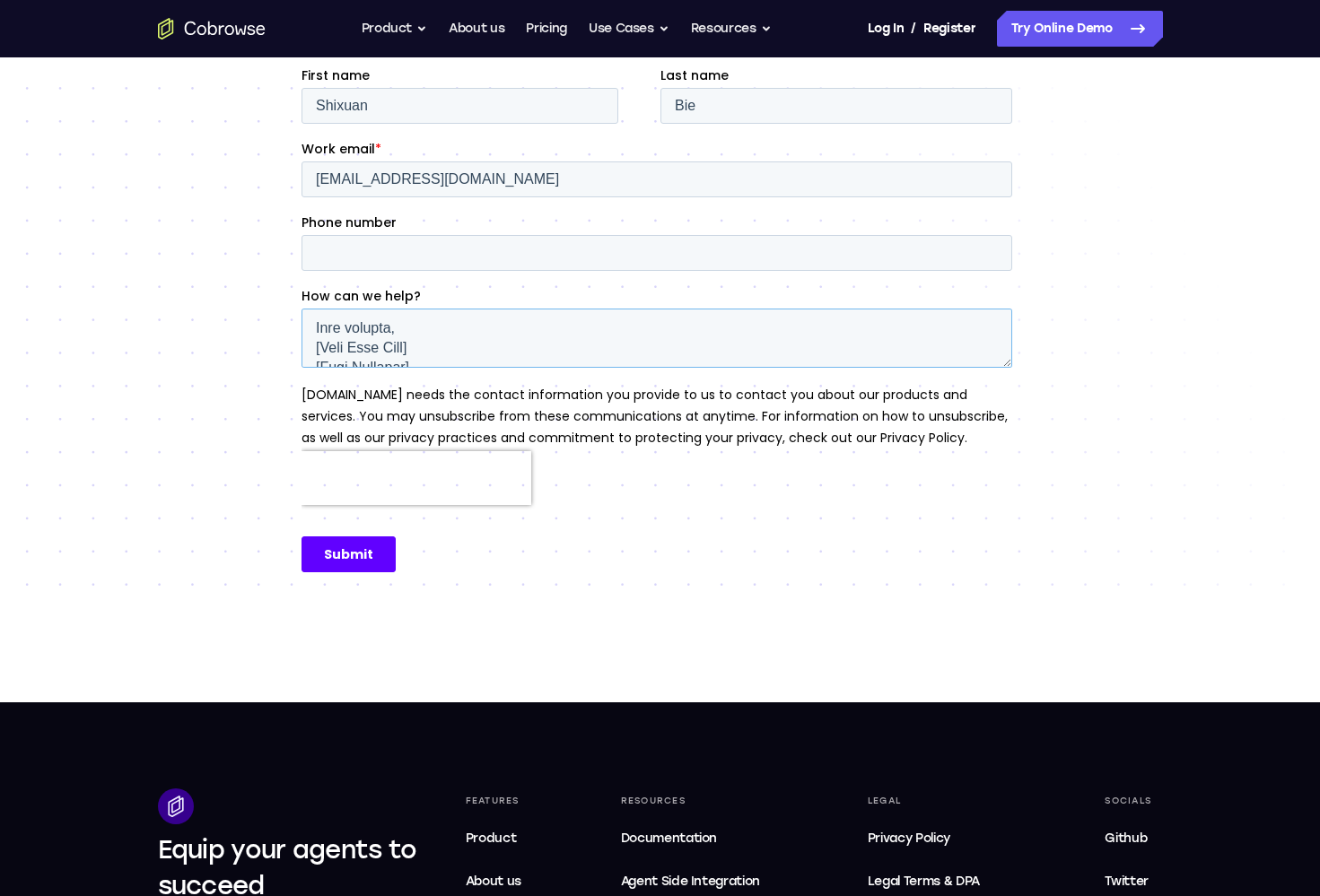
drag, startPoint x: 422, startPoint y: 347, endPoint x: 313, endPoint y: 332, distance: 110.0
click at [313, 332] on textarea "How can we help?" at bounding box center [656, 338] width 711 height 60
type textarea "Inquiry About Mobile SDK Pricing and Licensing Dear Sales Team, I am reaching o…"
click at [342, 565] on input "Submit" at bounding box center [348, 554] width 95 height 36
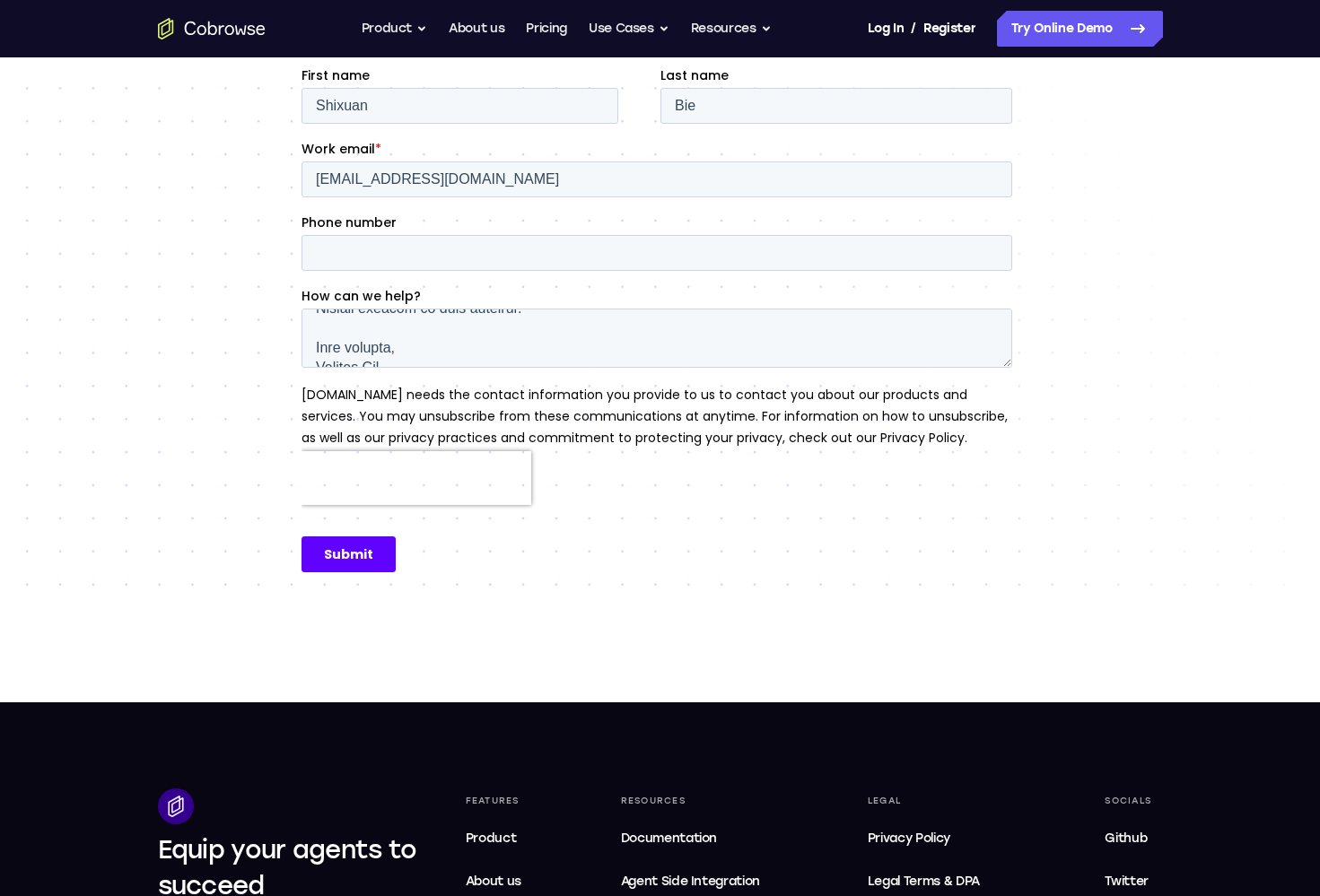
click at [351, 555] on input "Submit" at bounding box center [348, 554] width 95 height 36
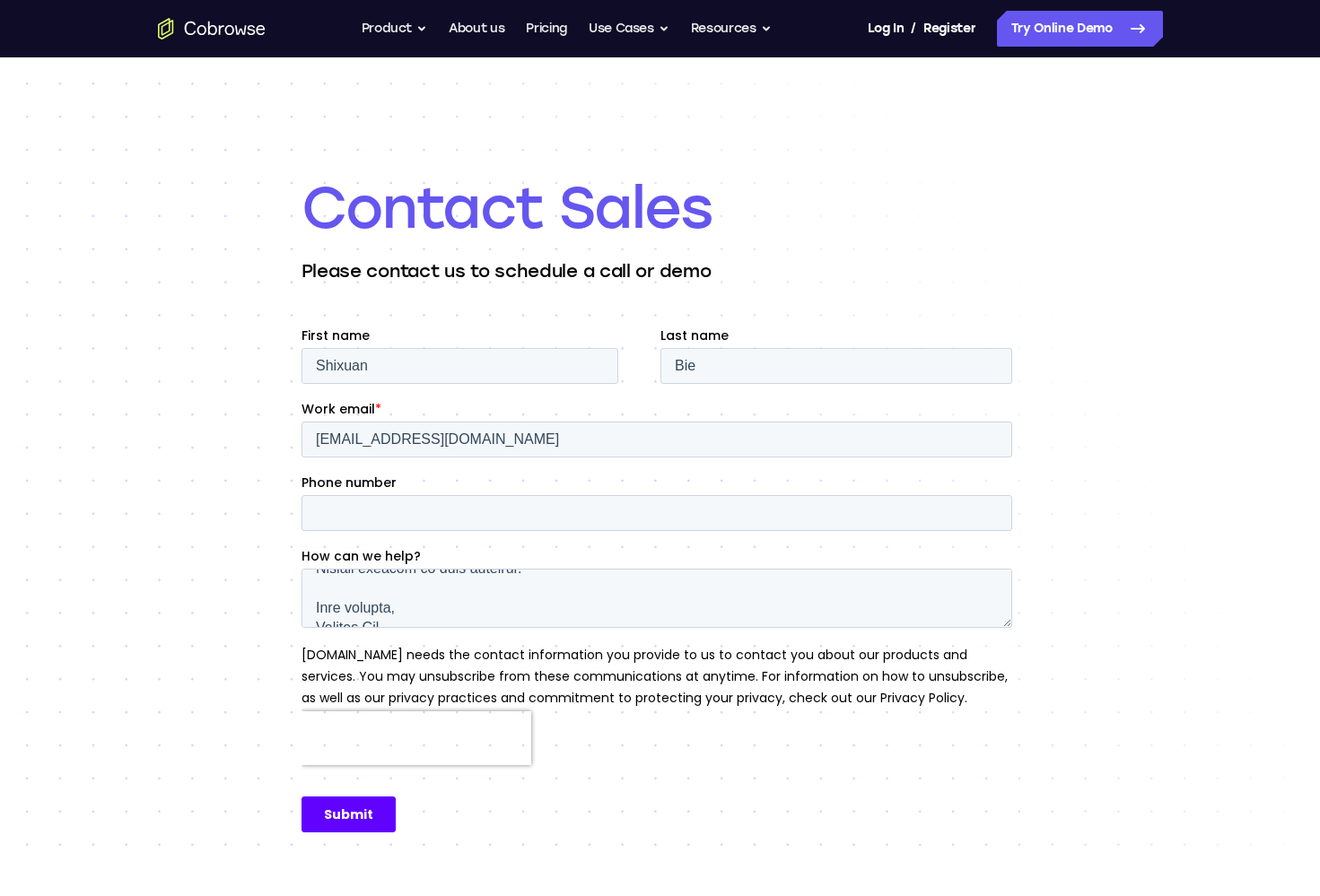
scroll to position [-1, 0]
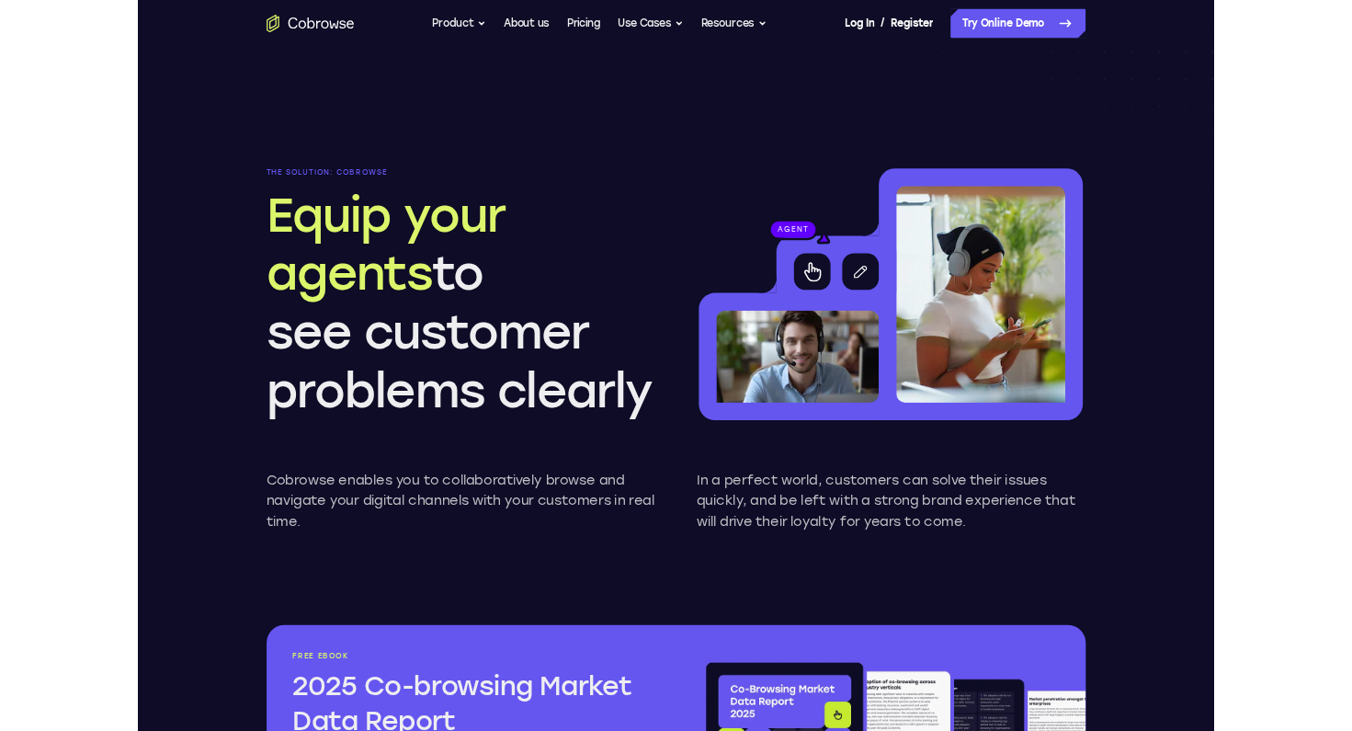
scroll to position [1477, 0]
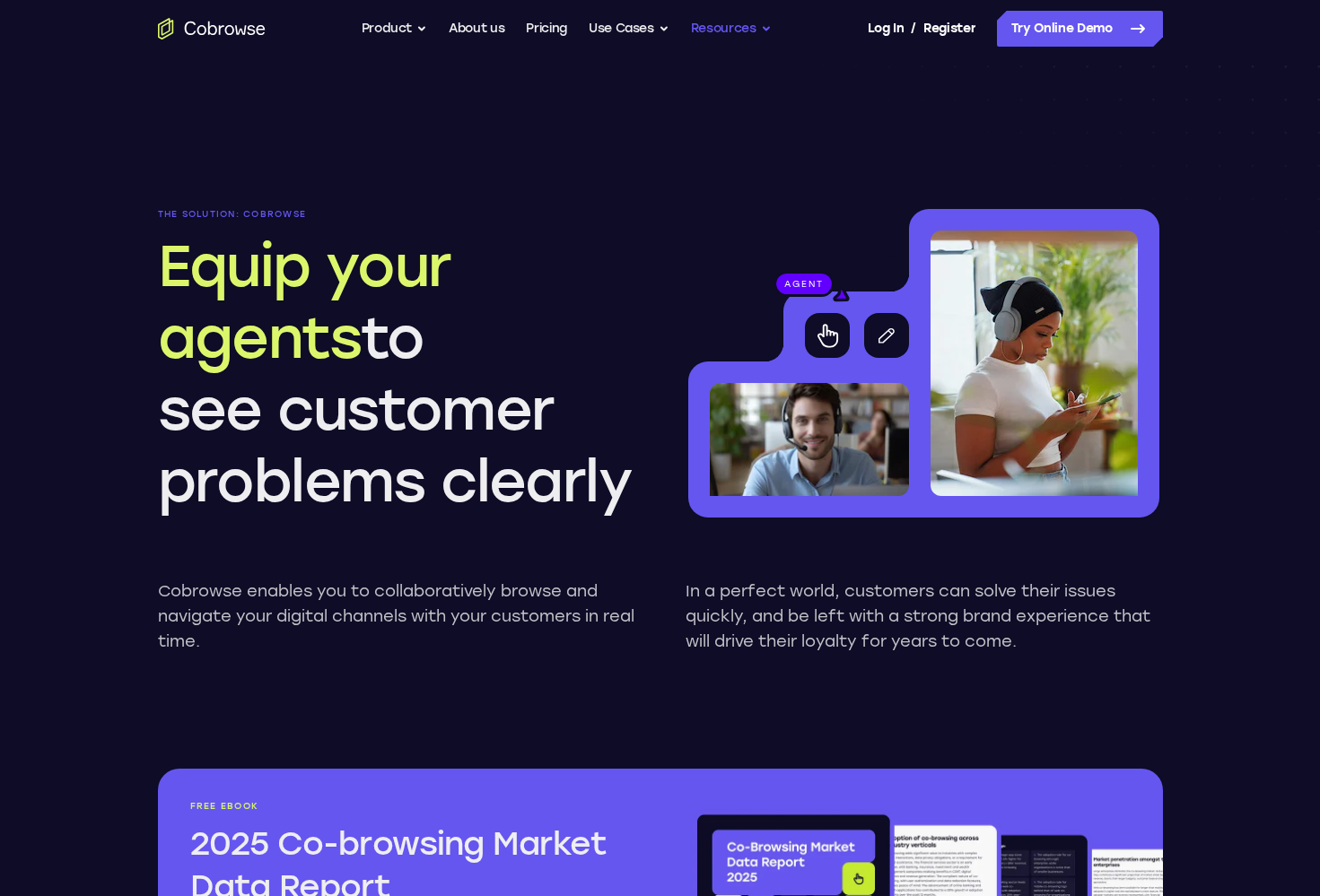
click at [751, 23] on button "Resources" at bounding box center [731, 28] width 81 height 36
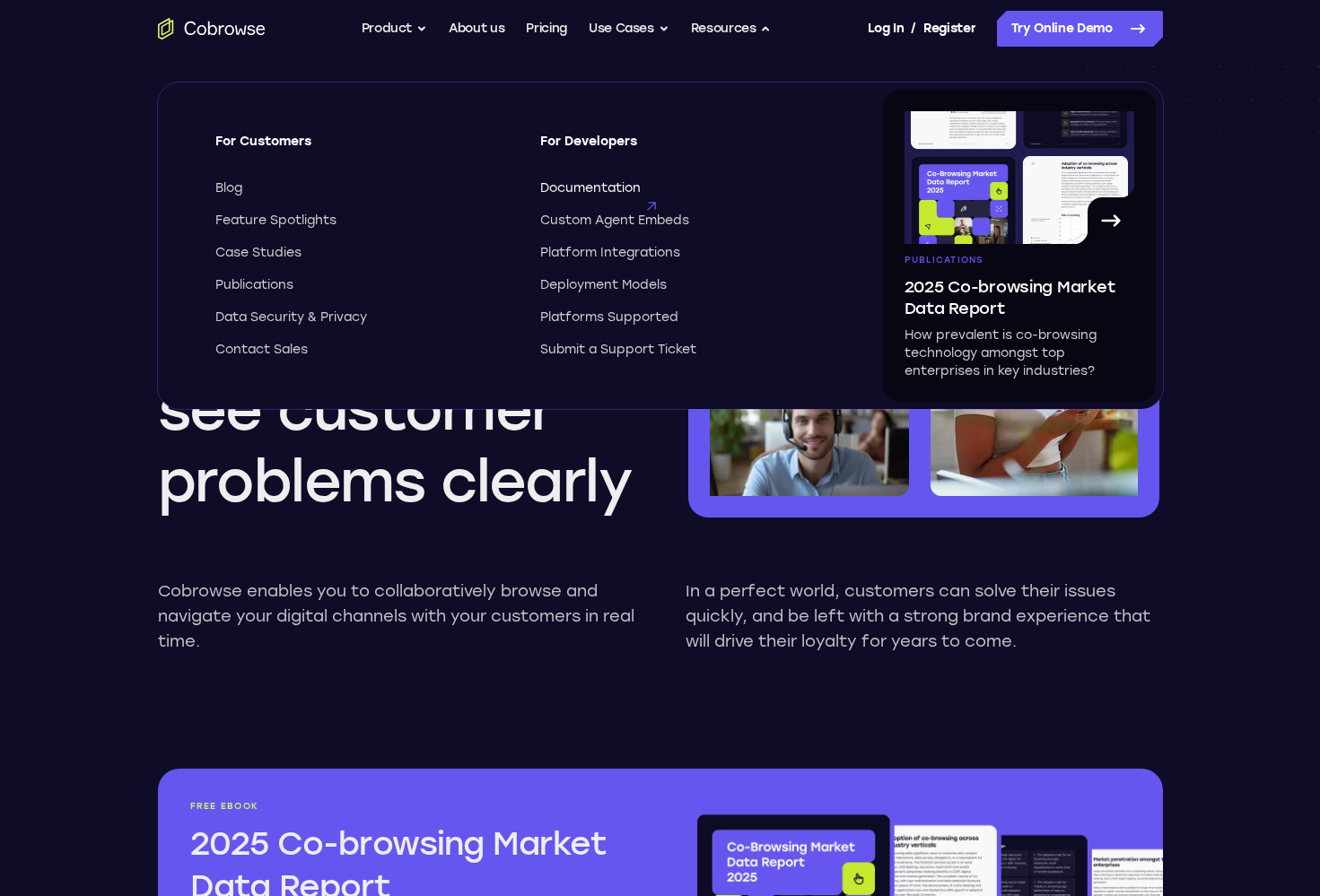
click at [602, 188] on span "Documentation" at bounding box center [590, 188] width 101 height 18
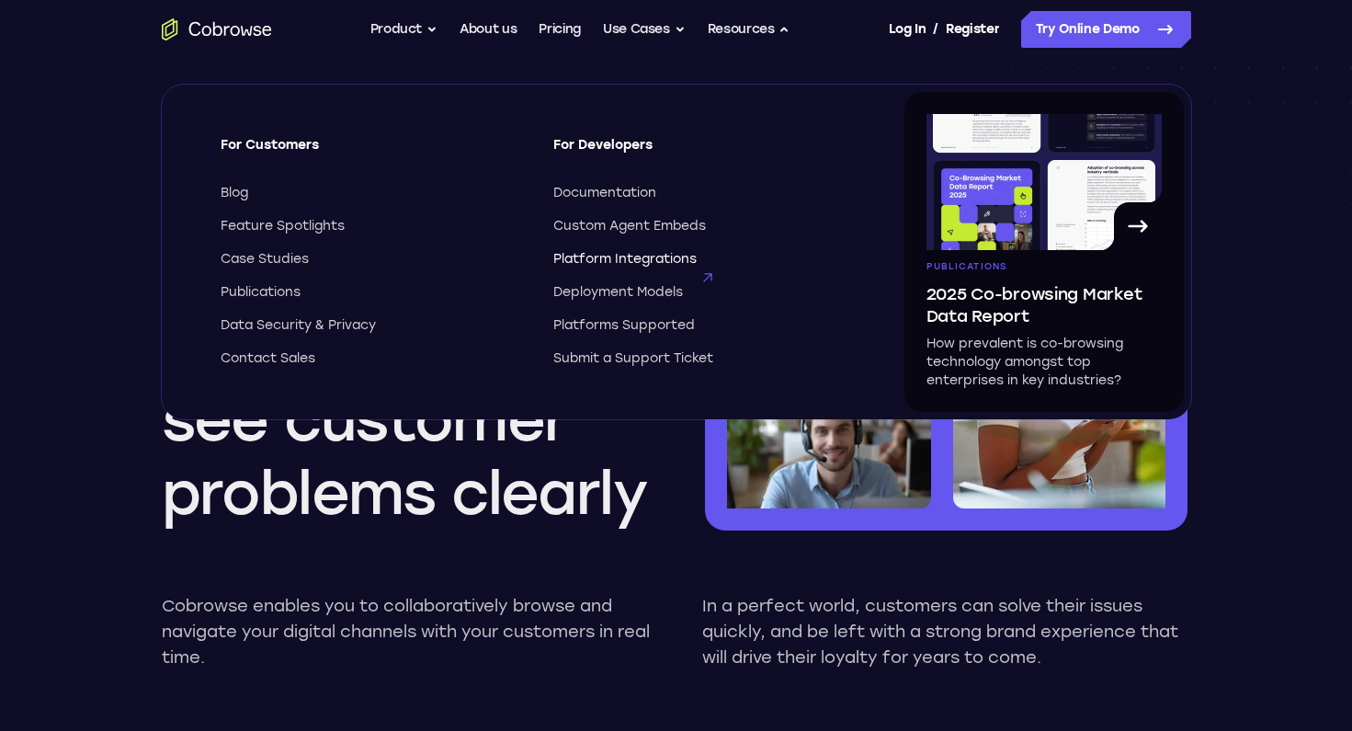
scroll to position [618, 0]
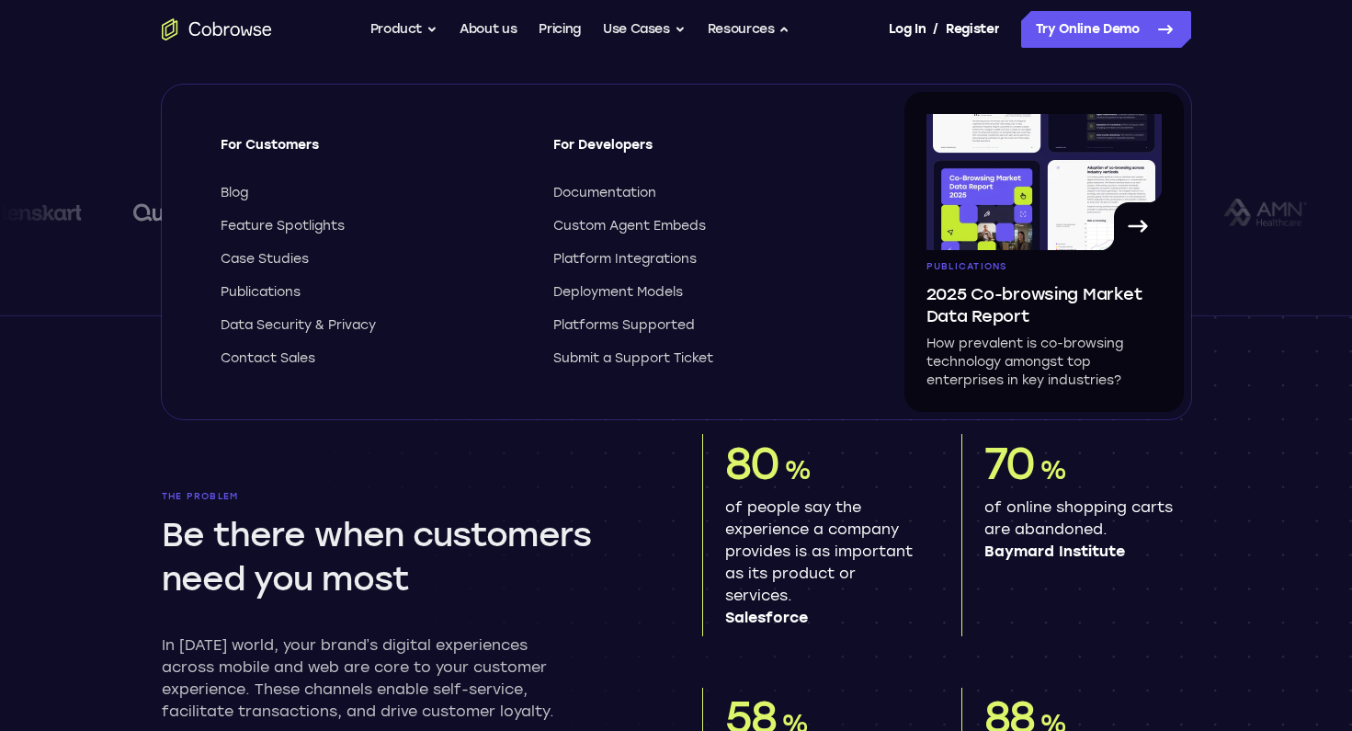
click at [218, 28] on icon "Go to the home page" at bounding box center [217, 29] width 110 height 22
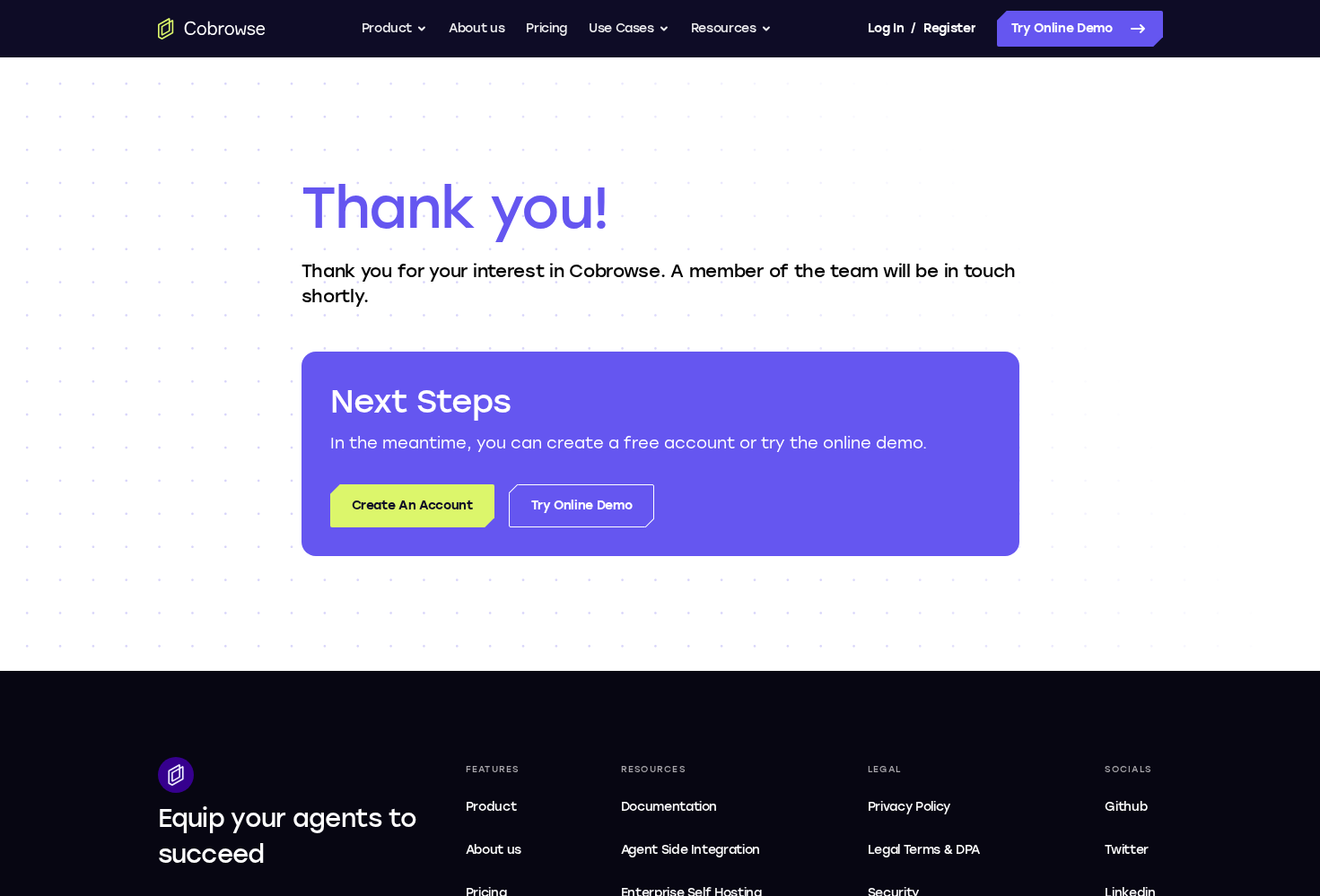
click at [1142, 270] on div "Thank you! Thank you for your interest in Cobrowse. A member of the team will b…" at bounding box center [660, 364] width 1320 height 614
click at [1112, 361] on div "Thank you! Thank you for your interest in Cobrowse. A member of the team will b…" at bounding box center [660, 364] width 1320 height 614
